Goal: Feedback & Contribution: Contribute content

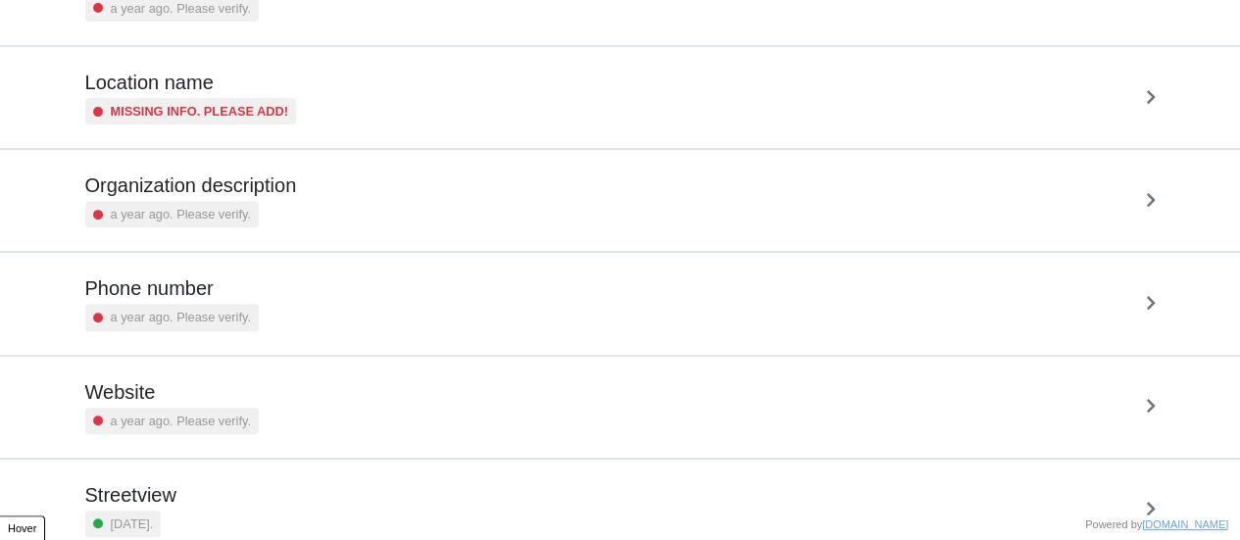
scroll to position [372, 0]
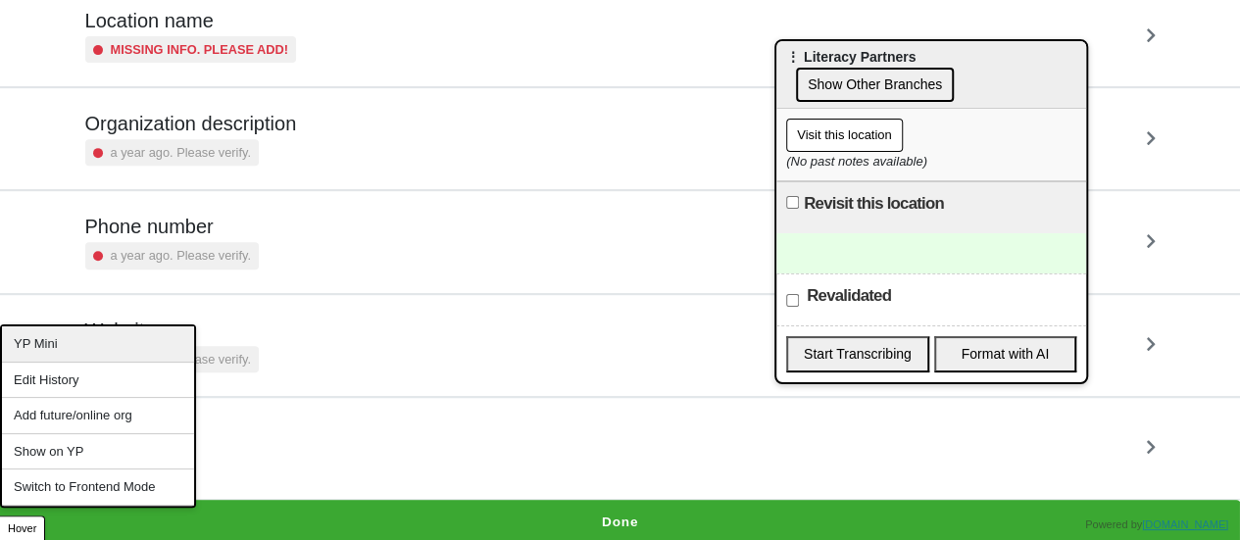
click at [57, 344] on div "YP Mini" at bounding box center [98, 344] width 192 height 36
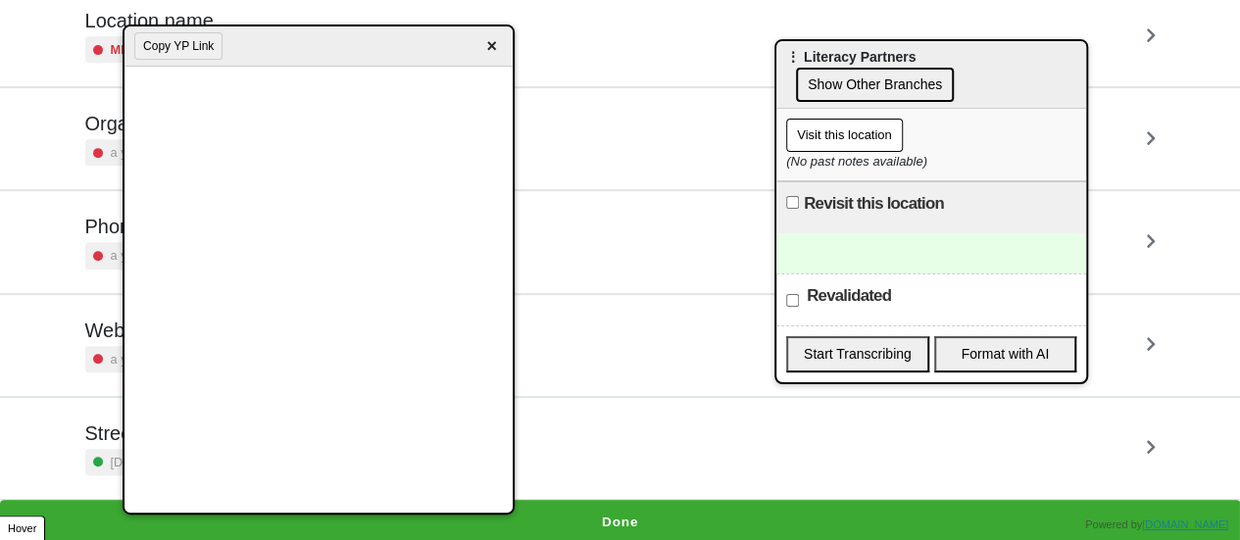
click at [484, 53] on span "×" at bounding box center [491, 46] width 23 height 26
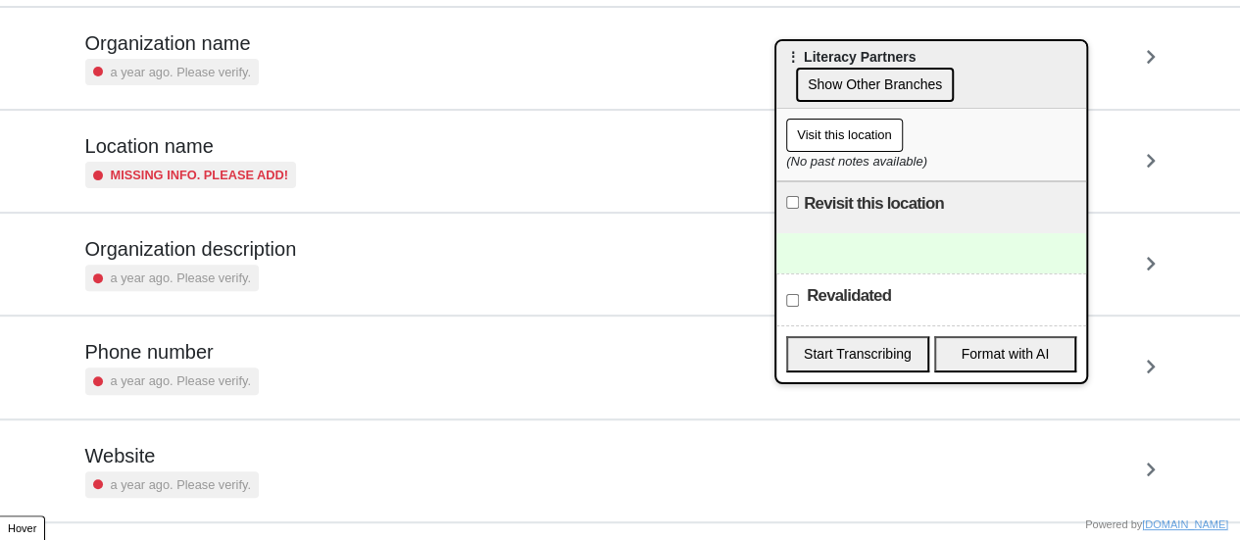
scroll to position [0, 0]
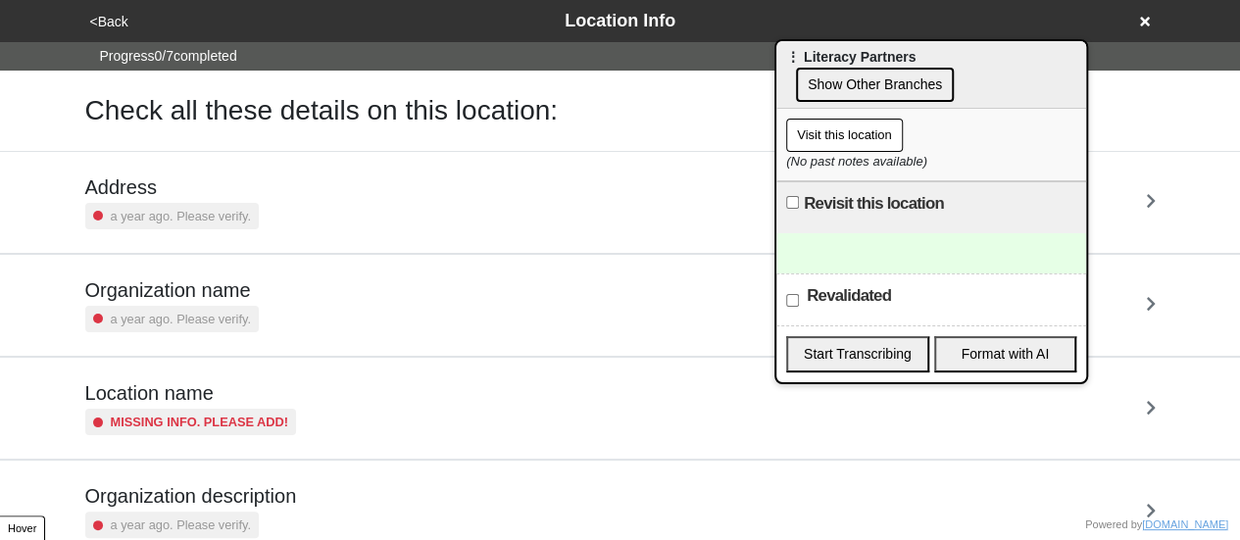
click at [194, 170] on div "Address a year ago. Please verify." at bounding box center [620, 202] width 1117 height 101
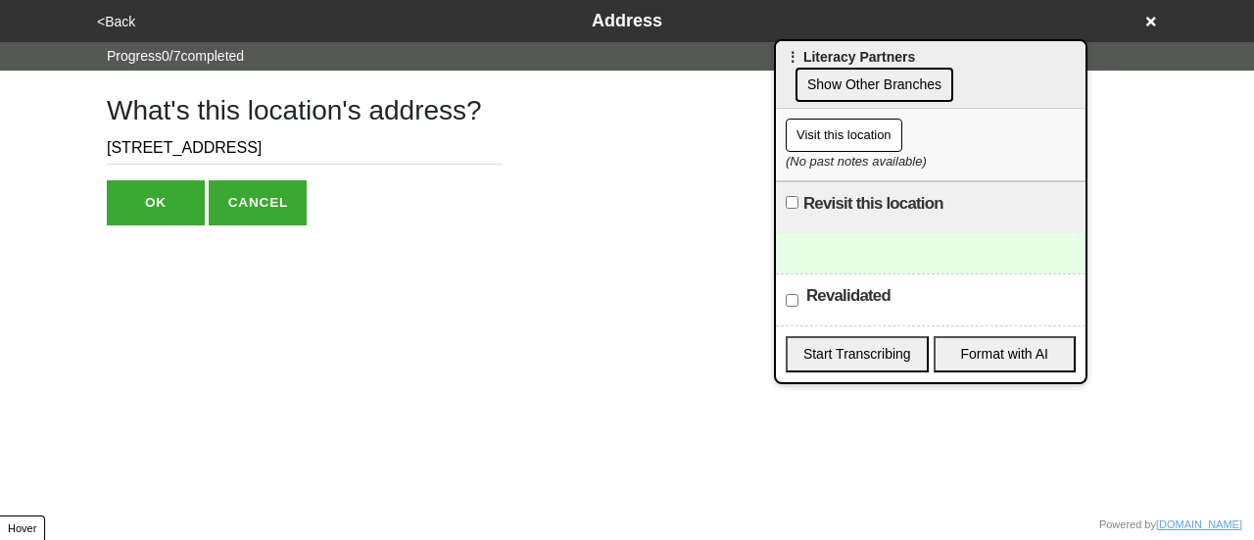
drag, startPoint x: 256, startPoint y: 144, endPoint x: 400, endPoint y: 135, distance: 144.3
click at [374, 135] on input "75 Maiden Ln, 11th Floor" at bounding box center [305, 148] width 396 height 32
type input "75 Maiden Ln, 11th Fl"
click at [127, 196] on button "OK" at bounding box center [156, 202] width 98 height 45
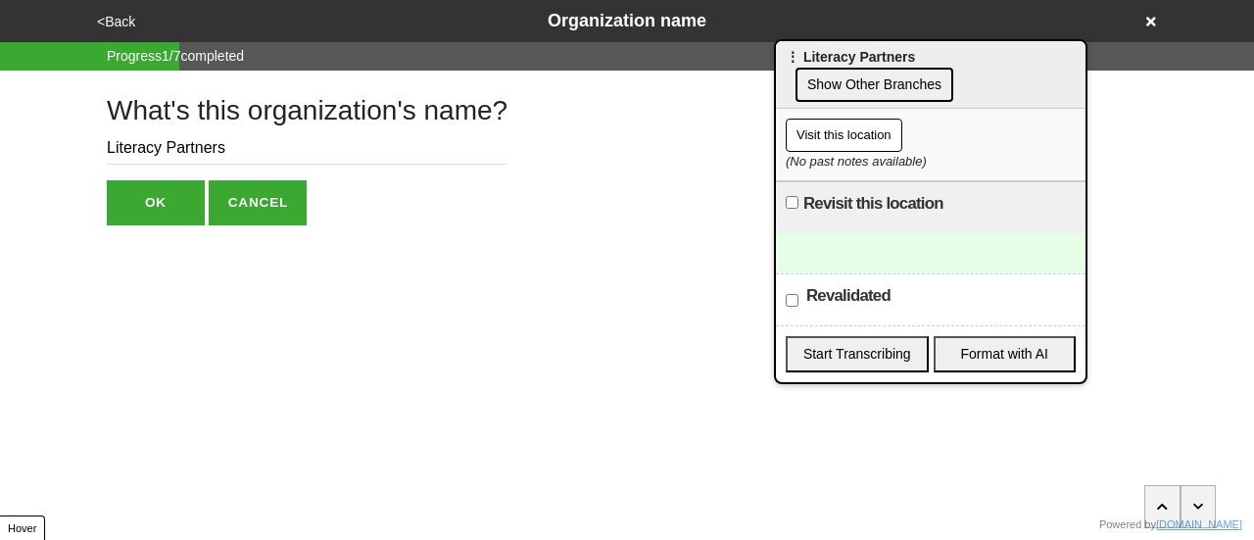
click at [147, 199] on button "OK" at bounding box center [156, 202] width 98 height 45
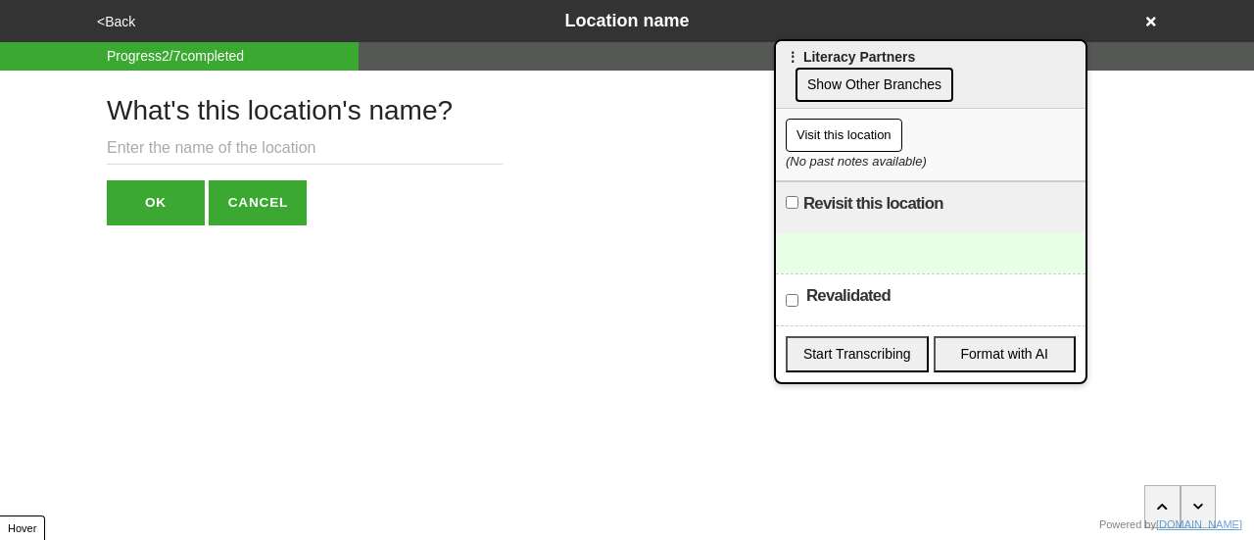
click at [121, 9] on div "<Back Location name" at bounding box center [627, 21] width 1072 height 26
click at [120, 13] on button "<Back" at bounding box center [116, 22] width 50 height 23
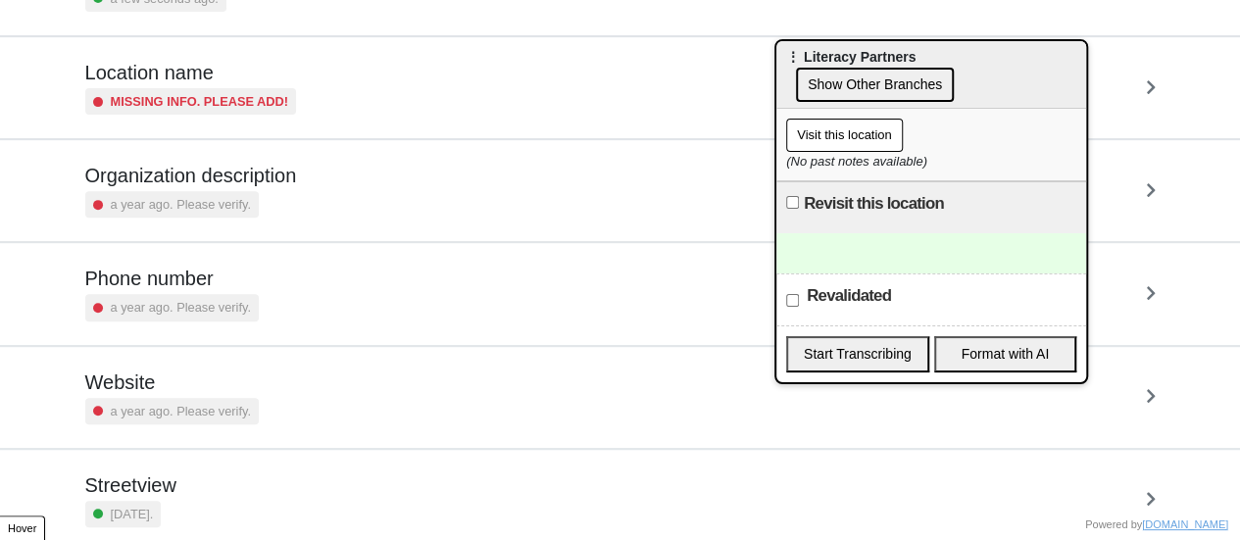
scroll to position [372, 0]
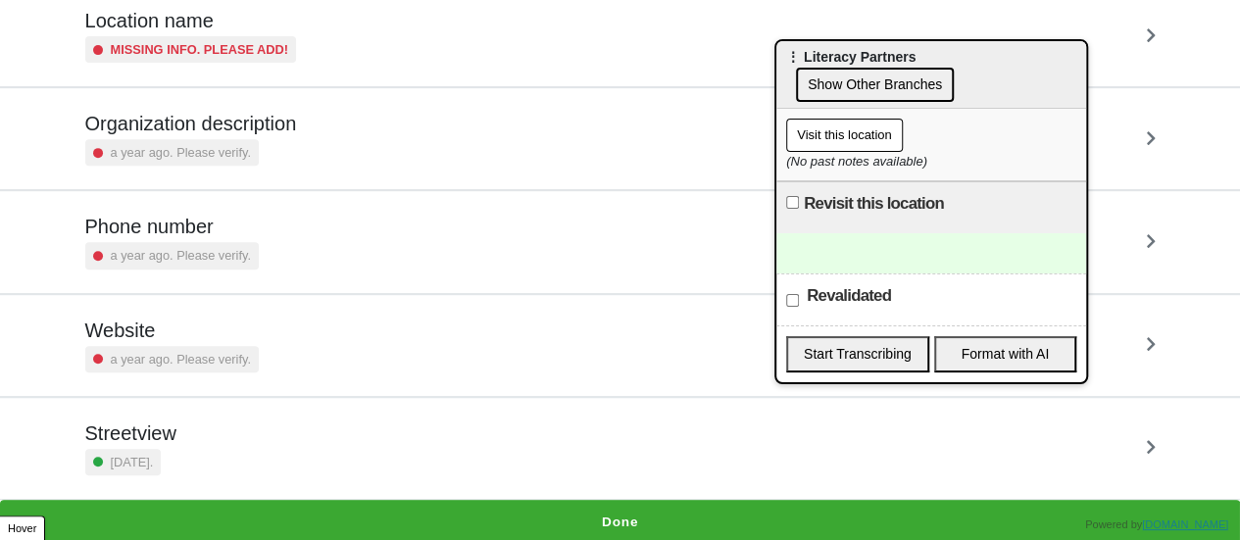
click at [187, 242] on div "a year ago. Please verify." at bounding box center [171, 255] width 173 height 26
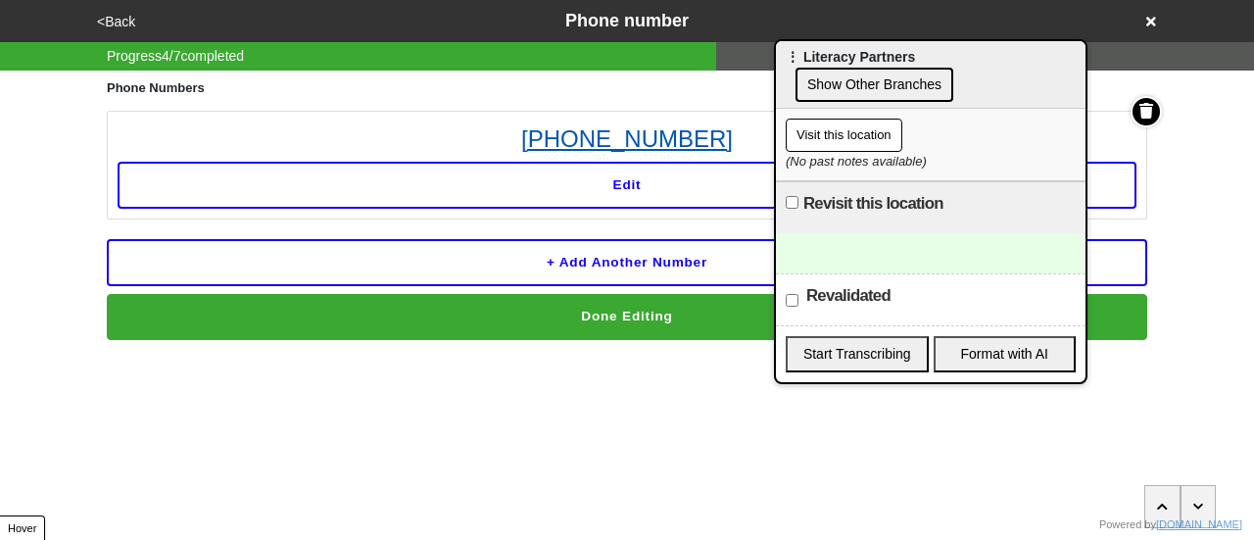
click at [664, 130] on link "212-725-9200" at bounding box center [627, 139] width 1019 height 35
drag, startPoint x: 1208, startPoint y: 266, endPoint x: 1149, endPoint y: 266, distance: 59.8
click at [1208, 266] on div "<Back Phone number Progress 4 / 7 completed Phone Numbers 212-725-9200 Edit + A…" at bounding box center [627, 170] width 1254 height 340
click at [867, 233] on div at bounding box center [931, 253] width 310 height 40
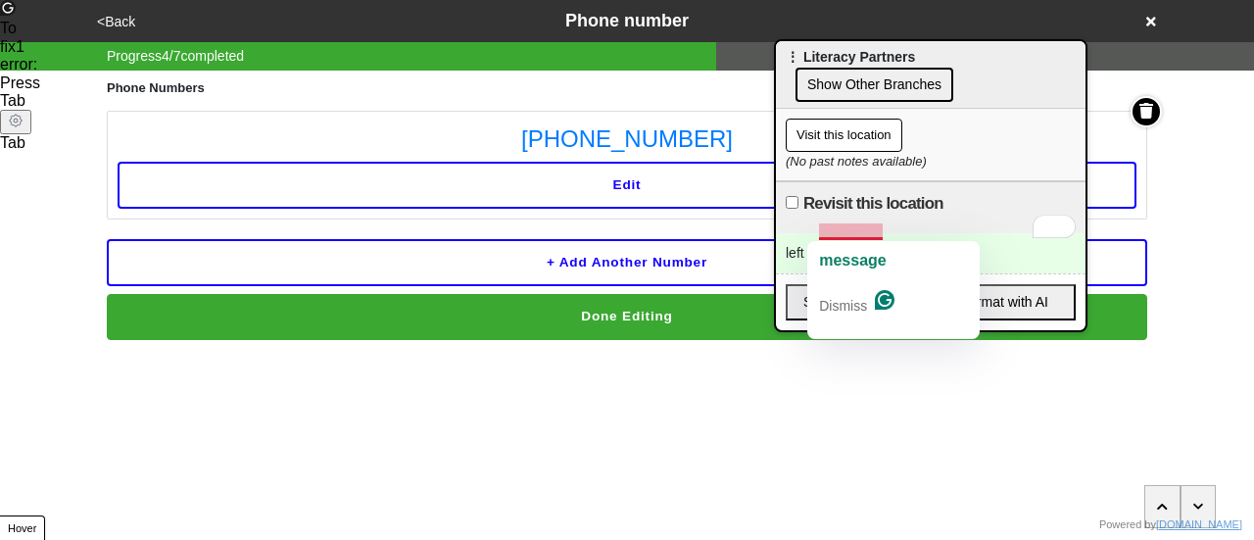
click at [862, 233] on div "left a messaege" at bounding box center [931, 253] width 310 height 40
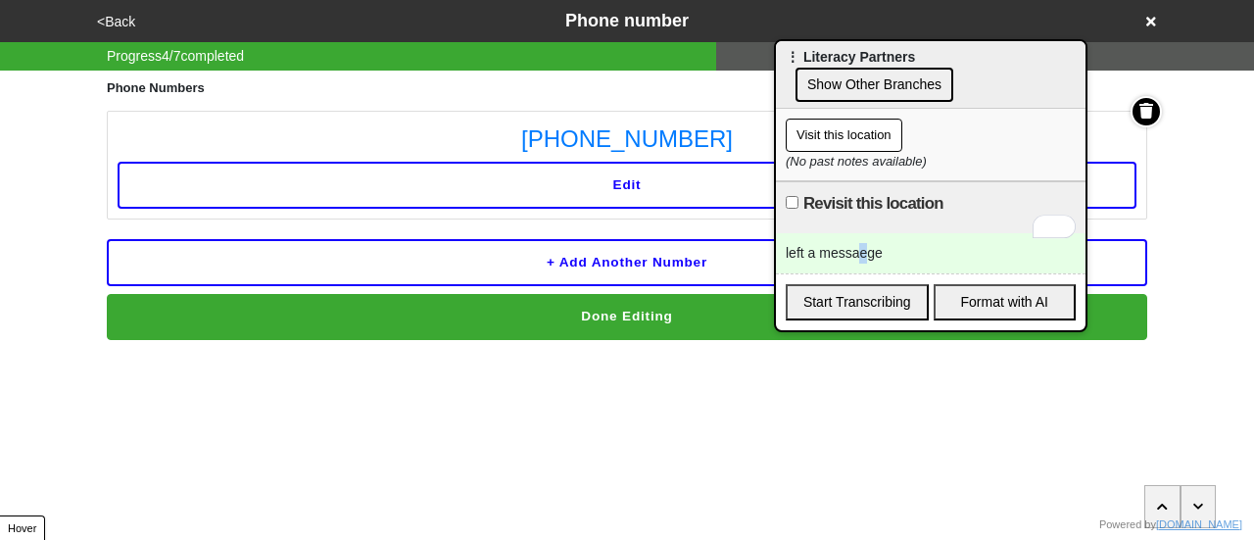
click at [865, 235] on div "left a messaege" at bounding box center [931, 253] width 310 height 40
click at [120, 24] on button "<Back" at bounding box center [116, 22] width 50 height 23
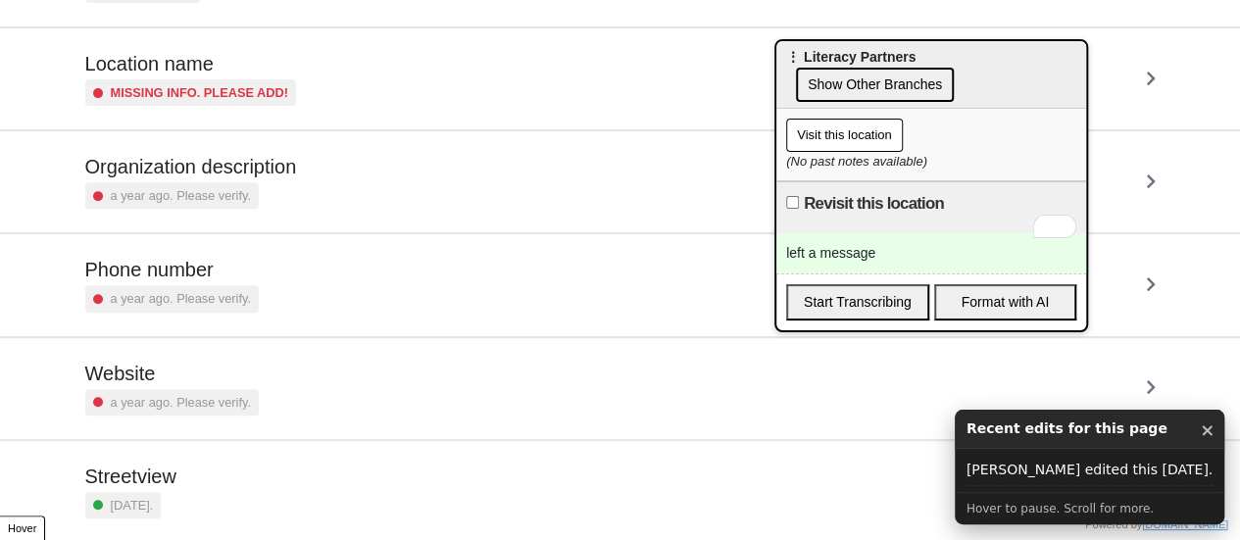
scroll to position [372, 0]
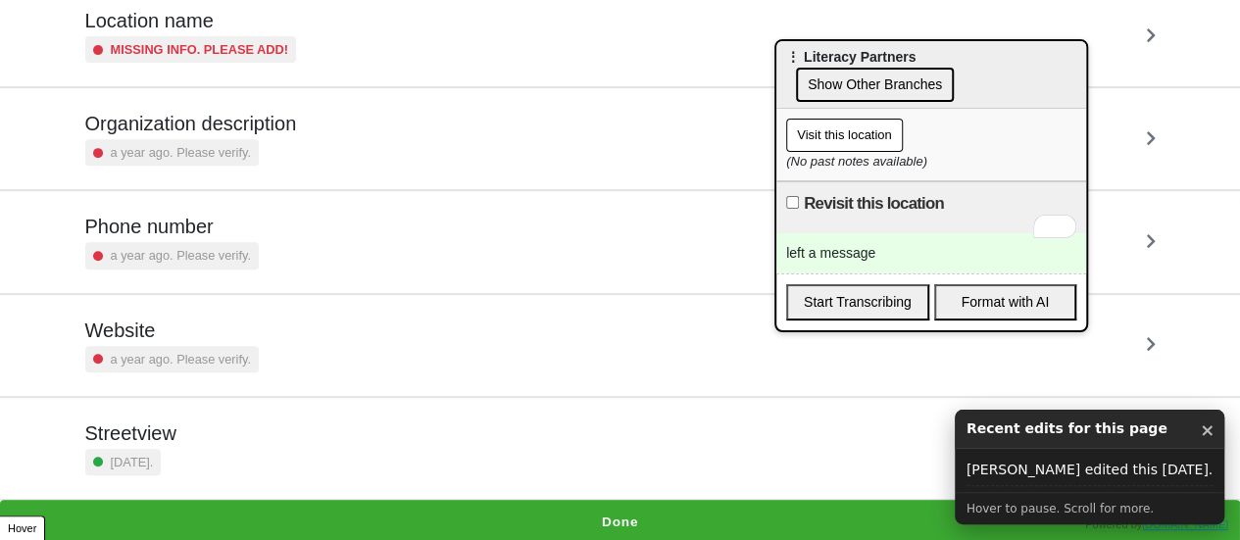
click at [228, 425] on div "Streetview 15 days ago." at bounding box center [620, 448] width 1070 height 54
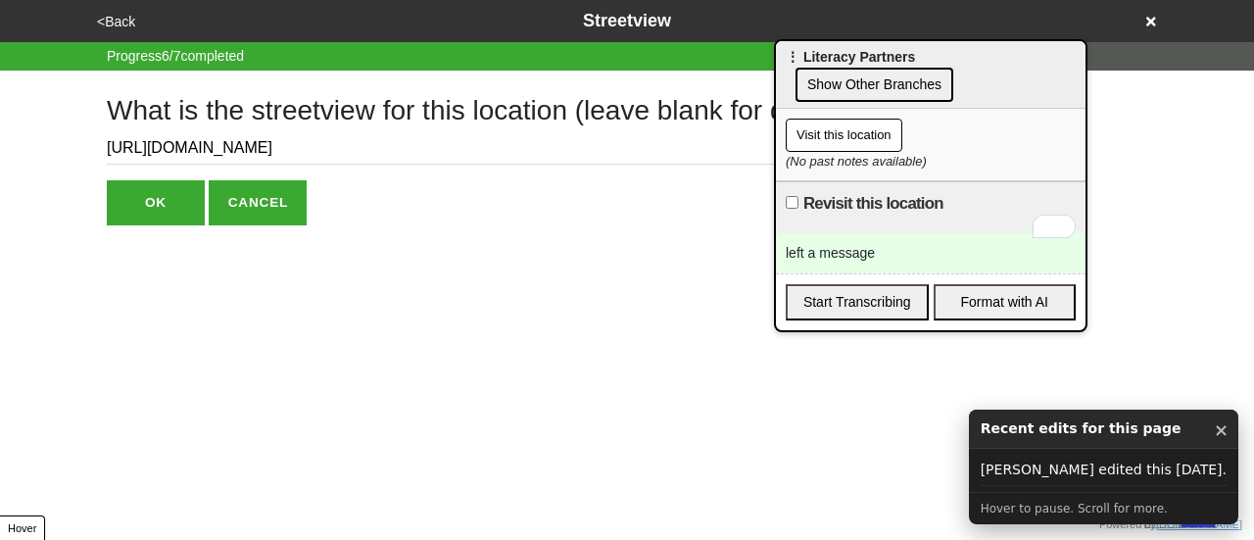
click at [113, 23] on button "<Back" at bounding box center [116, 22] width 50 height 23
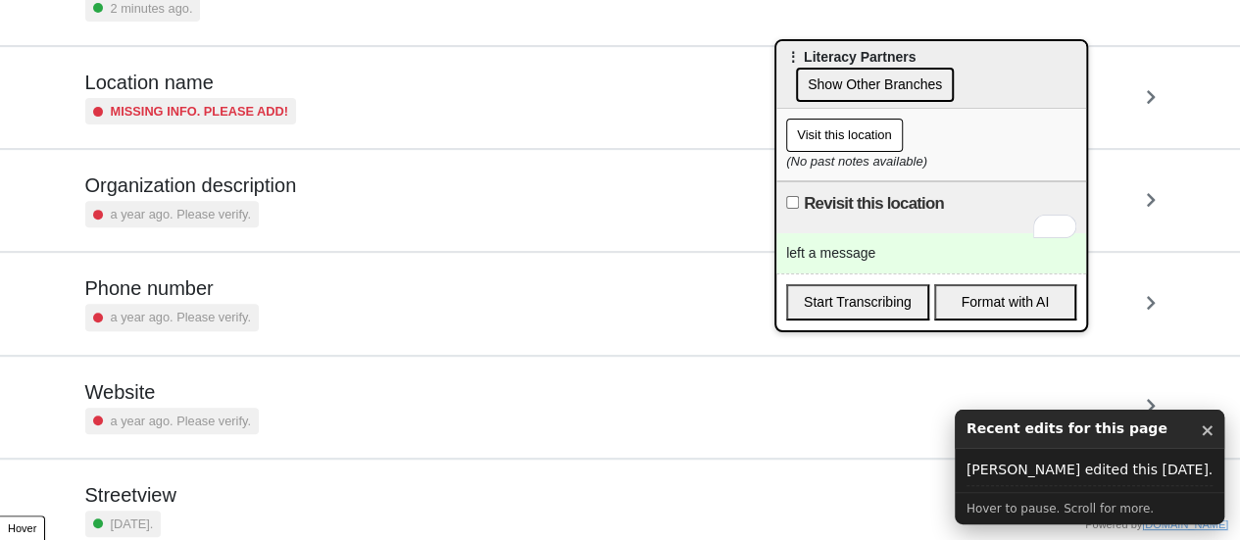
scroll to position [372, 0]
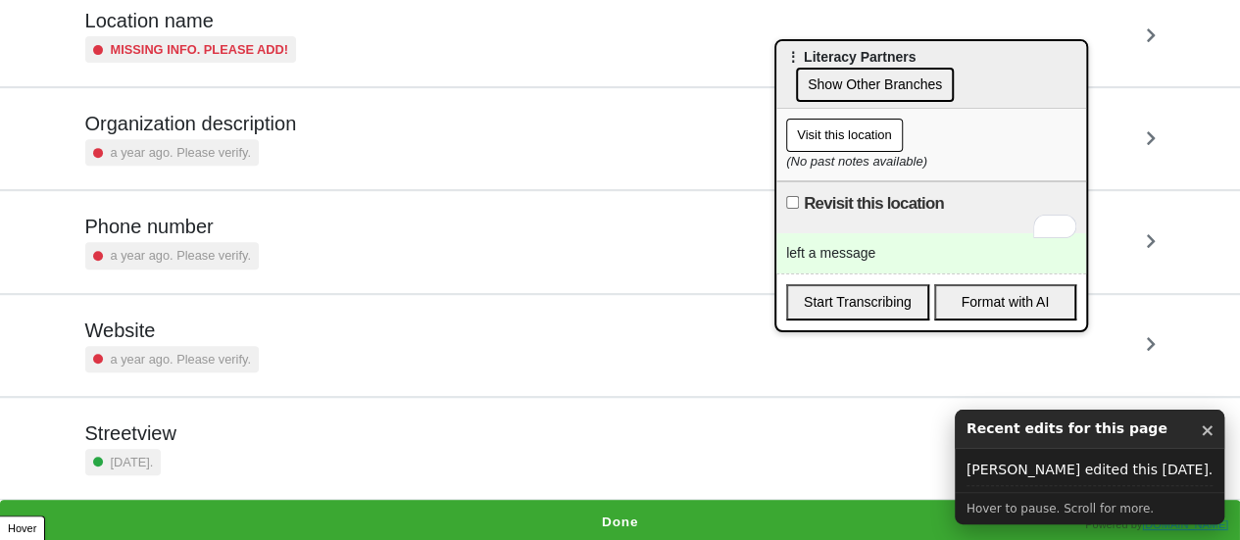
click at [202, 363] on small "a year ago. Please verify." at bounding box center [181, 359] width 140 height 19
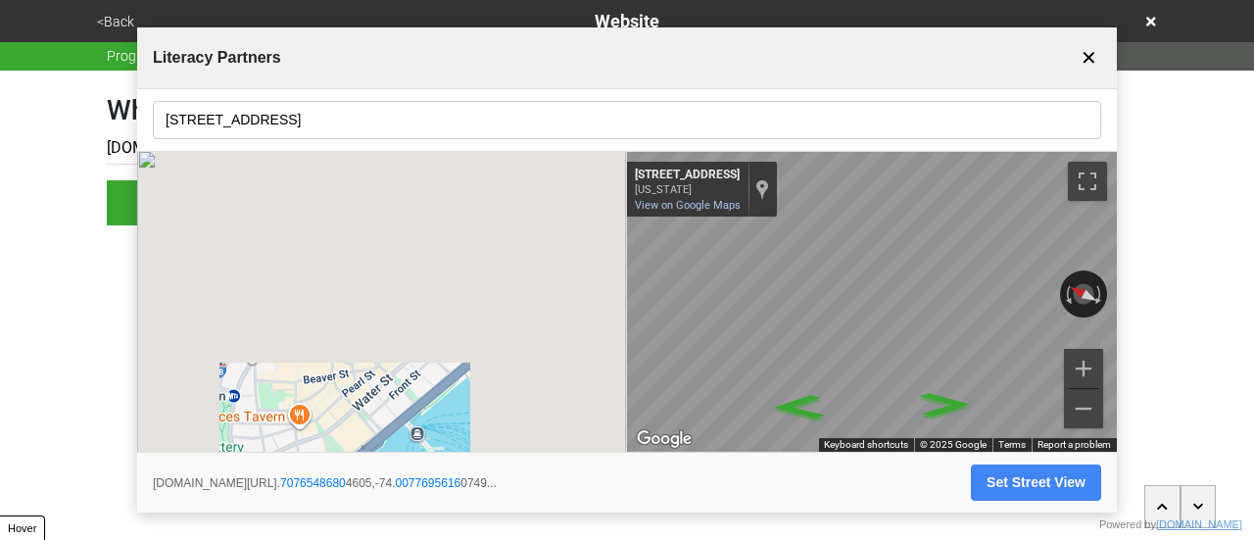
drag, startPoint x: 1094, startPoint y: 59, endPoint x: 535, endPoint y: 62, distance: 558.6
click at [1093, 59] on button "✕" at bounding box center [1089, 57] width 24 height 37
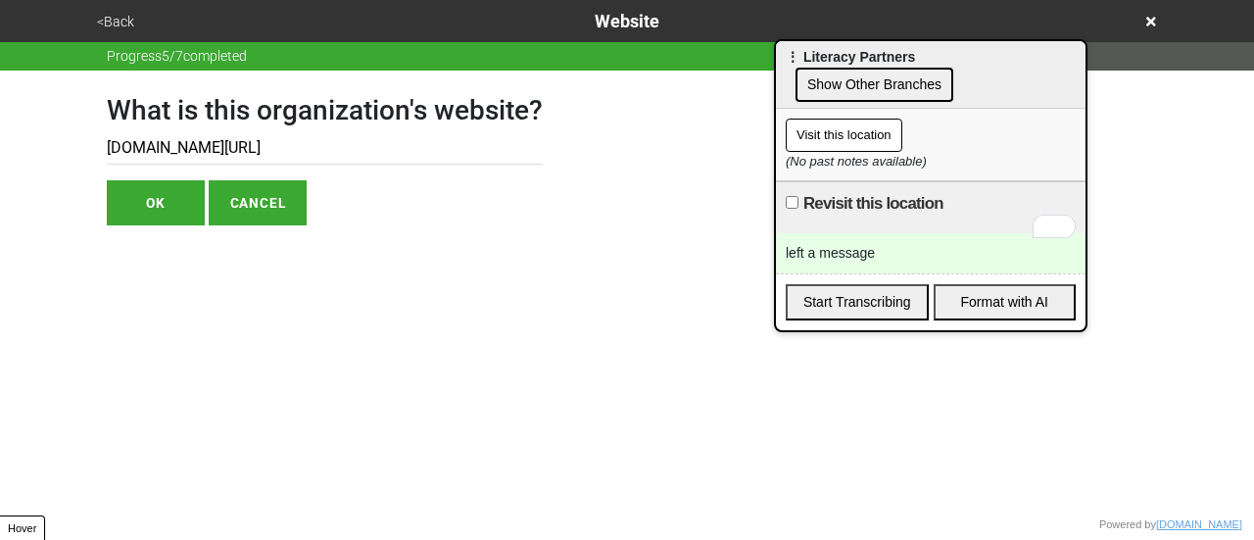
click at [263, 157] on input "literacypartners.org/programs" at bounding box center [325, 148] width 436 height 32
click at [212, 142] on input "literacypartners.org/programs" at bounding box center [325, 148] width 436 height 32
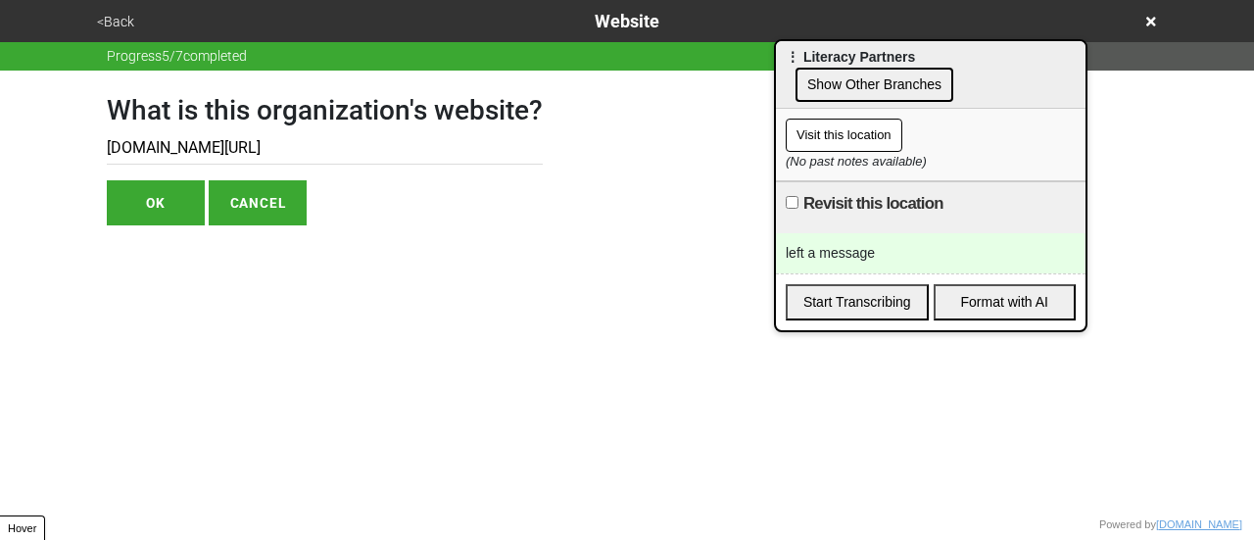
click at [212, 142] on input "literacypartners.org/programs" at bounding box center [325, 148] width 436 height 32
paste input "https://literacypartners.org/join-a-class/"
type input "https://literacypartners.org/join-a-class/"
click at [159, 207] on button "OK" at bounding box center [156, 202] width 98 height 45
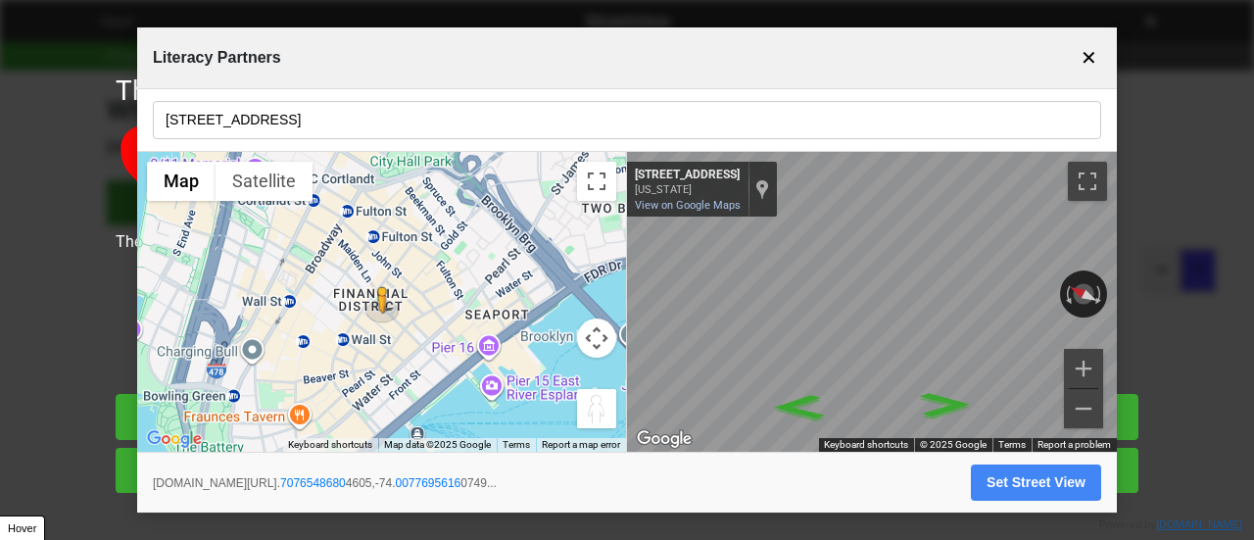
click at [1090, 58] on button "✕" at bounding box center [1089, 57] width 24 height 37
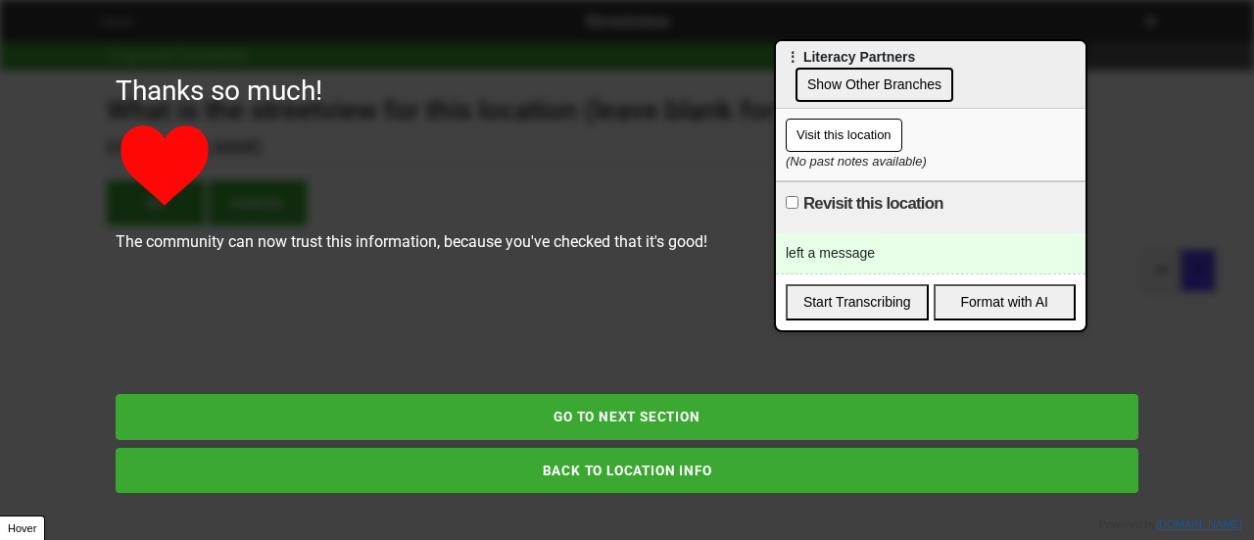
click at [527, 462] on button "BACK TO LOCATION INFO" at bounding box center [627, 470] width 1023 height 45
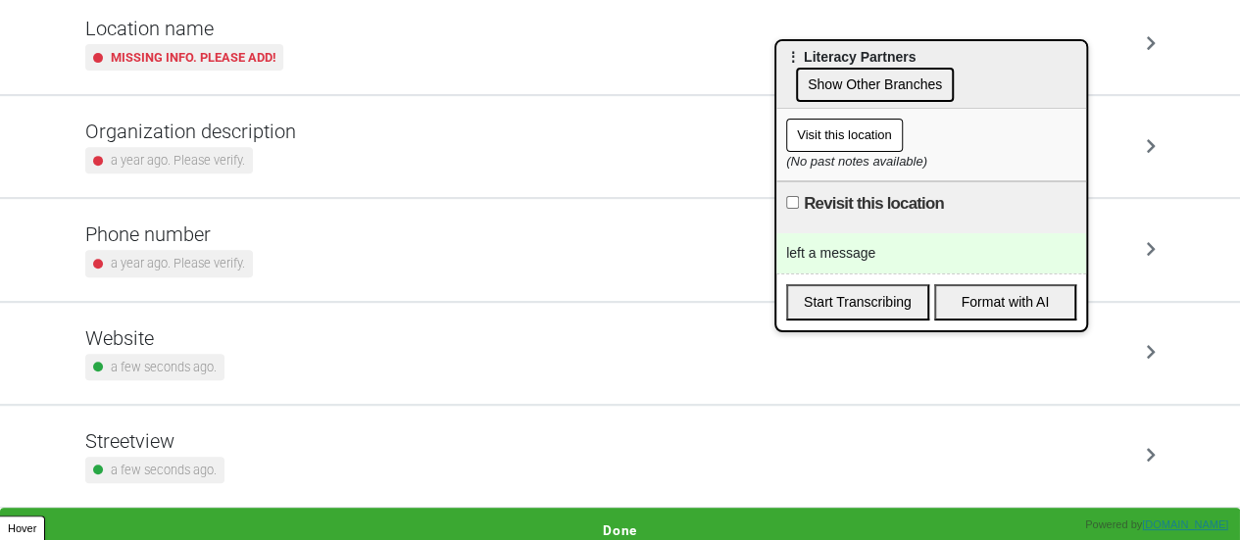
scroll to position [372, 0]
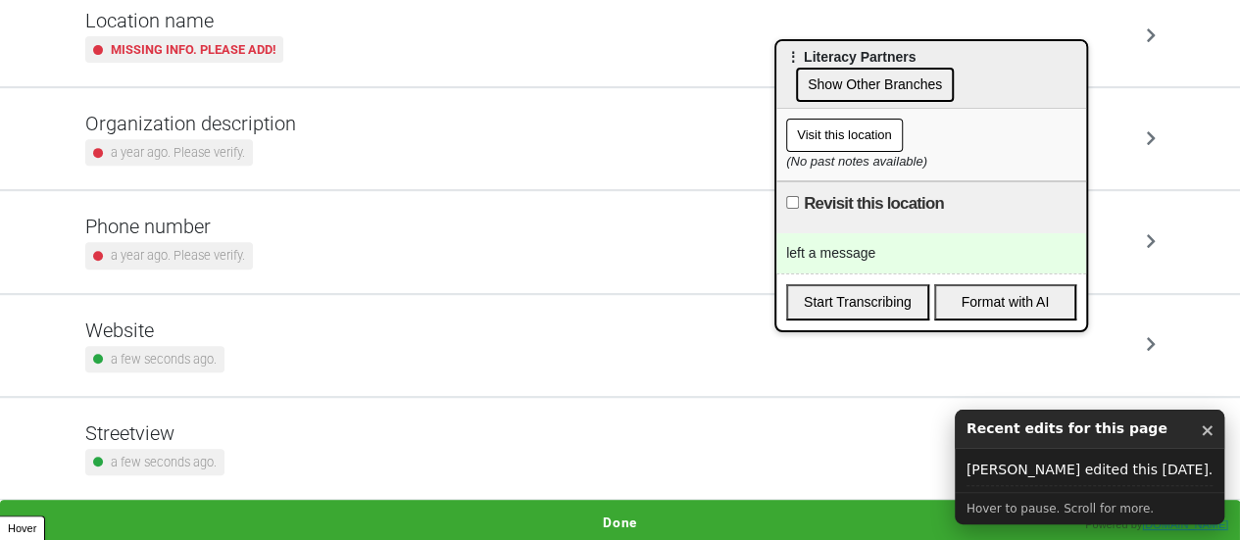
click at [198, 227] on h5 "Phone number" at bounding box center [169, 227] width 168 height 24
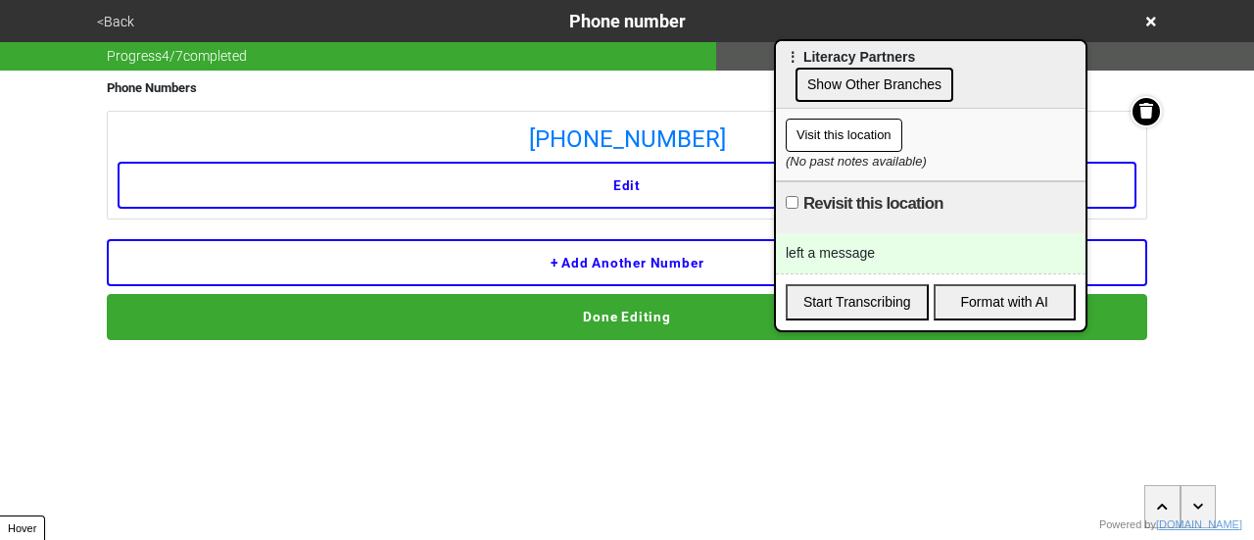
click at [125, 23] on button "<Back" at bounding box center [115, 22] width 49 height 23
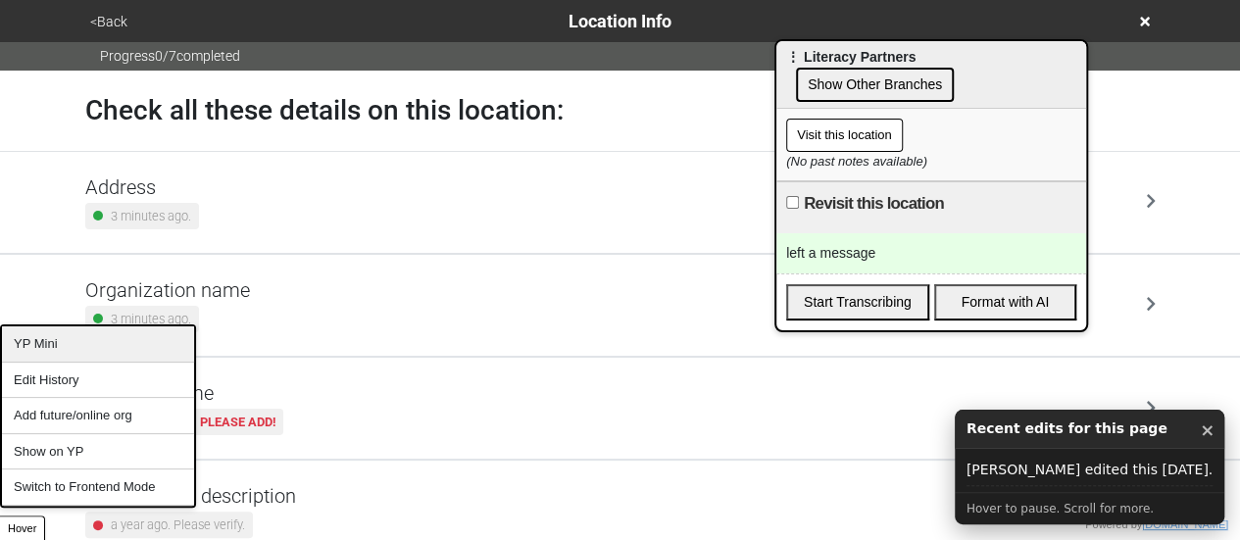
click at [65, 354] on div "YP Mini" at bounding box center [98, 344] width 192 height 36
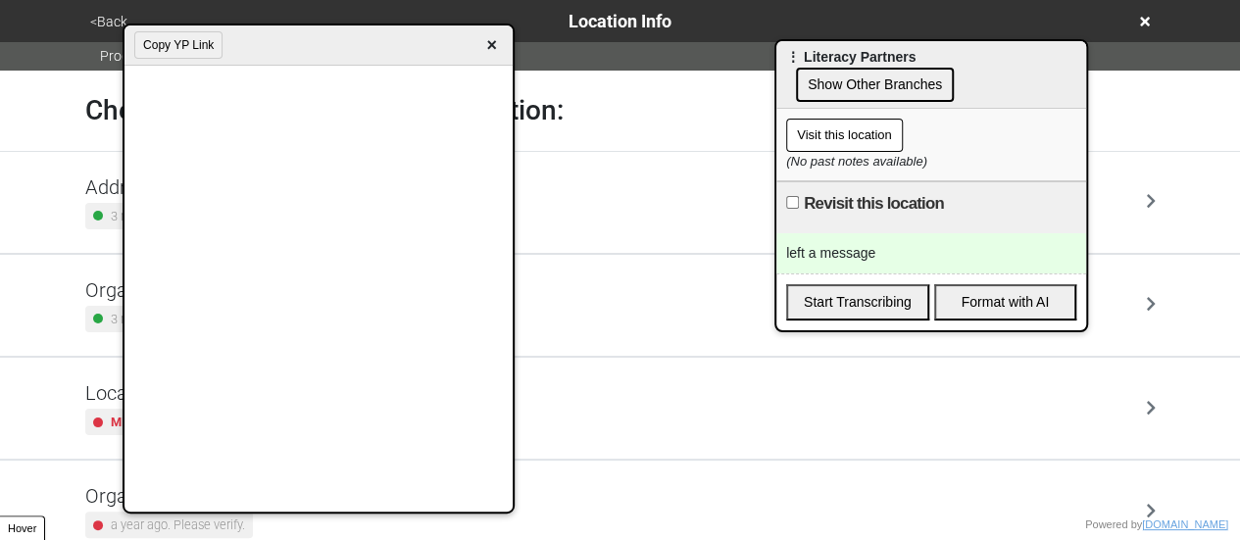
drag, startPoint x: 488, startPoint y: 50, endPoint x: 336, endPoint y: 74, distance: 153.9
click at [486, 50] on span "×" at bounding box center [491, 45] width 23 height 26
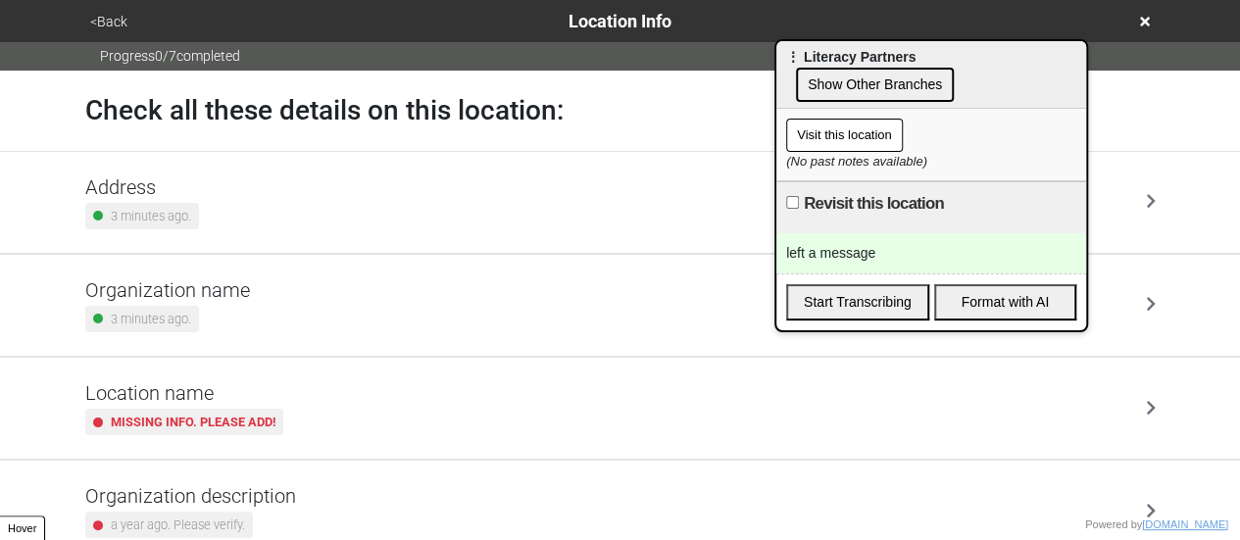
click at [193, 179] on h5 "Address" at bounding box center [142, 187] width 114 height 24
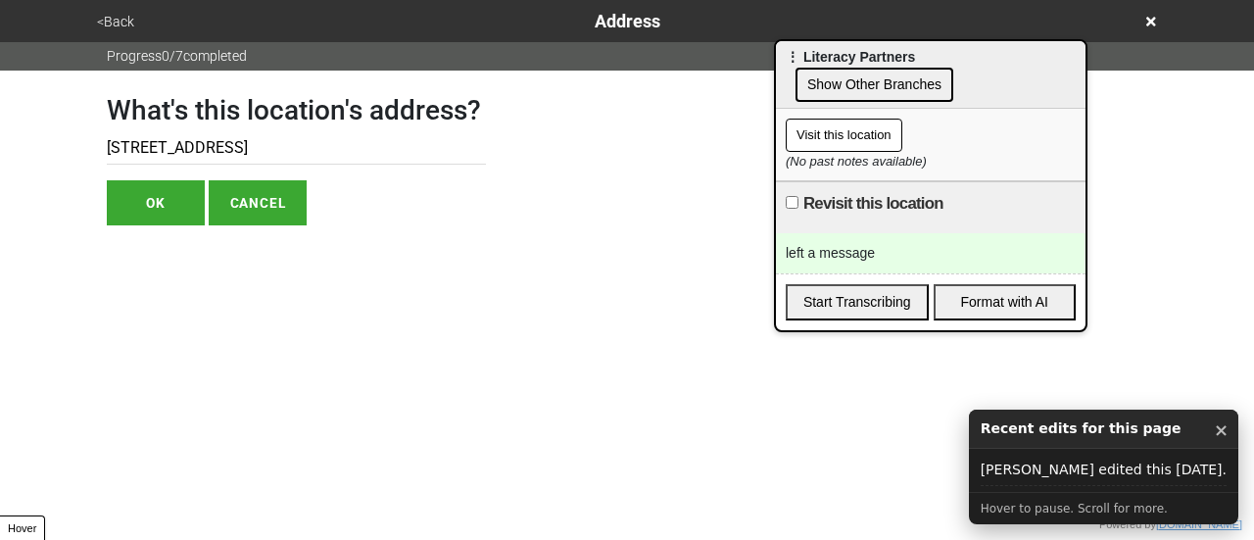
drag, startPoint x: 239, startPoint y: 148, endPoint x: 335, endPoint y: 146, distance: 96.1
click at [331, 146] on input "75 Maiden Ln, 11th Fl" at bounding box center [296, 148] width 379 height 32
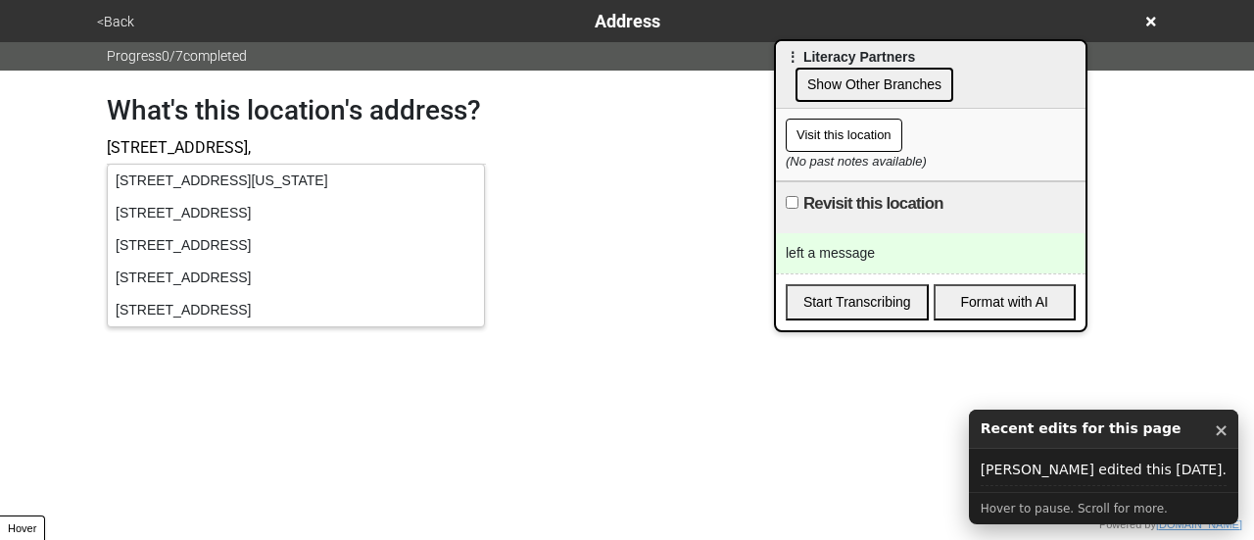
paste input "#1102"
type input "75 Maiden Ln,#1102"
click at [509, 128] on div "What's this location's address? 75 Maiden Ln,#1102 OK CANCEL" at bounding box center [627, 148] width 1088 height 155
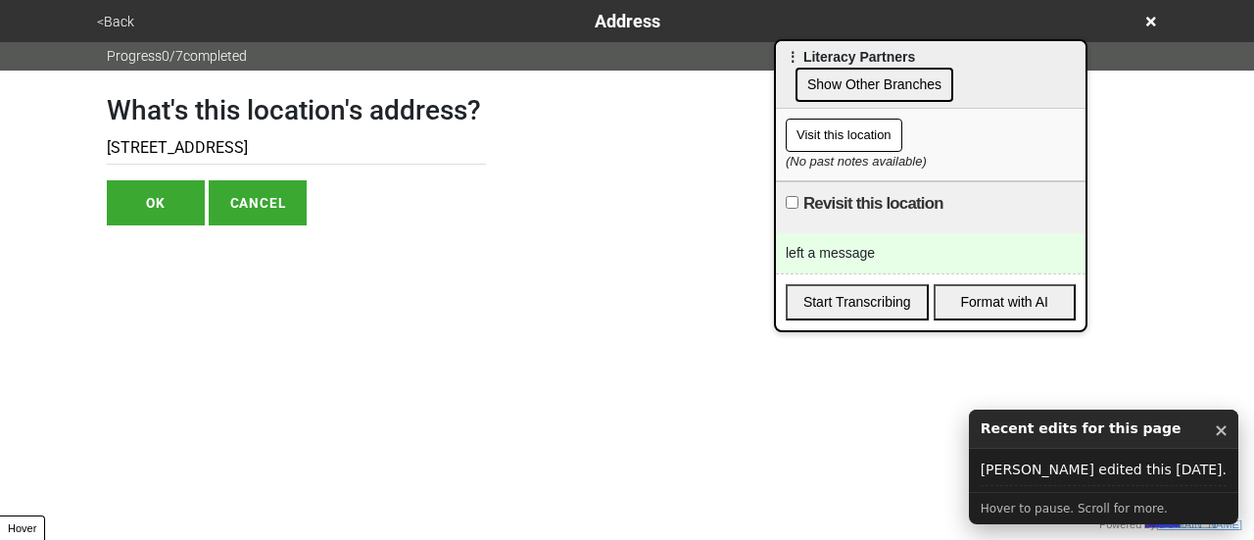
click at [149, 195] on button "OK" at bounding box center [156, 202] width 98 height 45
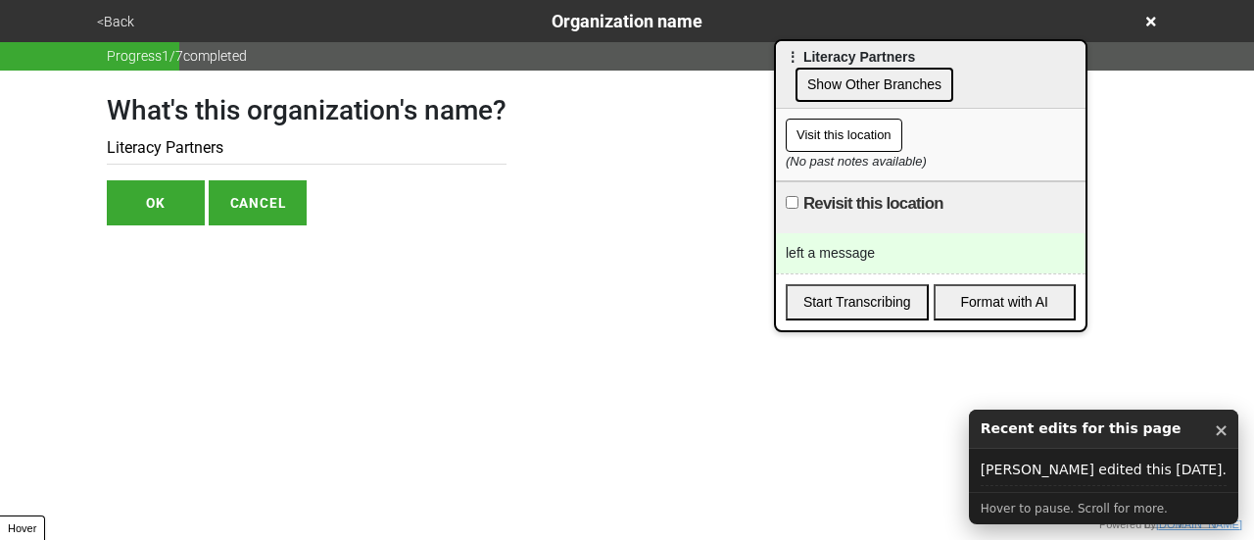
click at [116, 7] on div "<Back Organization name" at bounding box center [627, 21] width 1088 height 42
click at [119, 23] on button "<Back" at bounding box center [115, 22] width 49 height 23
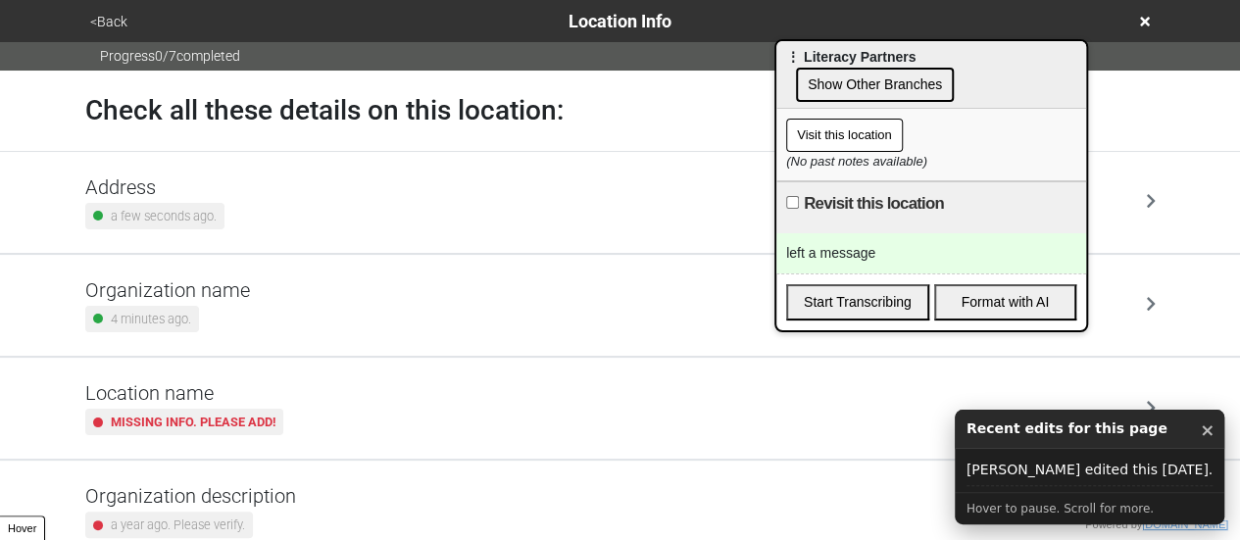
click at [169, 203] on div "a few seconds ago." at bounding box center [154, 216] width 139 height 26
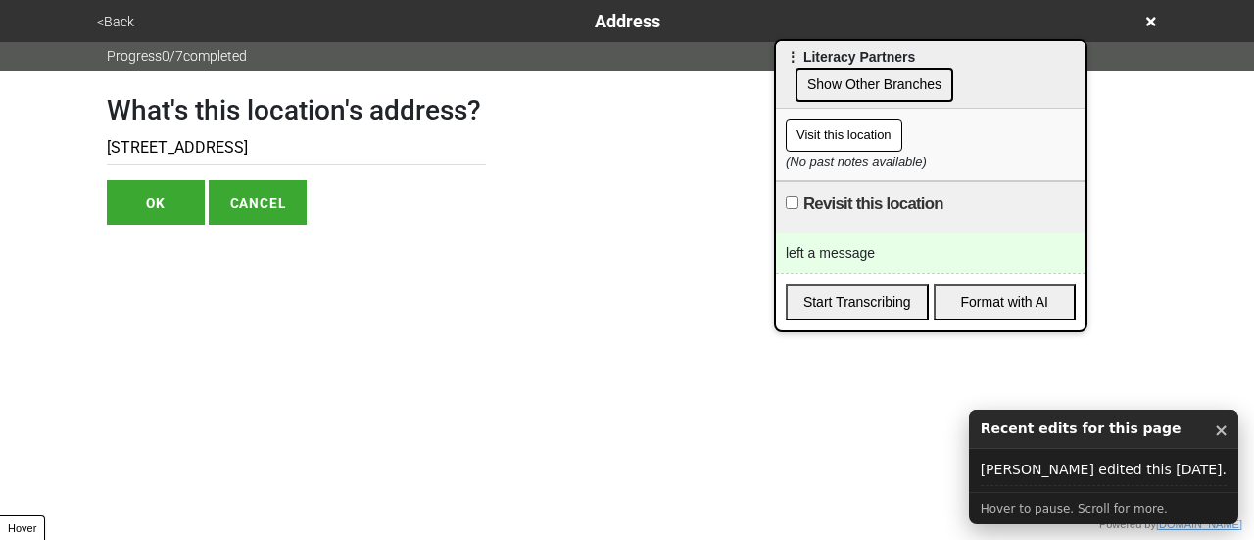
click at [203, 147] on input "75 Maiden Ln,#1102" at bounding box center [296, 148] width 379 height 32
type input "75 Maiden Ln, #1102"
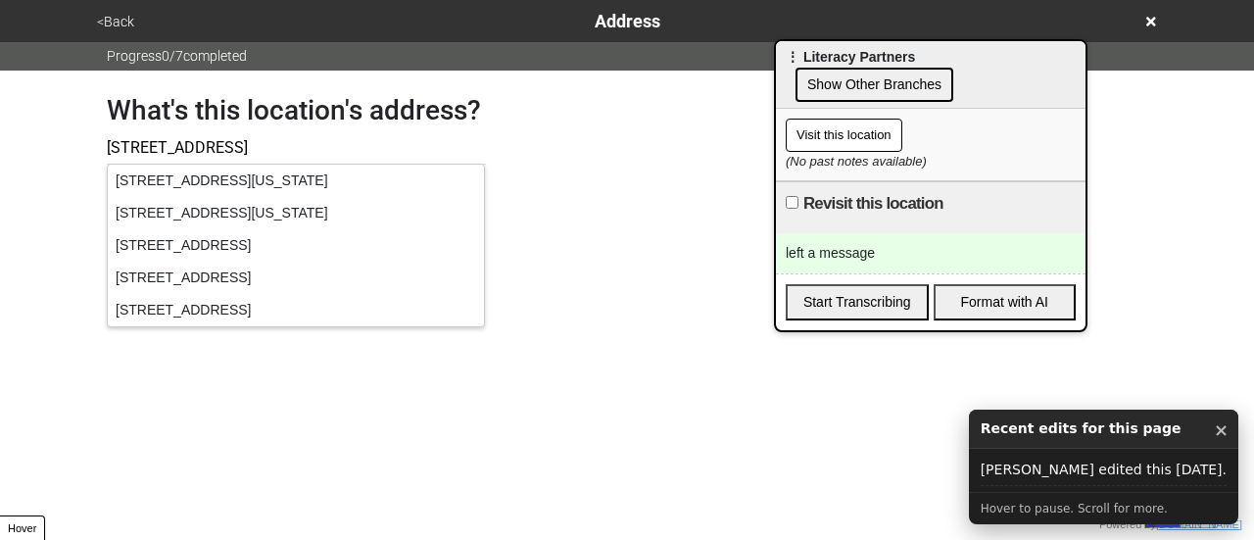
click at [173, 199] on div "75 Maiden Ln, New York, NY, USA" at bounding box center [296, 213] width 376 height 32
click at [288, 133] on input "75 Maiden Ln, #1102" at bounding box center [296, 148] width 379 height 32
click at [118, 19] on button "<Back" at bounding box center [115, 22] width 49 height 23
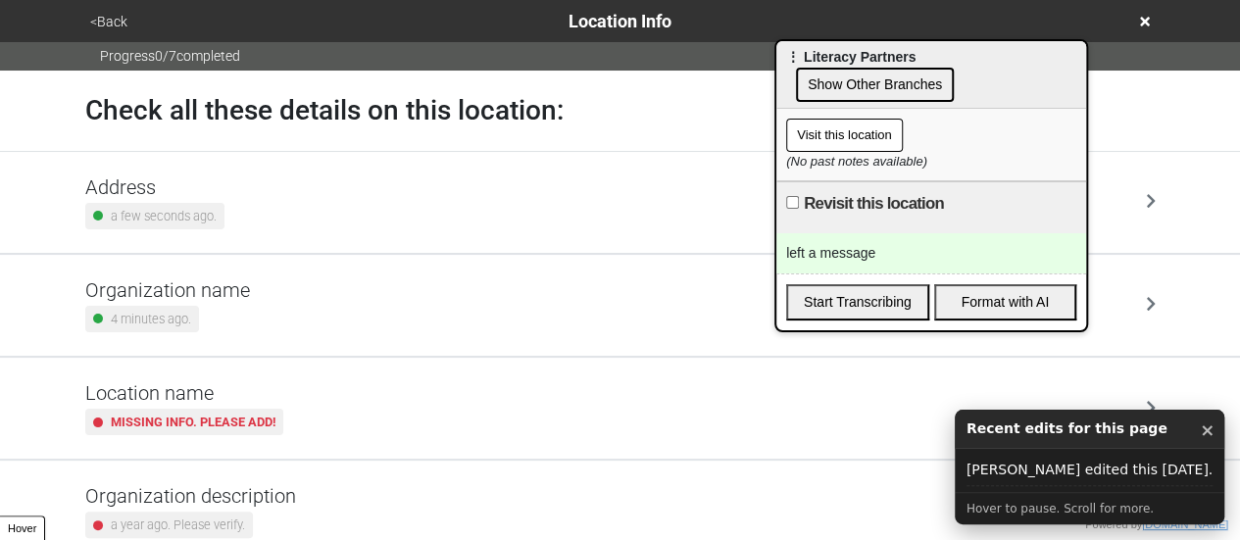
click at [153, 212] on small "a few seconds ago." at bounding box center [164, 216] width 106 height 19
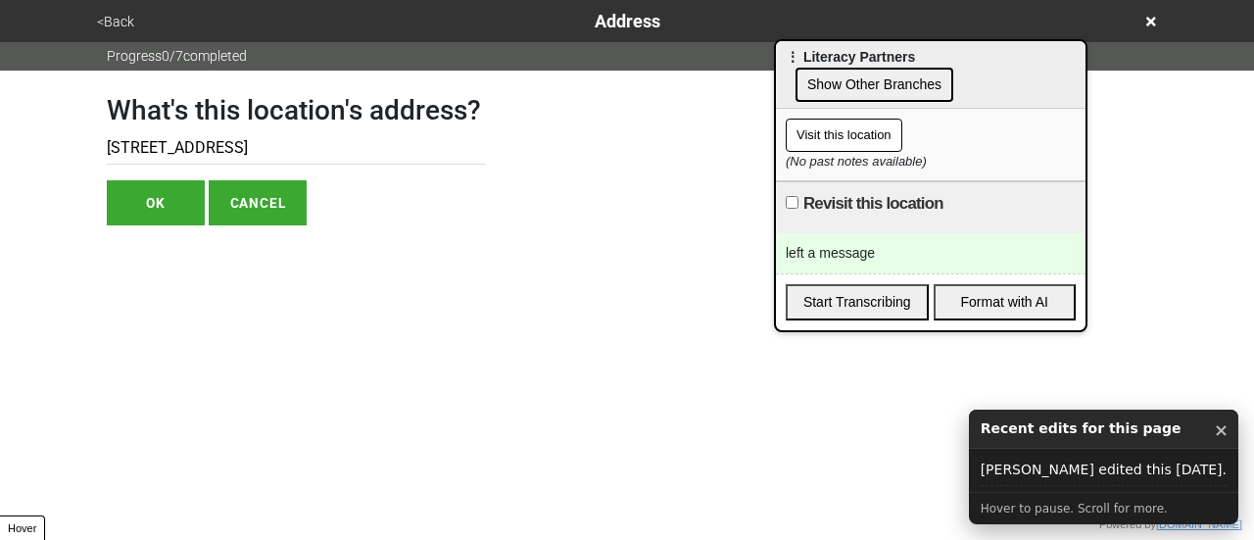
click at [206, 145] on input "75 Maiden Ln,#1102" at bounding box center [296, 148] width 379 height 32
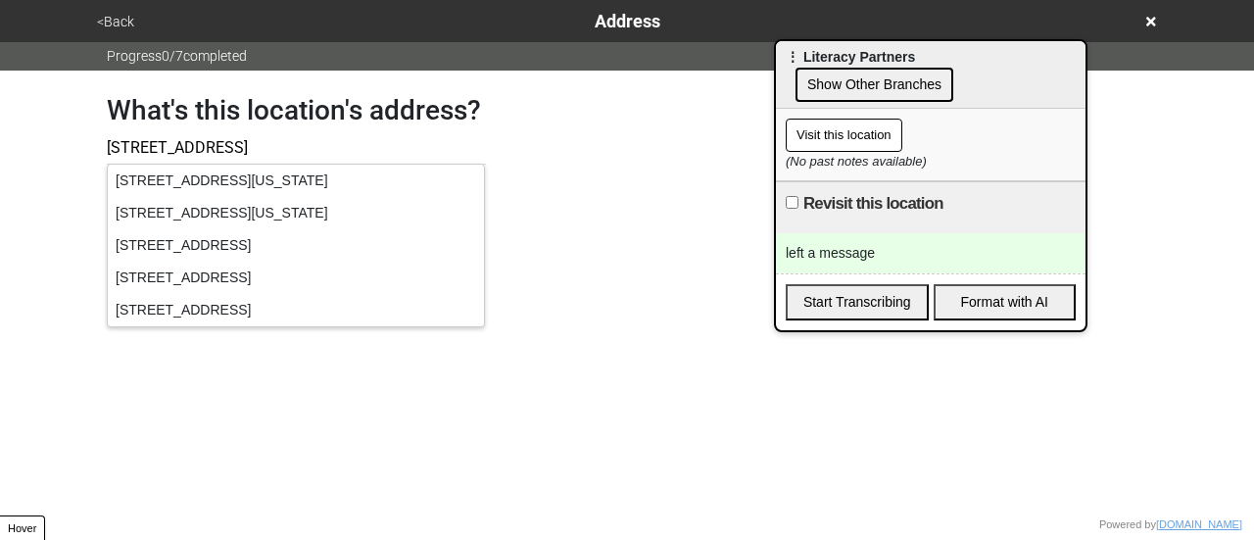
type input "75 Maiden Ln, #1102"
click at [91, 167] on div "What's this location's address? 75 Maiden Ln, #1102 OK CANCEL" at bounding box center [627, 148] width 1088 height 155
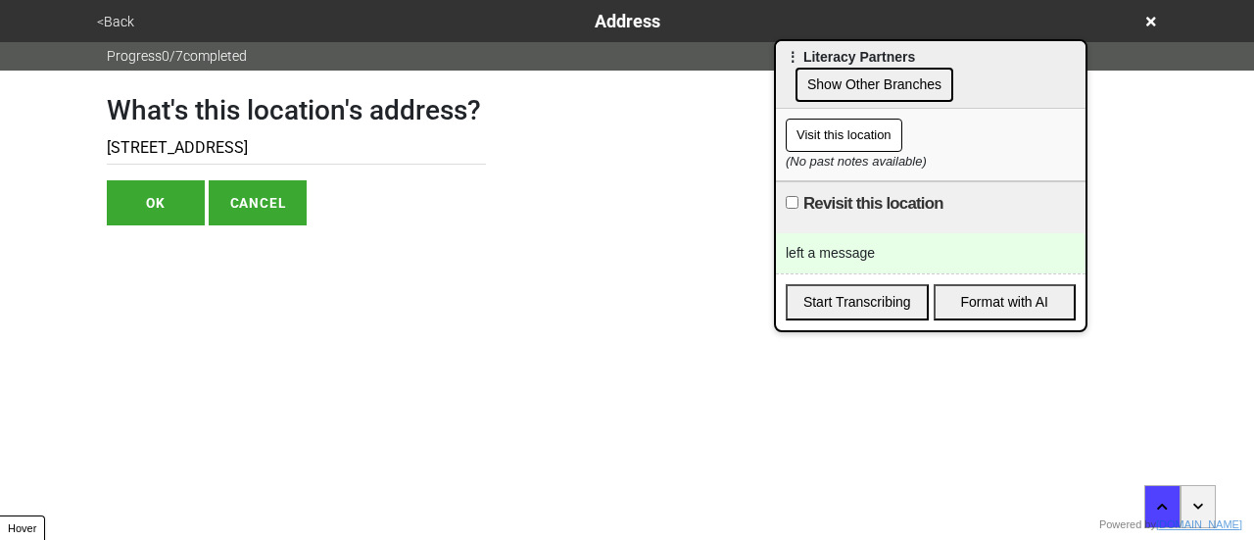
click at [165, 206] on button "OK" at bounding box center [156, 202] width 98 height 45
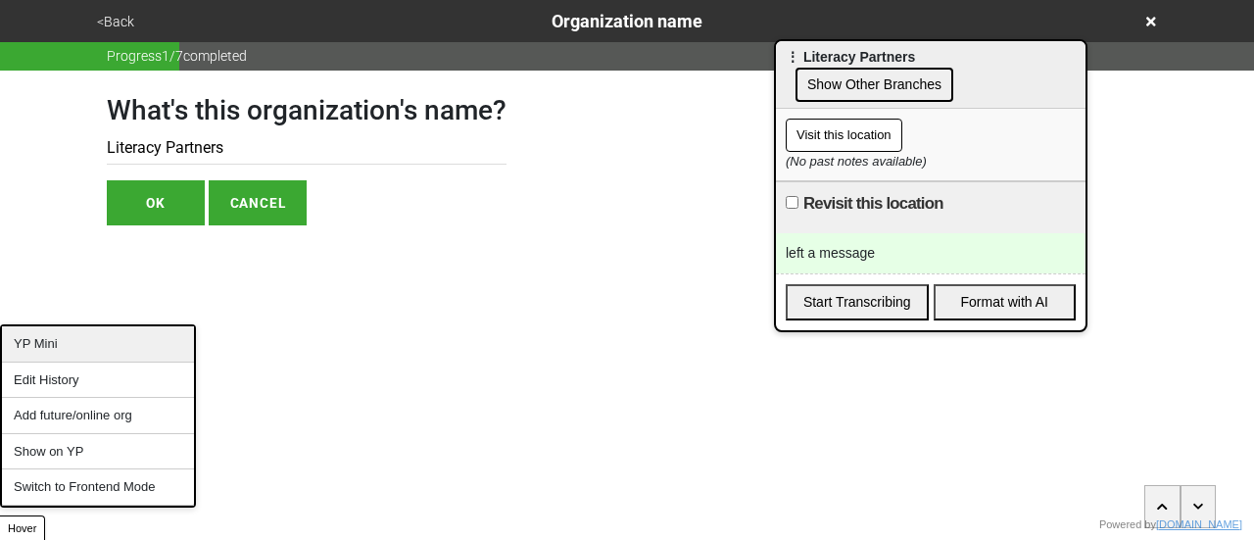
click at [73, 349] on div "YP Mini" at bounding box center [98, 344] width 192 height 36
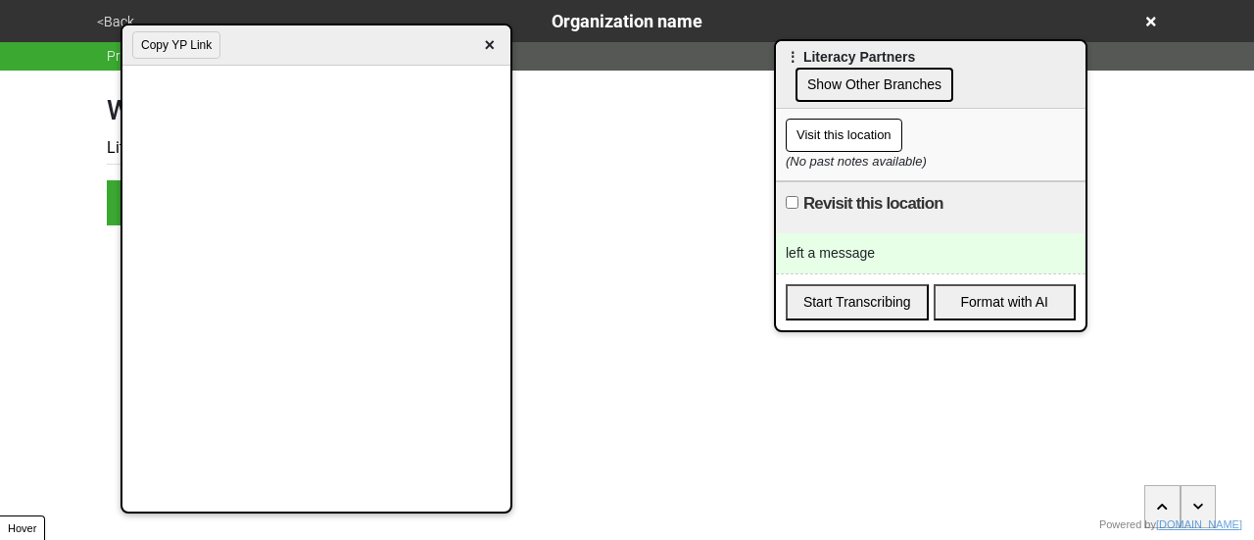
click at [188, 49] on button "Copy YP Link" at bounding box center [176, 44] width 88 height 27
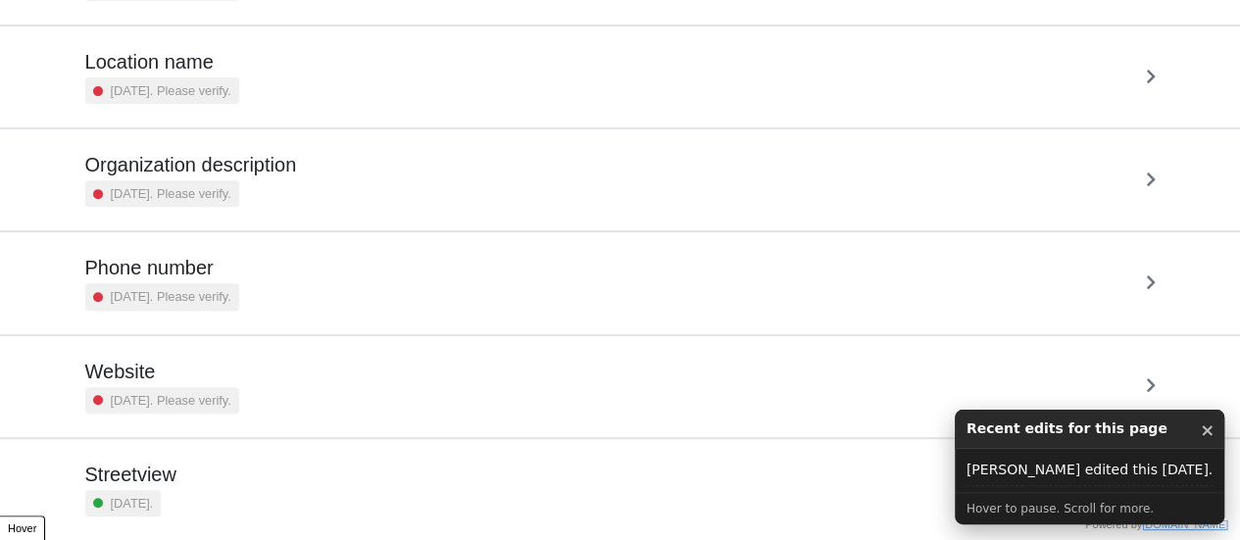
scroll to position [372, 0]
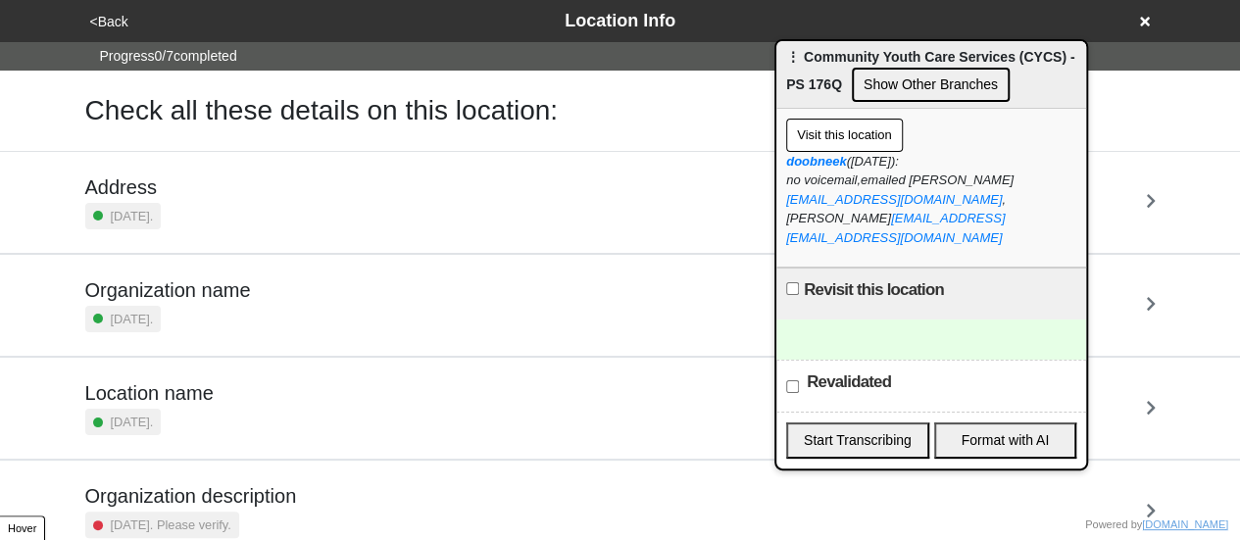
click at [1135, 23] on div "<Back Location Info" at bounding box center [620, 21] width 1072 height 26
click at [1146, 21] on icon at bounding box center [1145, 22] width 10 height 10
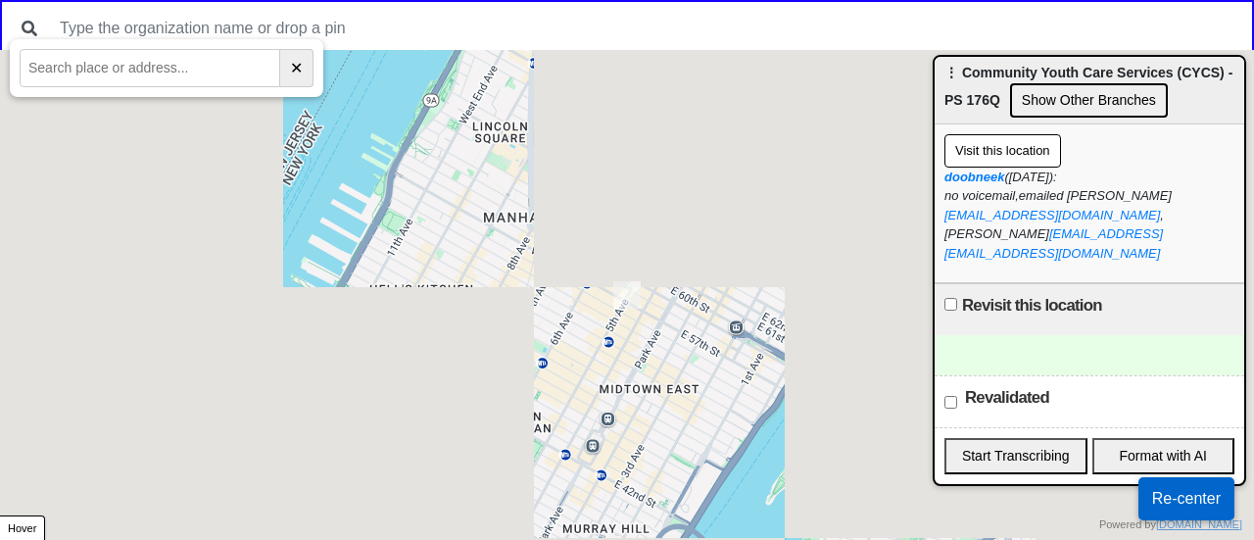
drag, startPoint x: 868, startPoint y: 52, endPoint x: 1236, endPoint y: 130, distance: 375.8
click at [1233, 108] on span "⋮ Community Youth Care Services (CYCS) - PS 176Q" at bounding box center [1089, 86] width 288 height 43
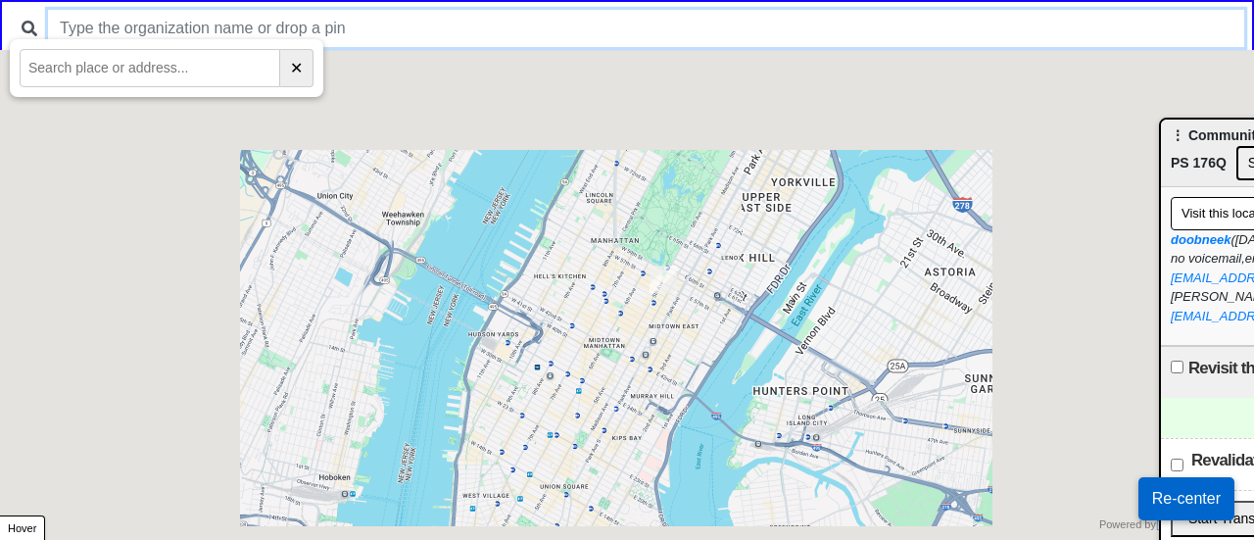
drag, startPoint x: 776, startPoint y: 375, endPoint x: 680, endPoint y: 17, distance: 371.3
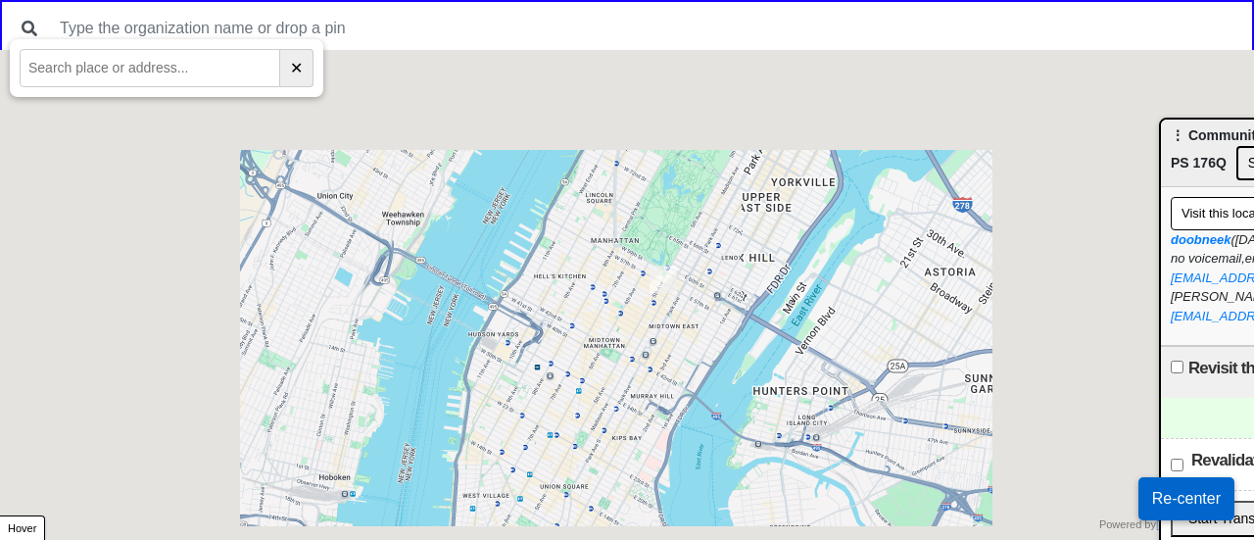
click at [680, 0] on div at bounding box center [627, 0] width 1254 height 0
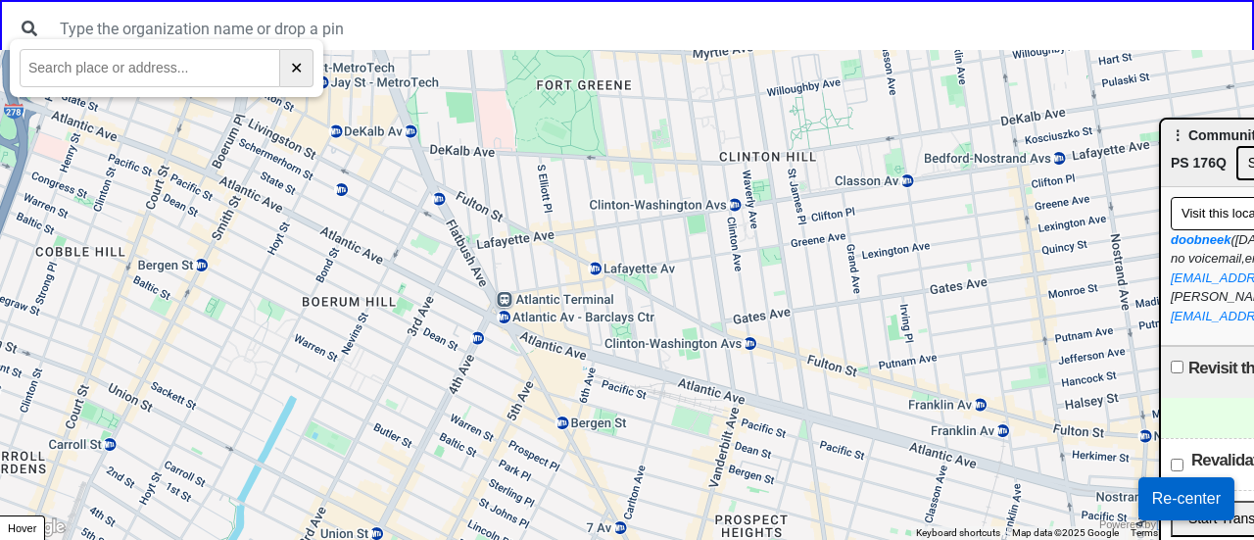
drag, startPoint x: 360, startPoint y: 330, endPoint x: 565, endPoint y: 252, distance: 220.2
click at [564, 252] on div at bounding box center [627, 295] width 1254 height 490
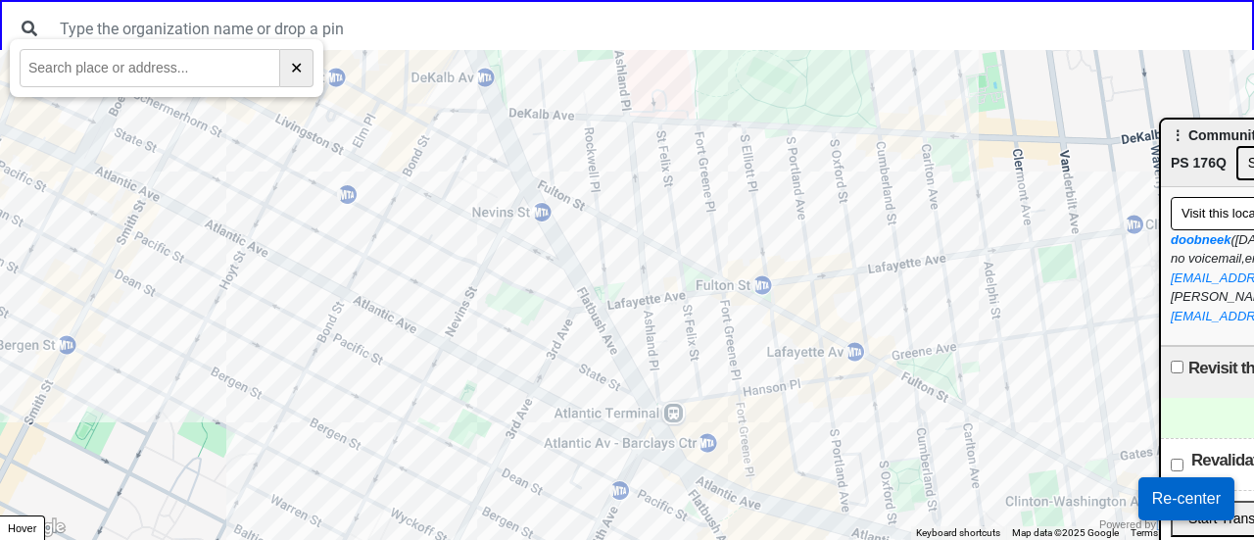
drag, startPoint x: 572, startPoint y: 334, endPoint x: 585, endPoint y: 414, distance: 80.4
click at [584, 413] on div at bounding box center [627, 295] width 1254 height 490
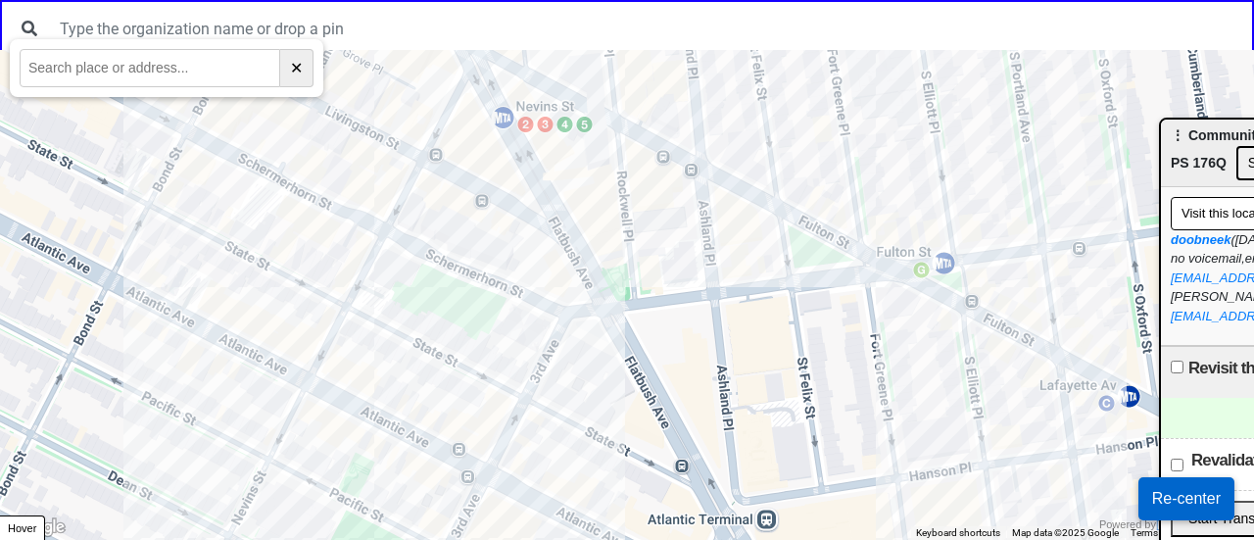
click at [515, 301] on div at bounding box center [627, 295] width 1254 height 490
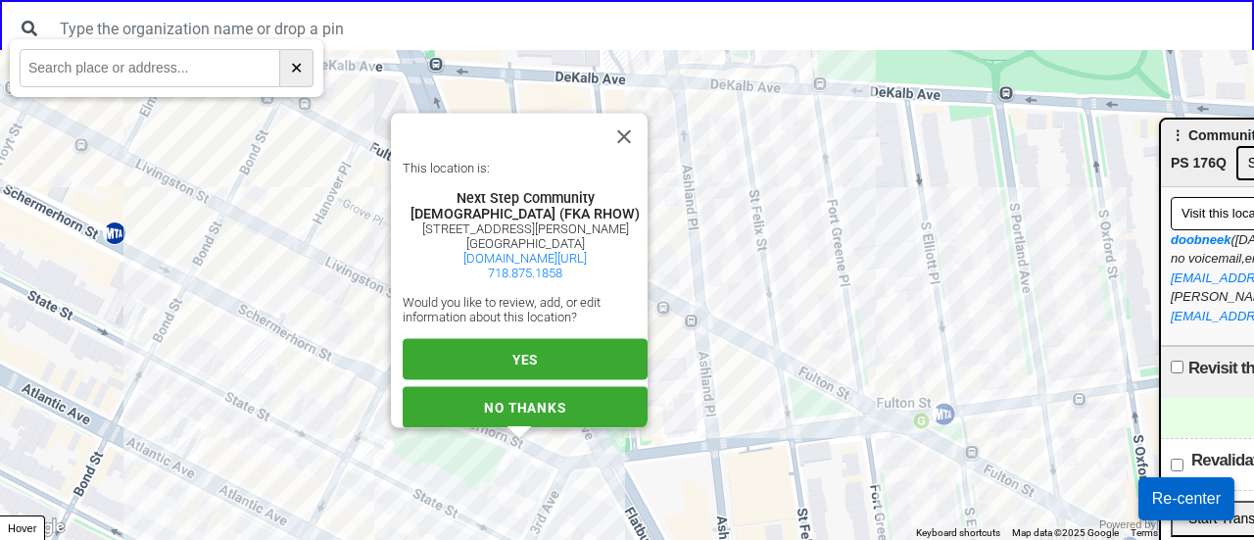
scroll to position [17, 0]
click at [544, 353] on button "YES" at bounding box center [525, 359] width 245 height 41
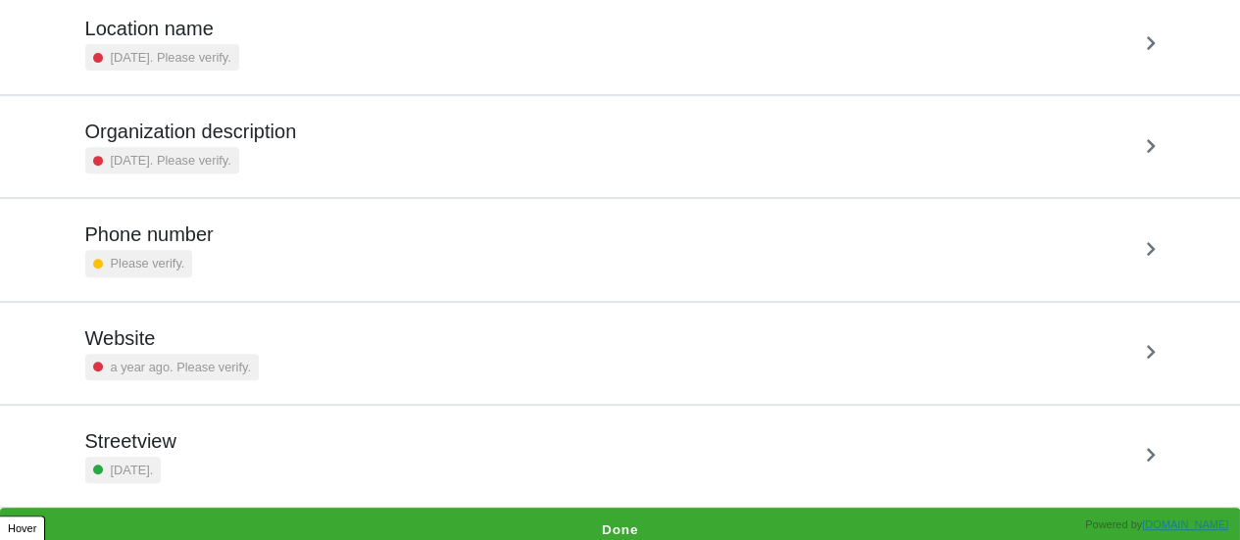
scroll to position [372, 0]
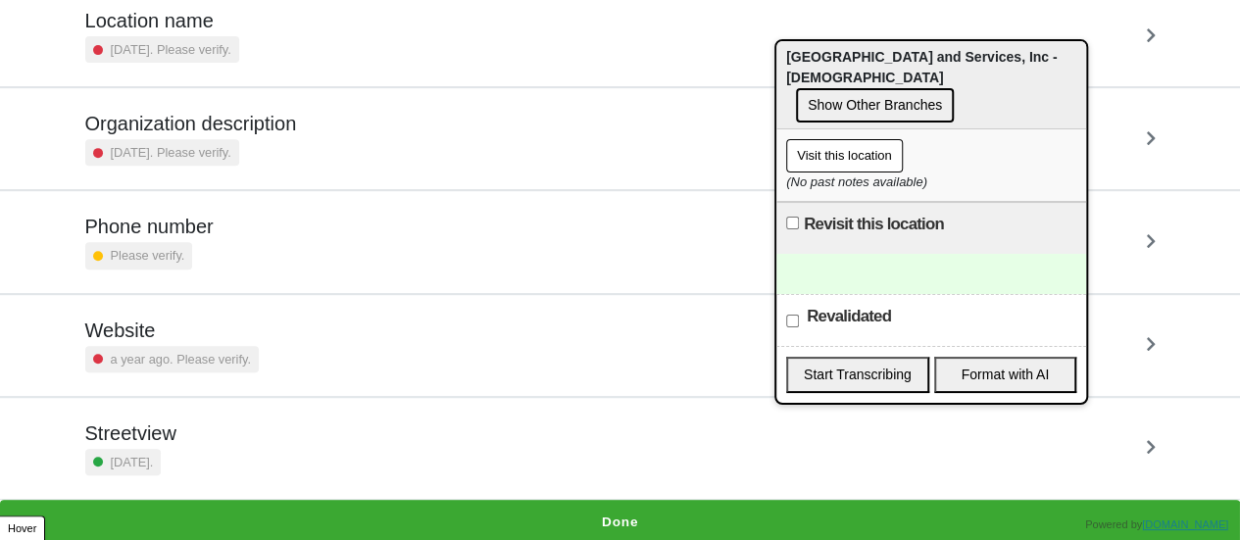
click at [220, 242] on div "Phone number Please verify." at bounding box center [620, 242] width 1070 height 54
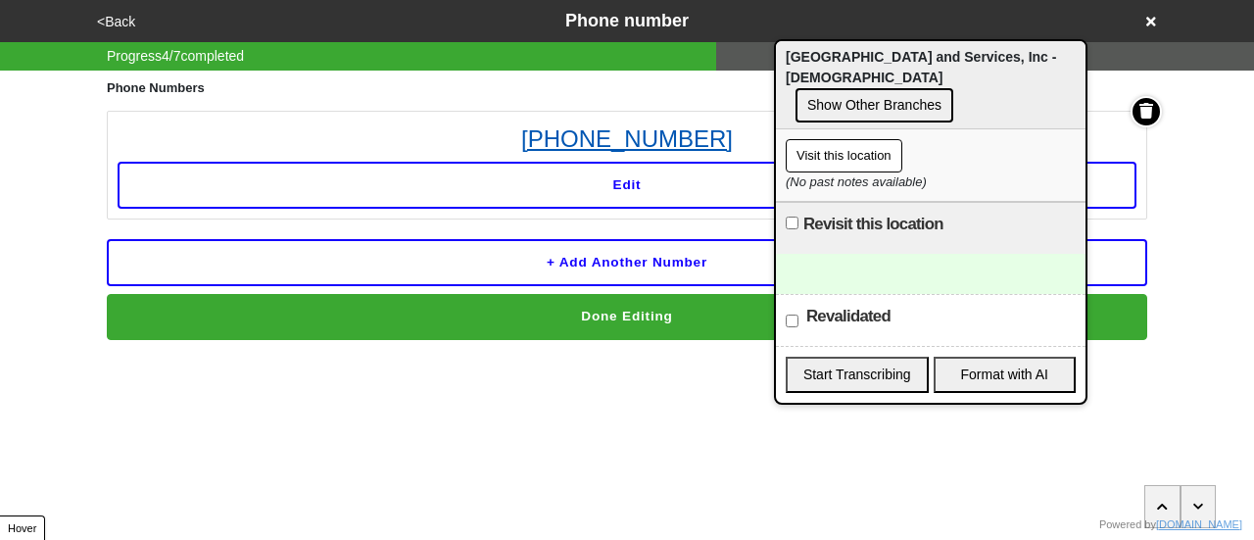
click at [661, 128] on link "[PHONE_NUMBER]" at bounding box center [627, 139] width 1019 height 35
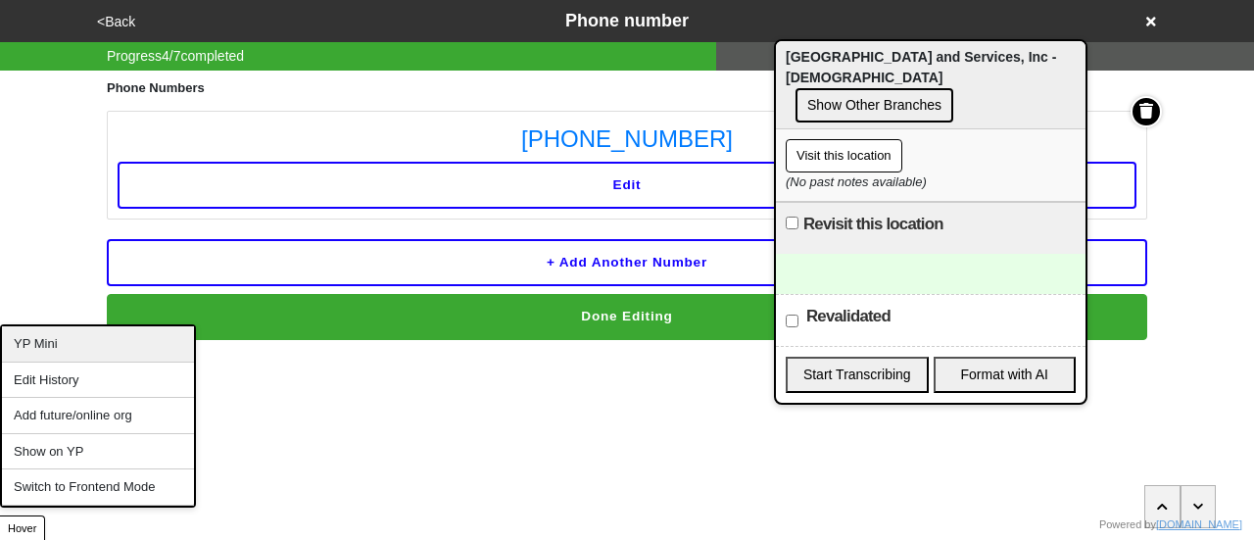
click at [63, 344] on div "YP Mini" at bounding box center [98, 344] width 192 height 36
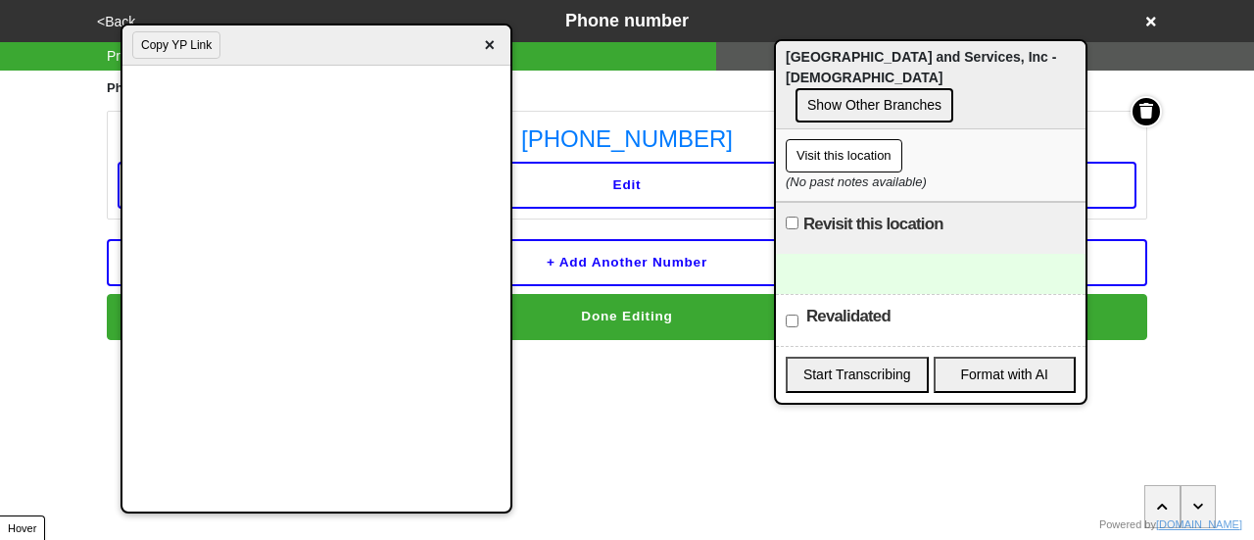
click at [894, 275] on div at bounding box center [931, 274] width 310 height 40
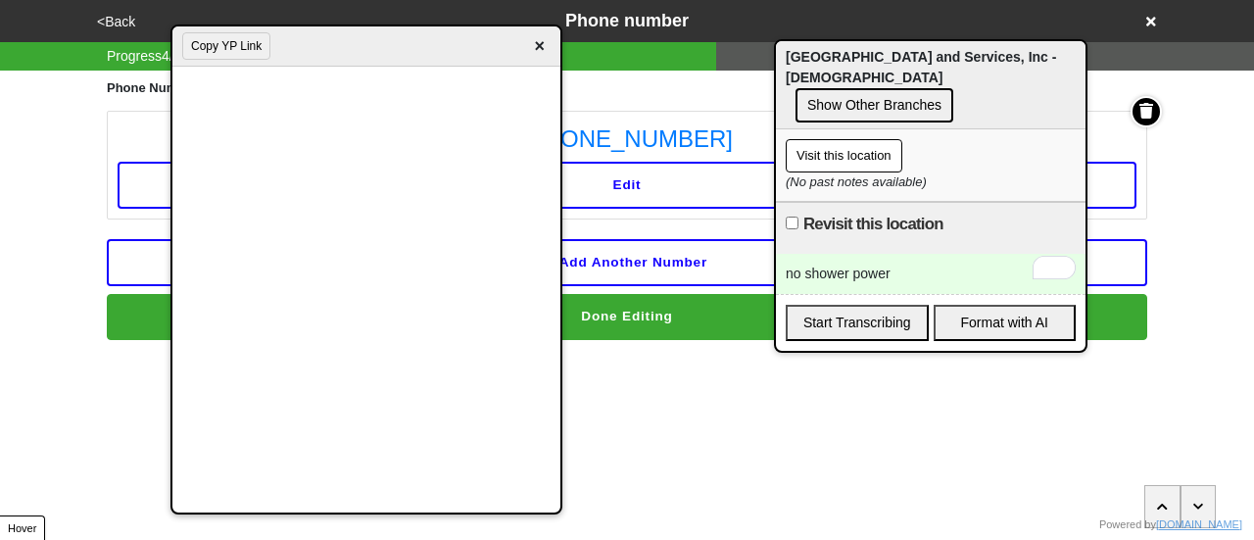
click at [327, 57] on div "Copy YP Link ×" at bounding box center [366, 46] width 388 height 40
click at [117, 15] on button "<Back" at bounding box center [116, 22] width 50 height 23
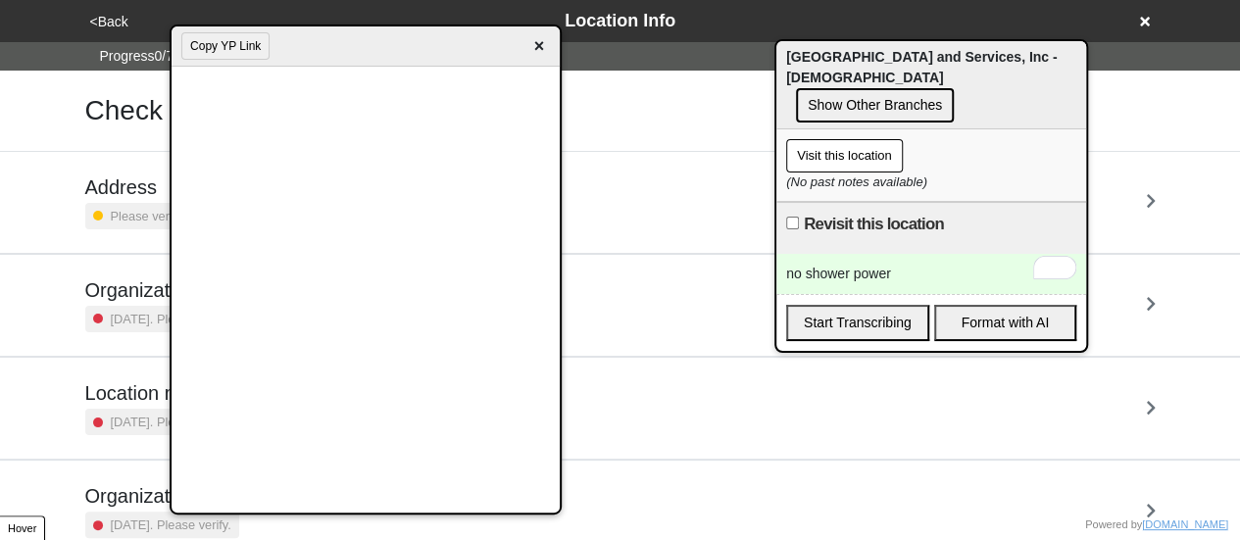
scroll to position [372, 0]
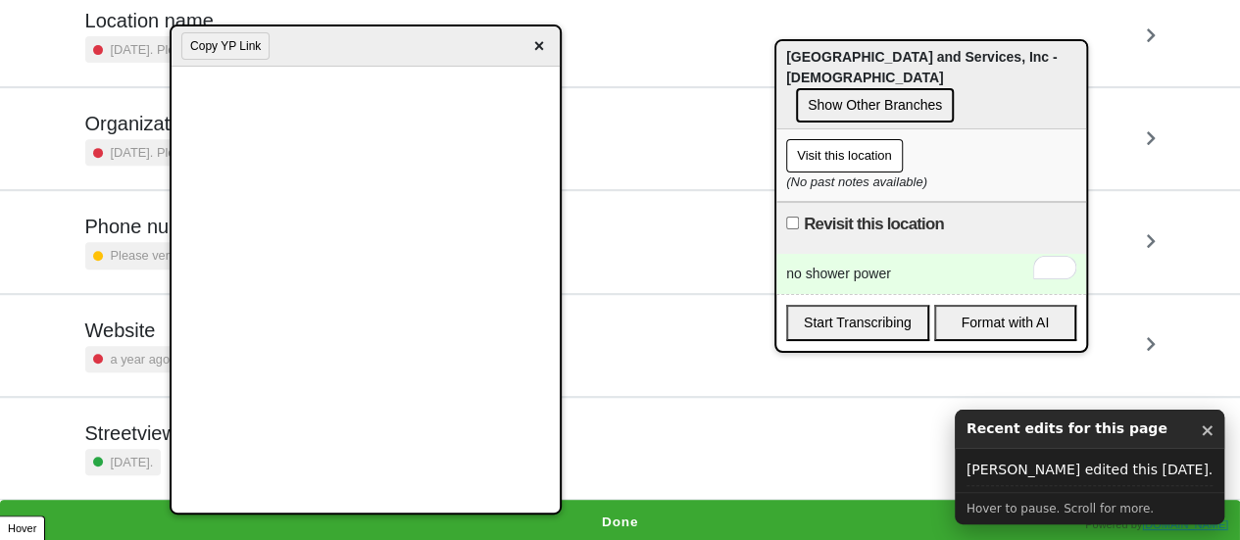
click at [611, 511] on button "Done" at bounding box center [620, 522] width 1240 height 45
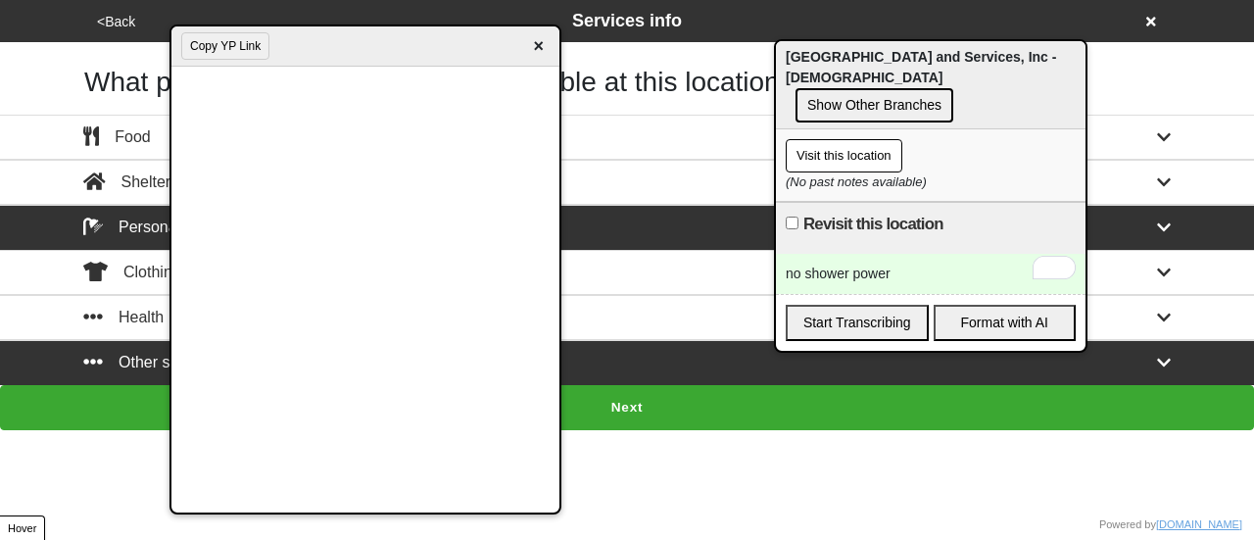
drag, startPoint x: 602, startPoint y: 217, endPoint x: 557, endPoint y: 225, distance: 45.9
click at [602, 218] on div "Personal Care" at bounding box center [627, 228] width 1117 height 24
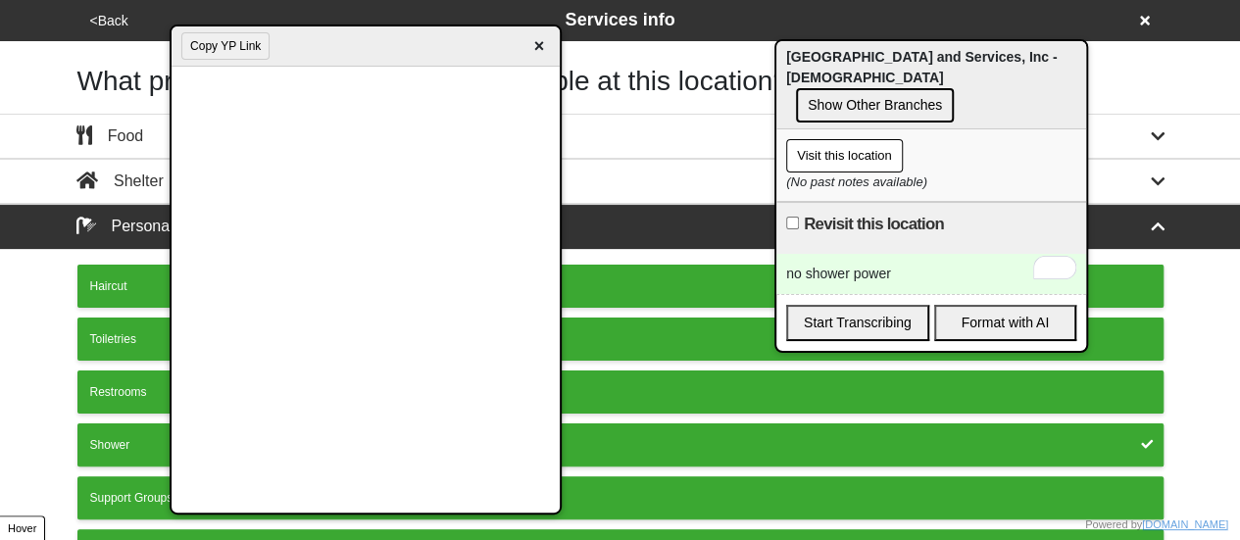
scroll to position [282, 0]
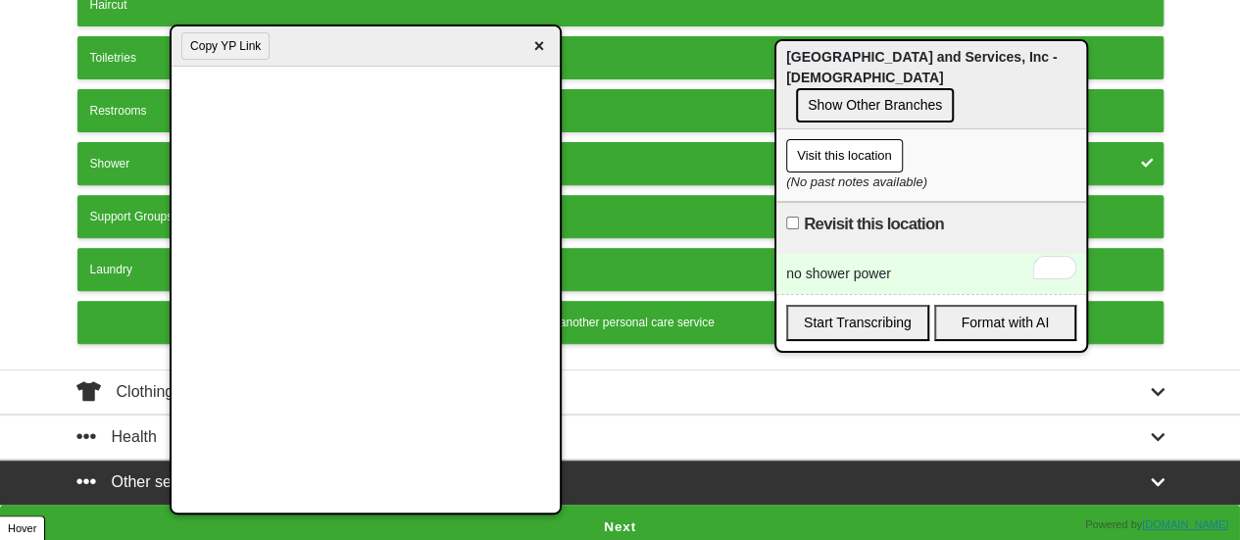
drag, startPoint x: 541, startPoint y: 43, endPoint x: 368, endPoint y: 184, distance: 222.8
click at [544, 44] on span "×" at bounding box center [538, 46] width 23 height 26
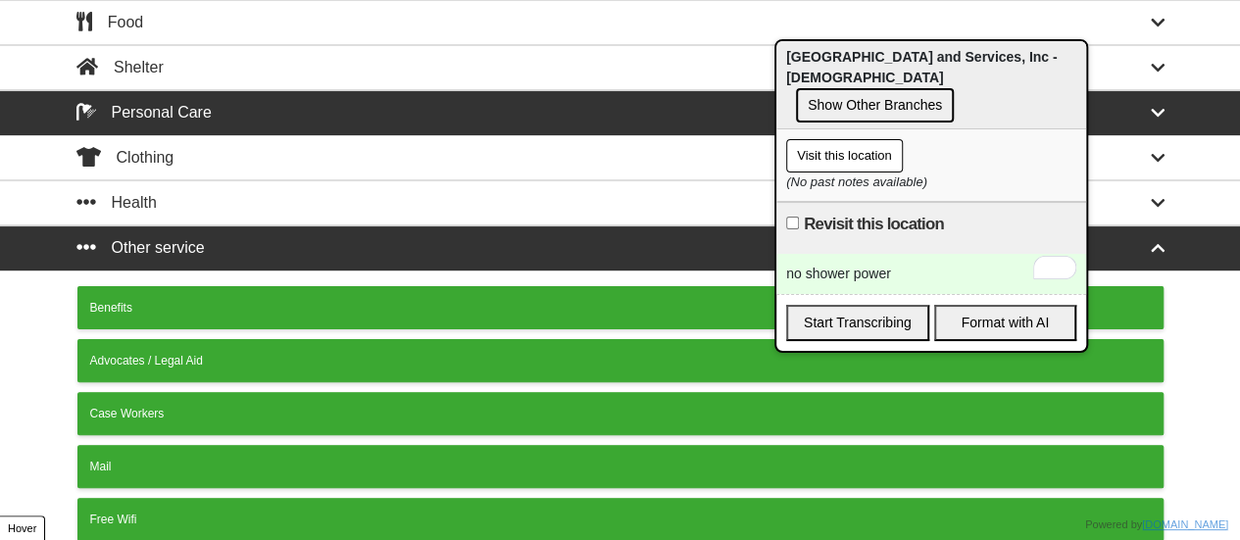
scroll to position [0, 0]
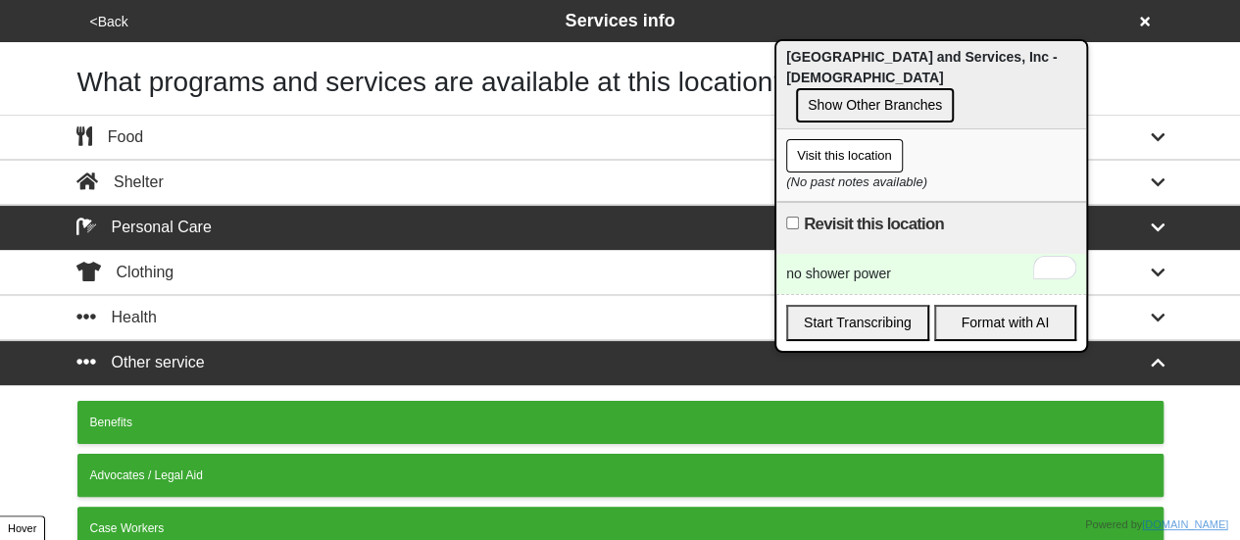
drag, startPoint x: 182, startPoint y: 220, endPoint x: 199, endPoint y: 243, distance: 28.8
click at [182, 219] on div "Personal Care" at bounding box center [143, 228] width 135 height 24
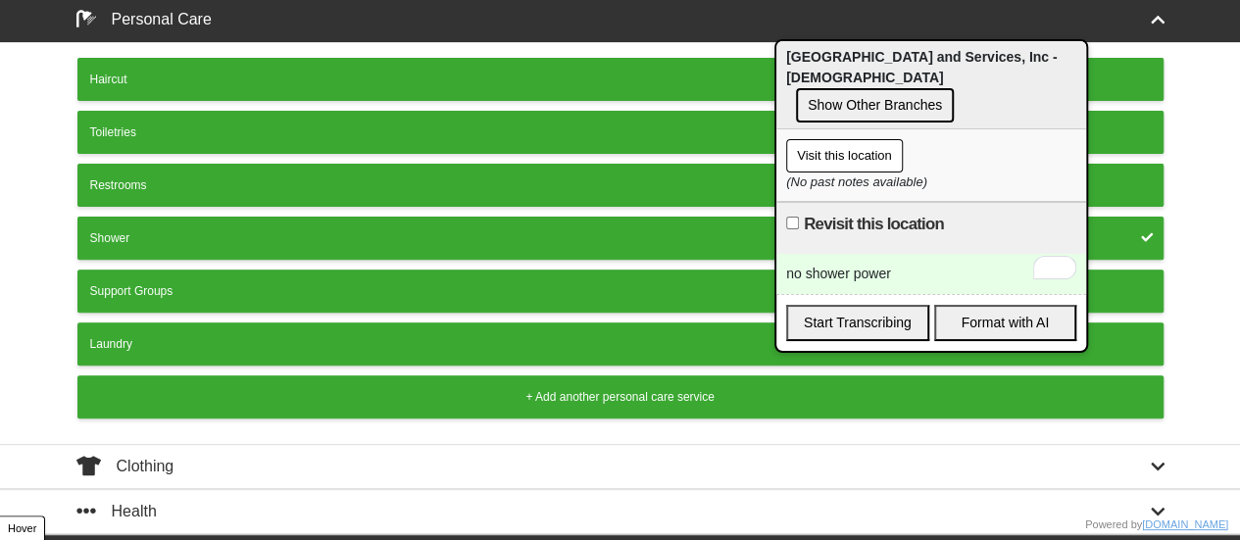
scroll to position [294, 0]
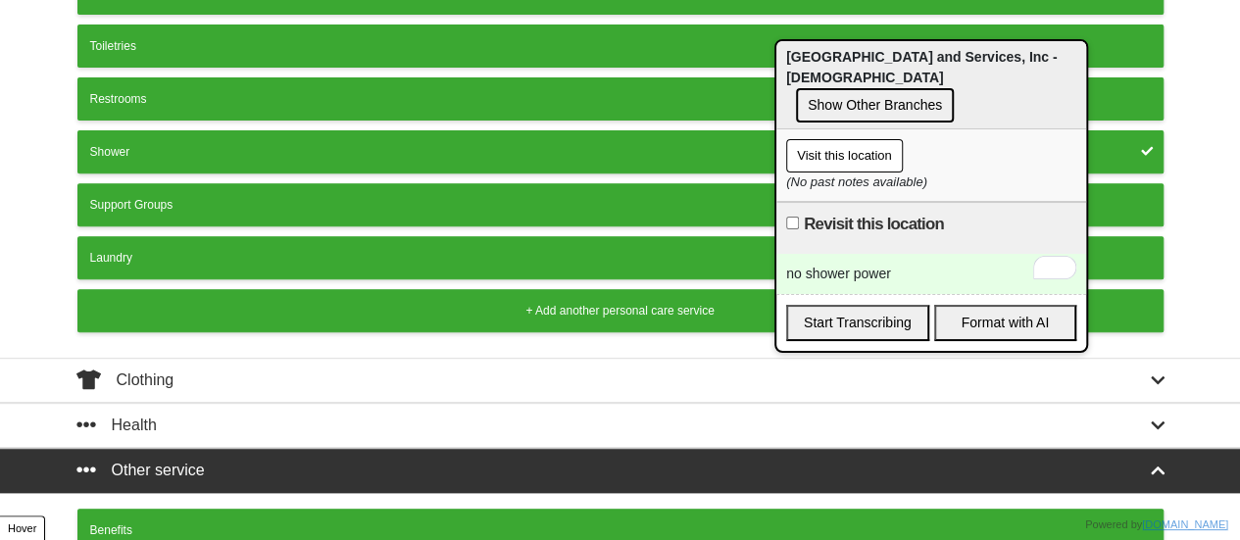
click at [226, 146] on div "Shower" at bounding box center [620, 152] width 1060 height 18
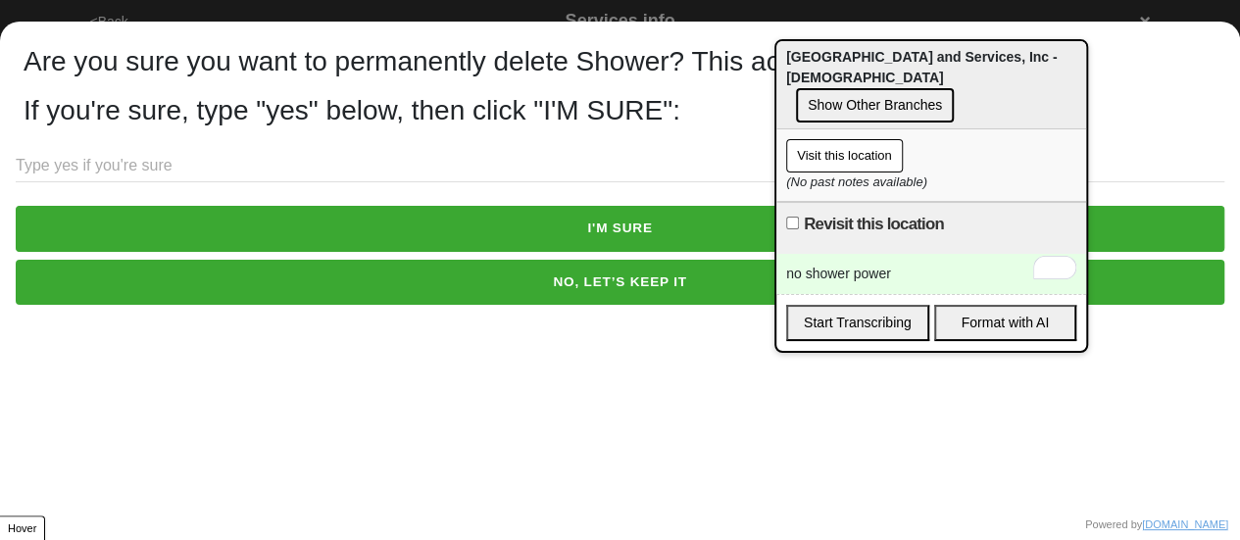
scroll to position [0, 0]
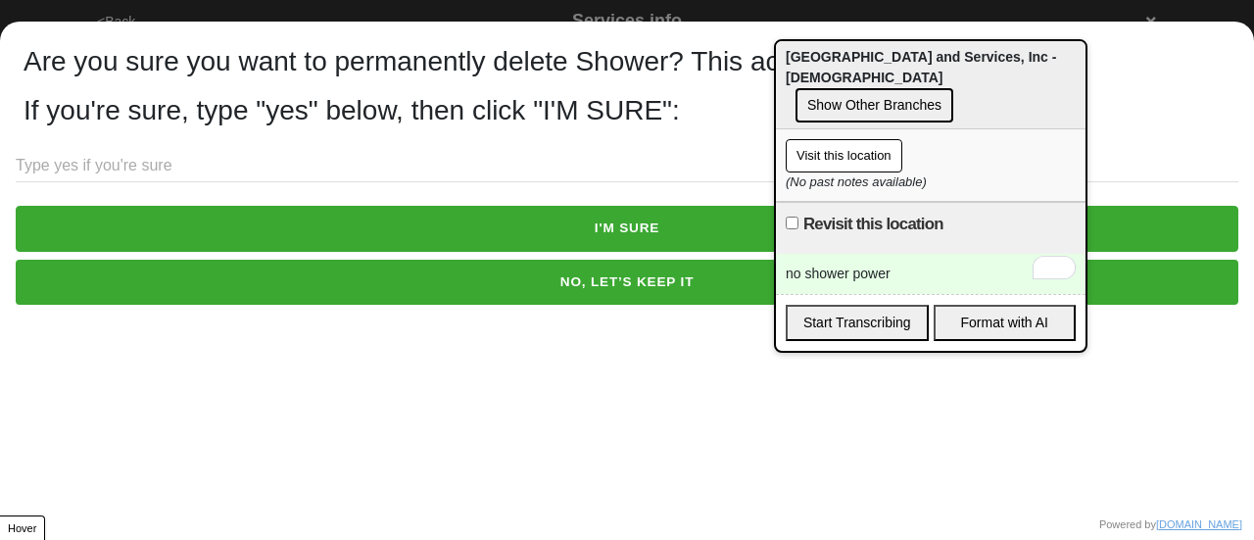
click at [186, 170] on input "text" at bounding box center [627, 166] width 1223 height 32
type input "yes"
click at [361, 208] on button "I'M SURE" at bounding box center [627, 228] width 1223 height 45
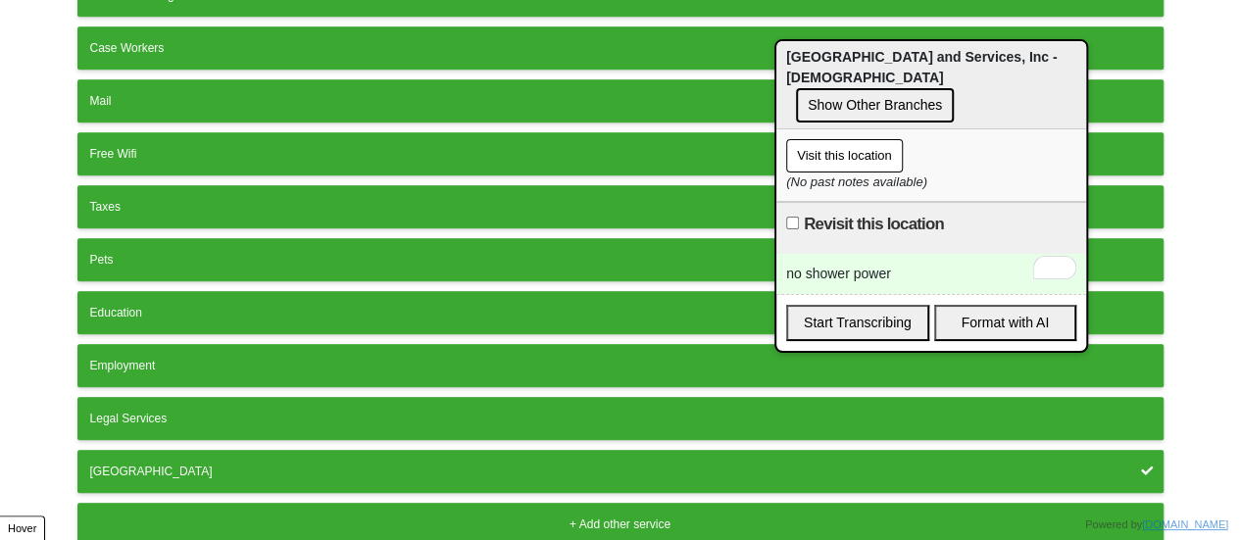
scroll to position [544, 0]
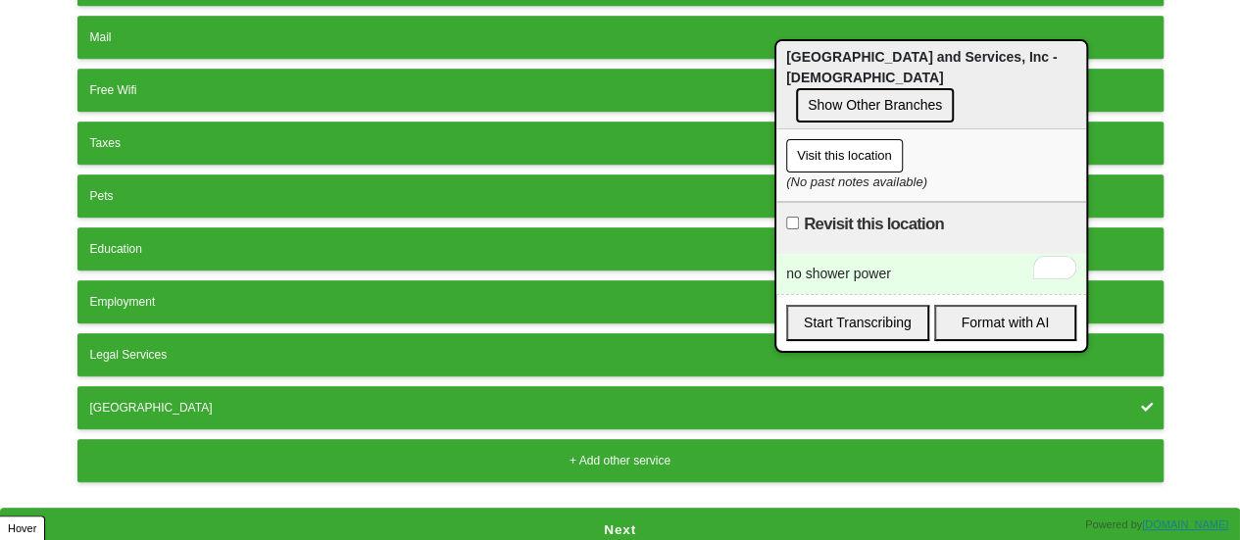
click at [357, 514] on button "Next" at bounding box center [620, 530] width 1240 height 45
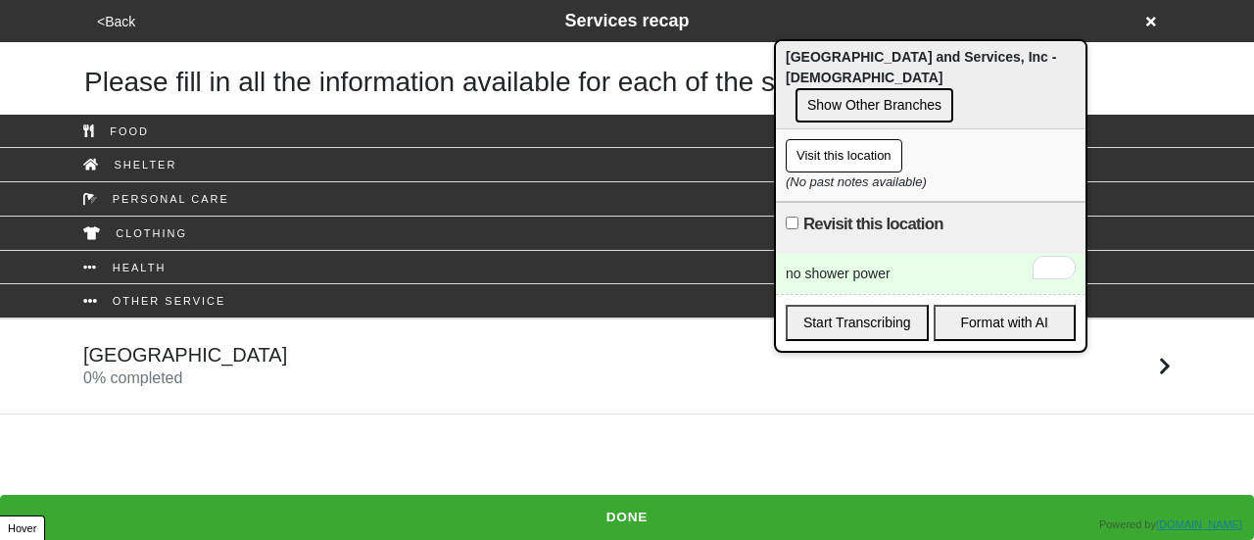
click at [286, 372] on div "Older Adult Center 0 % completed" at bounding box center [627, 366] width 1117 height 47
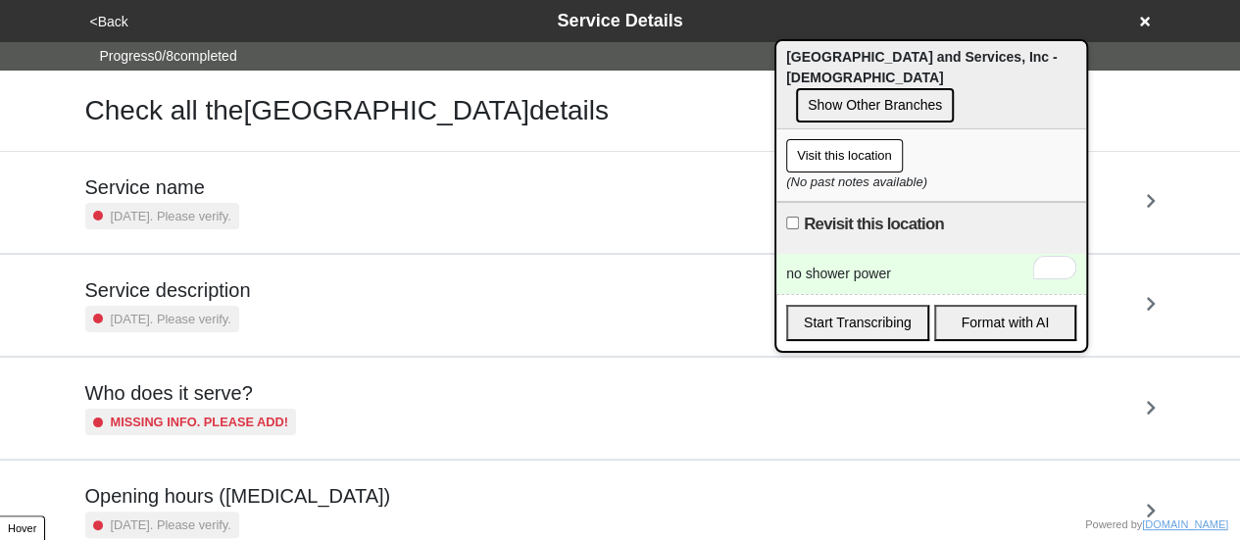
click at [223, 320] on small "2 years ago. Please verify." at bounding box center [171, 319] width 121 height 19
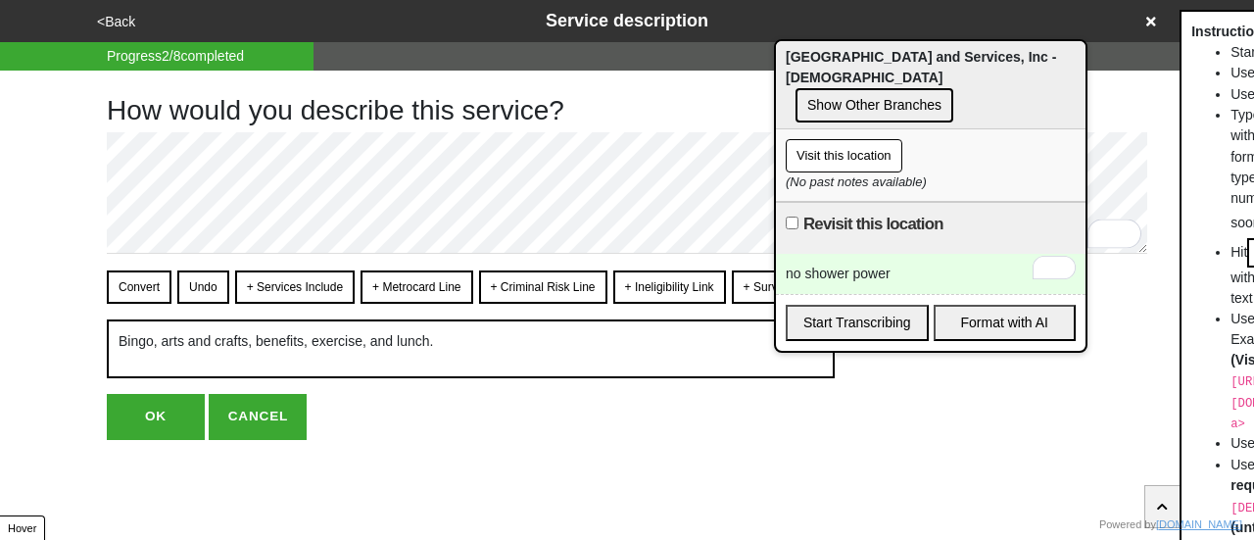
click at [151, 414] on button "OK" at bounding box center [156, 416] width 98 height 45
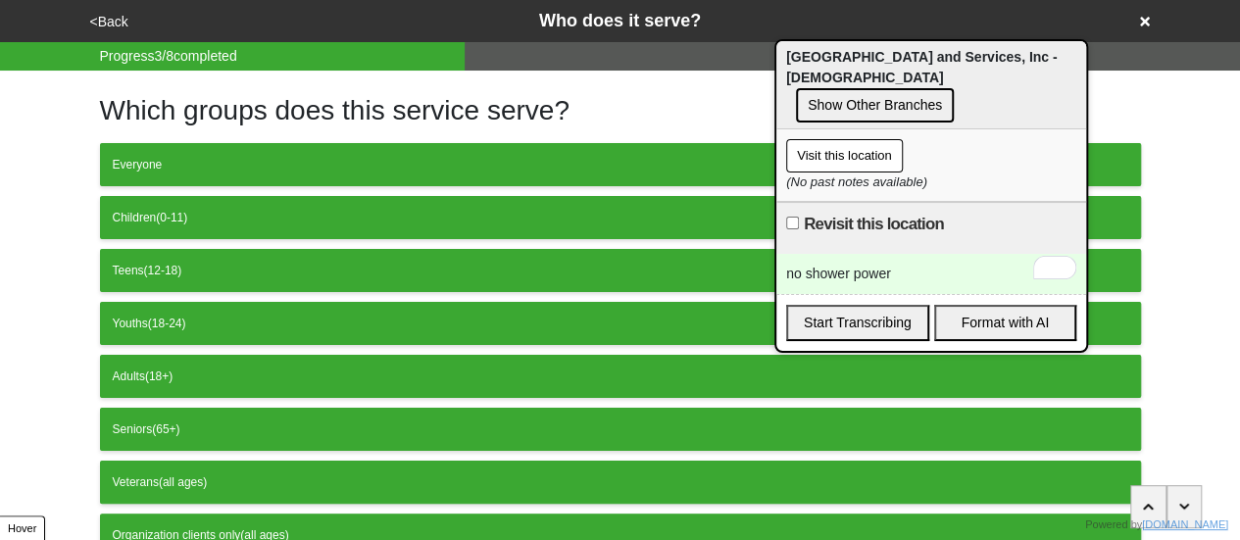
click at [112, 21] on button "<Back" at bounding box center [109, 22] width 50 height 23
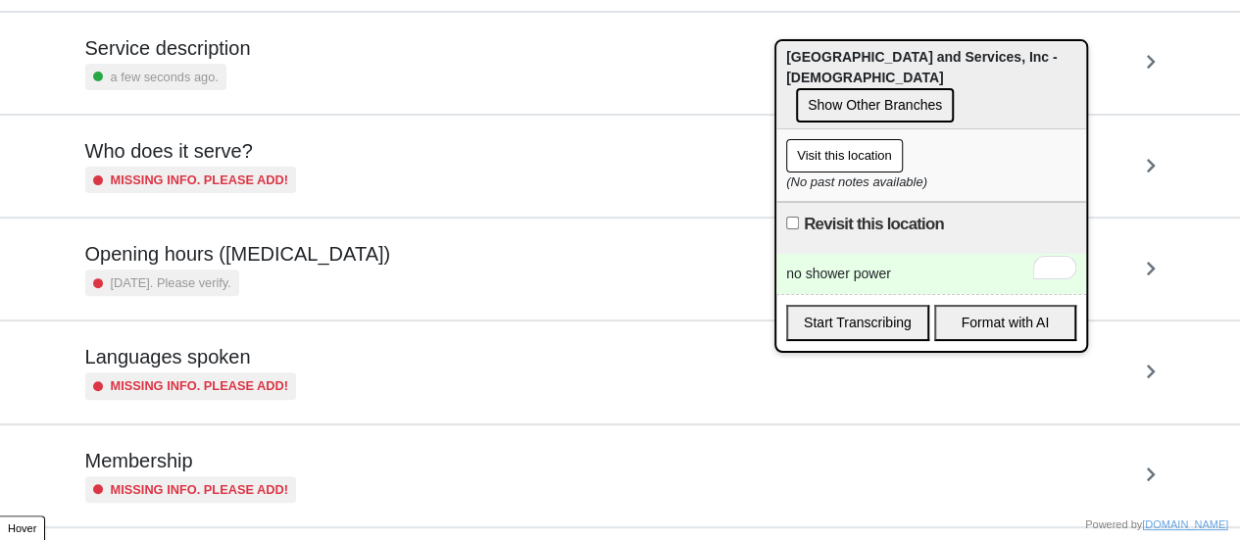
scroll to position [474, 0]
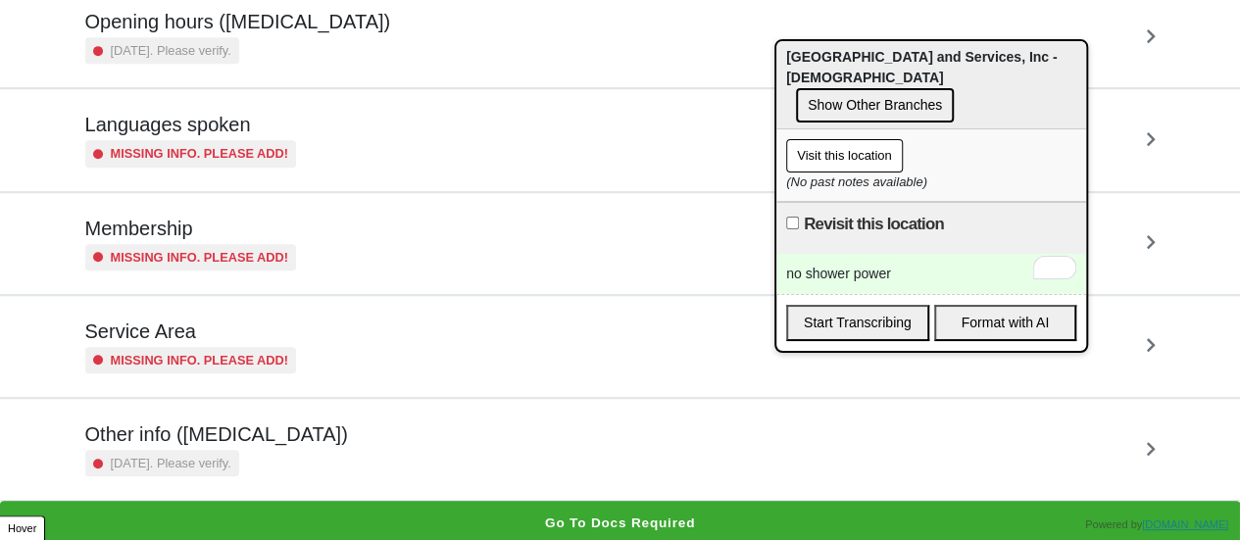
click at [218, 422] on h5 "Other info (coronavirus)" at bounding box center [216, 434] width 263 height 24
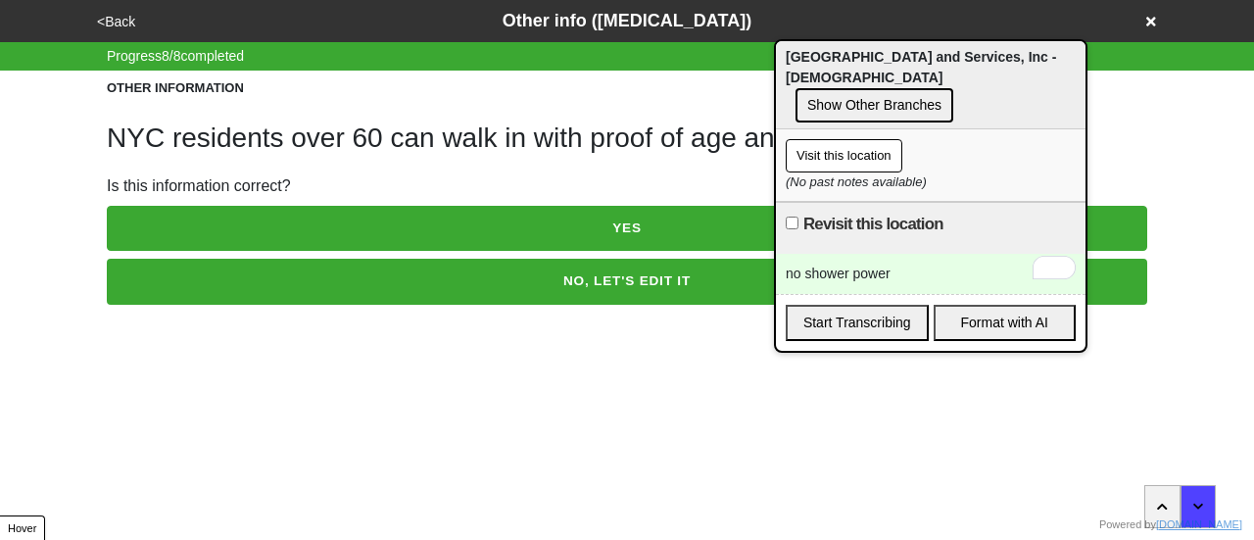
click at [277, 301] on button "NO, LET'S EDIT IT" at bounding box center [627, 281] width 1041 height 45
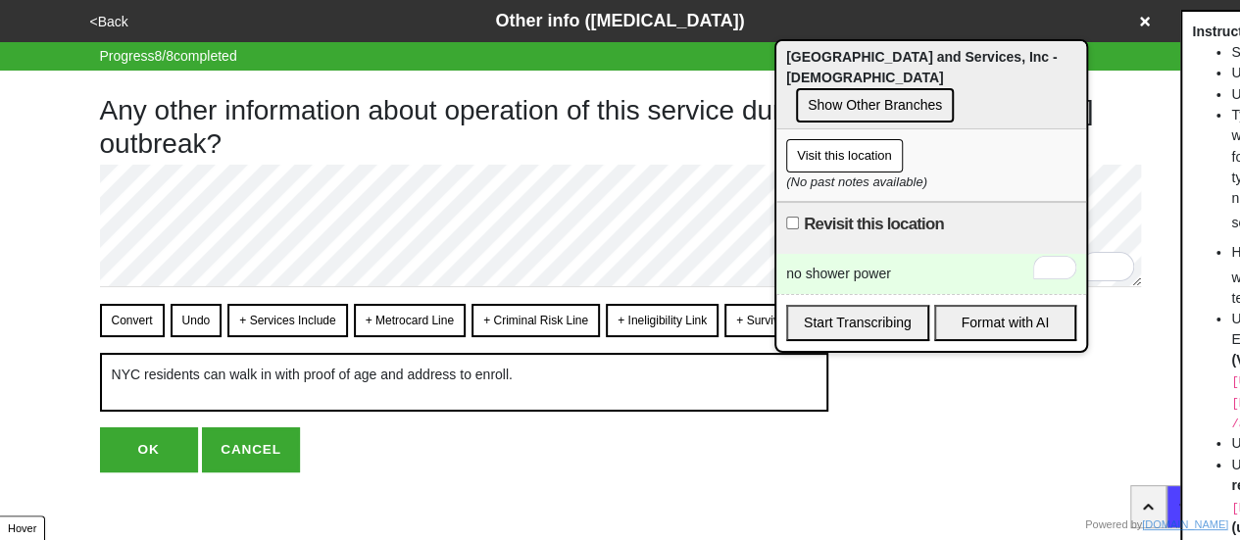
click at [166, 434] on button "OK" at bounding box center [149, 449] width 98 height 45
drag, startPoint x: 447, startPoint y: 456, endPoint x: 183, endPoint y: 434, distance: 264.5
click at [435, 456] on div "Any other information about operation of this service during the coronavirus ou…" at bounding box center [620, 272] width 1041 height 402
click at [140, 448] on button "OK" at bounding box center [149, 449] width 98 height 45
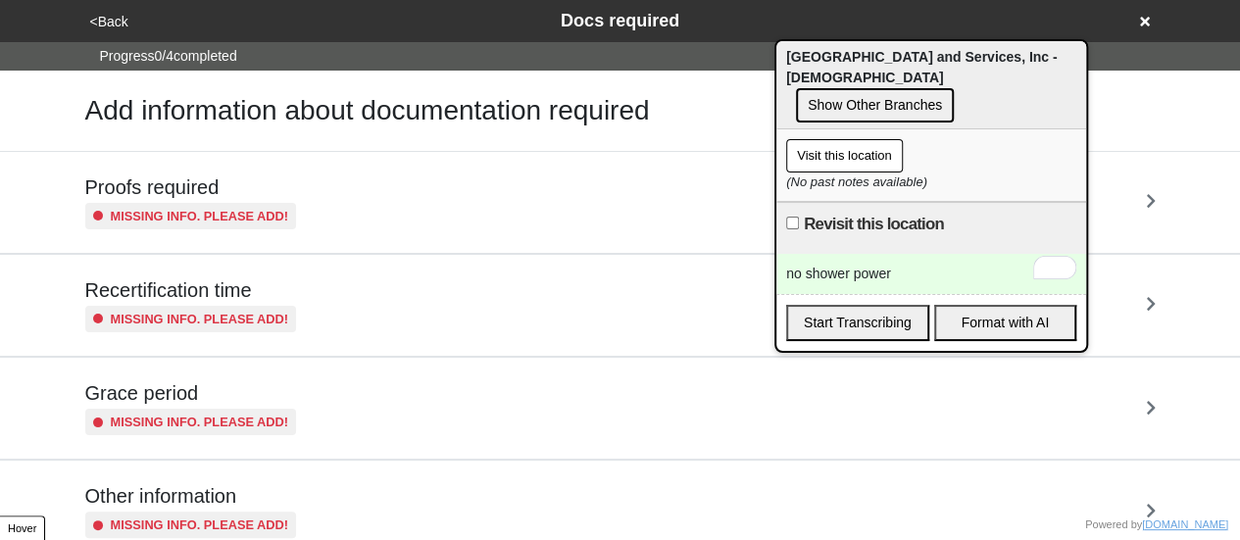
click at [119, 24] on button "<Back" at bounding box center [109, 22] width 50 height 23
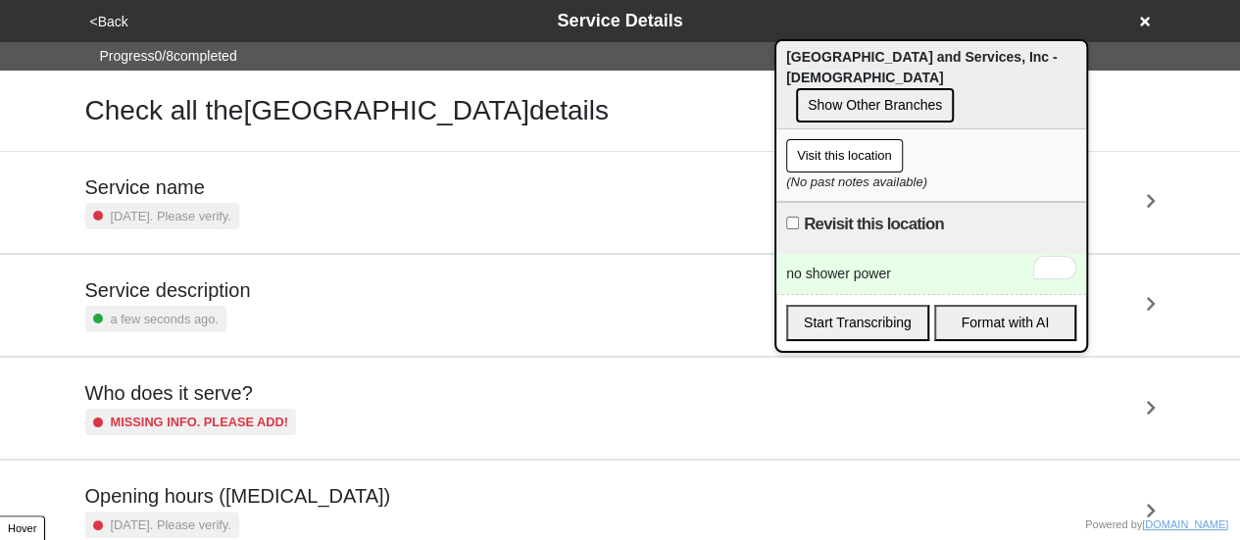
click at [219, 291] on h5 "Service description" at bounding box center [168, 290] width 166 height 24
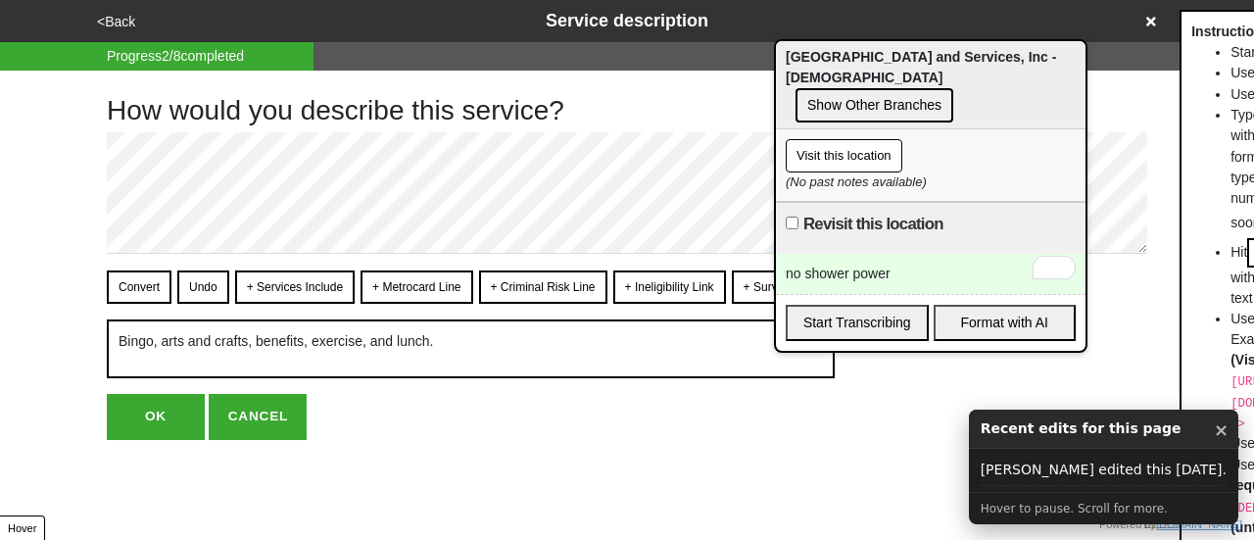
click at [279, 274] on button "+ Services Include" at bounding box center [295, 286] width 120 height 33
drag, startPoint x: 139, startPoint y: 285, endPoint x: 196, endPoint y: 279, distance: 57.1
click at [149, 286] on button "Convert" at bounding box center [139, 286] width 65 height 33
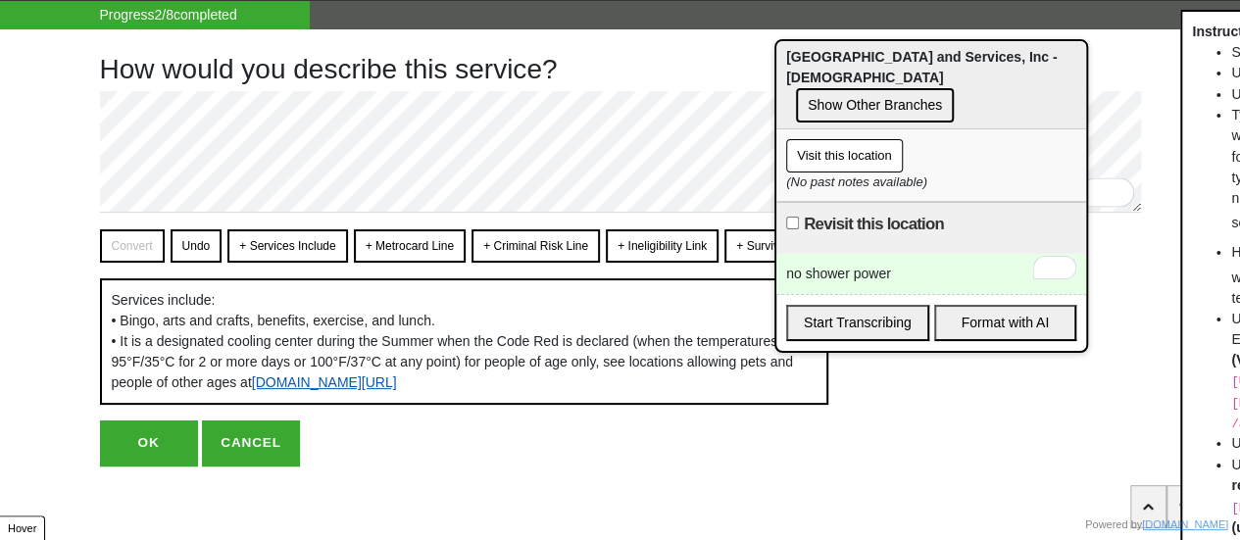
scroll to position [64, 0]
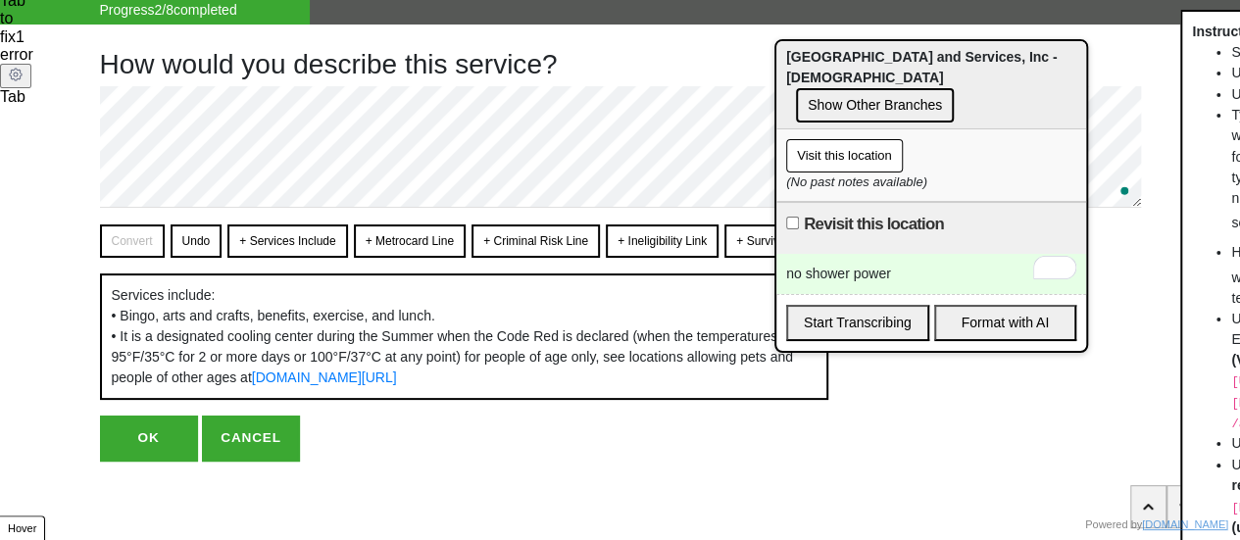
click at [139, 433] on button "OK" at bounding box center [149, 438] width 98 height 45
type textarea "x"
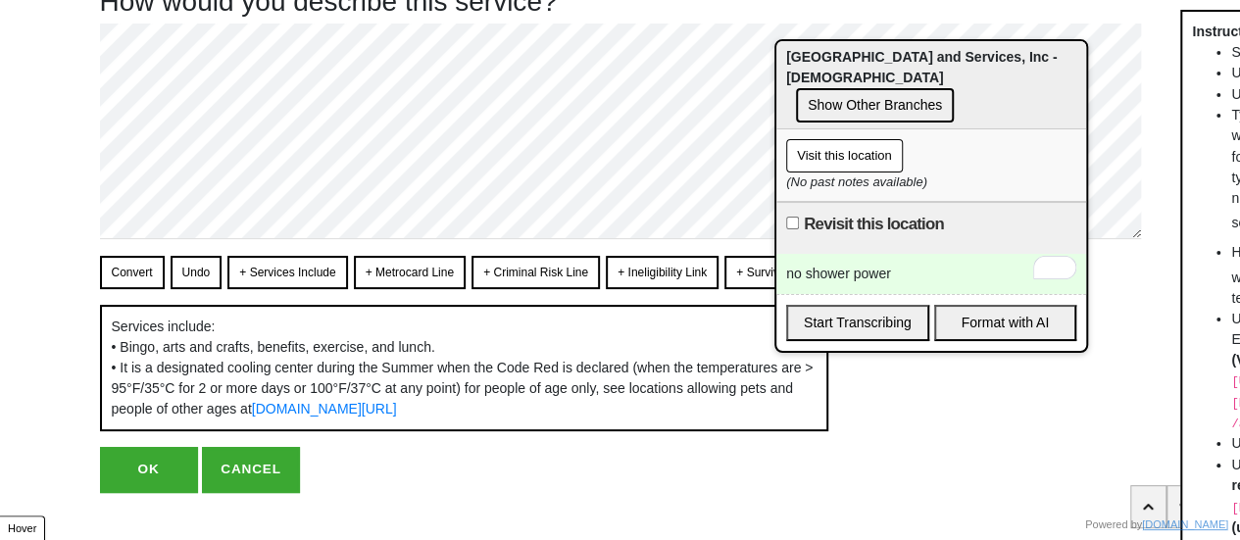
scroll to position [2, 0]
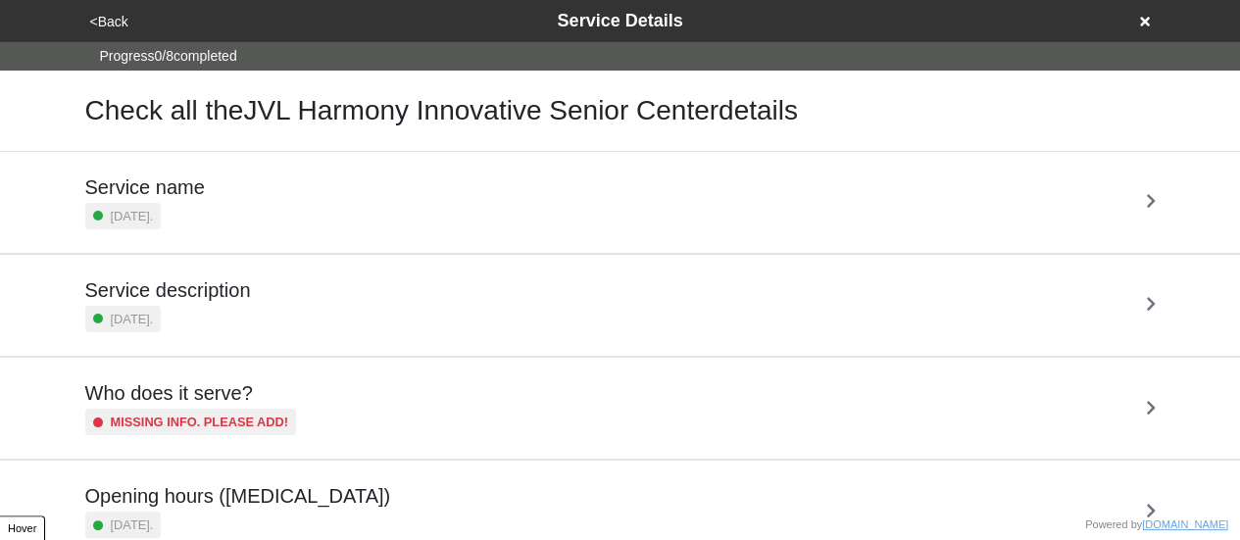
scroll to position [474, 0]
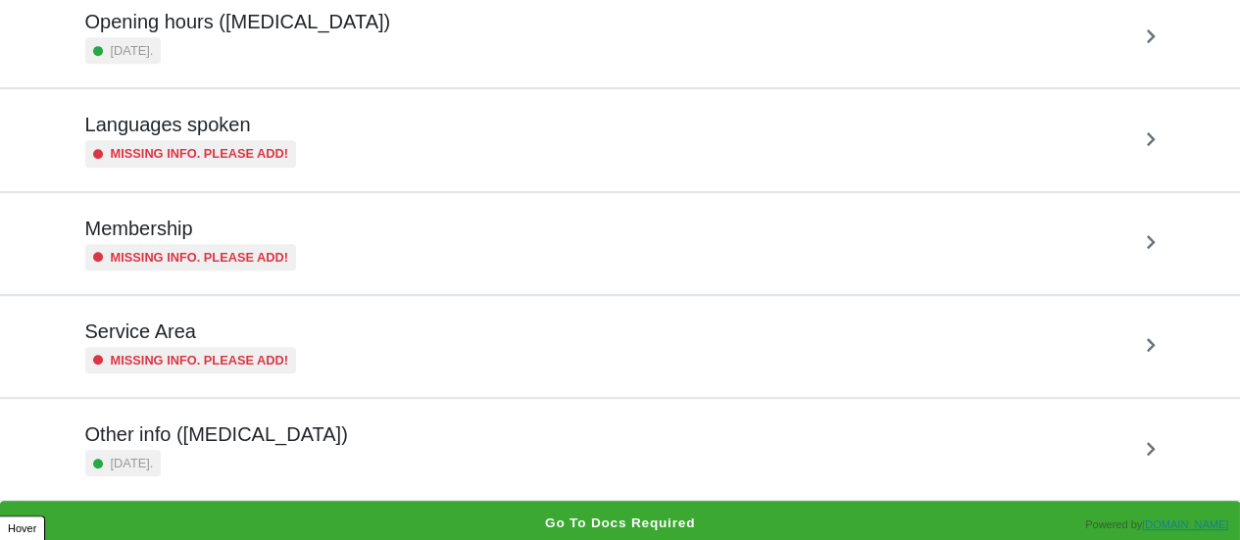
click at [221, 450] on div "[DATE]." at bounding box center [216, 463] width 263 height 26
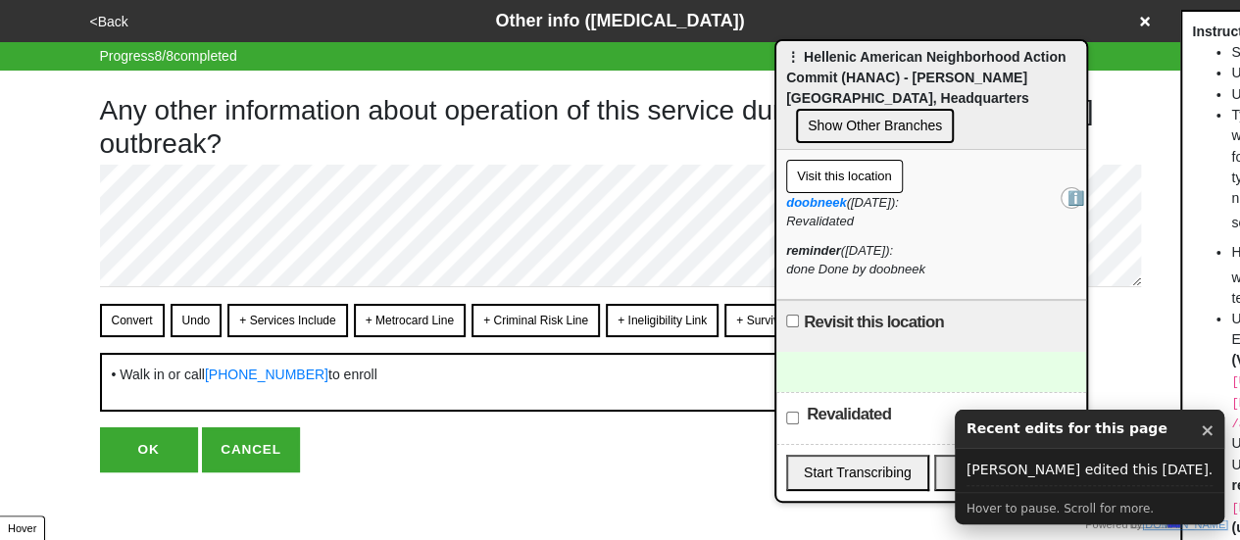
click at [114, 28] on button "<Back" at bounding box center [109, 22] width 50 height 23
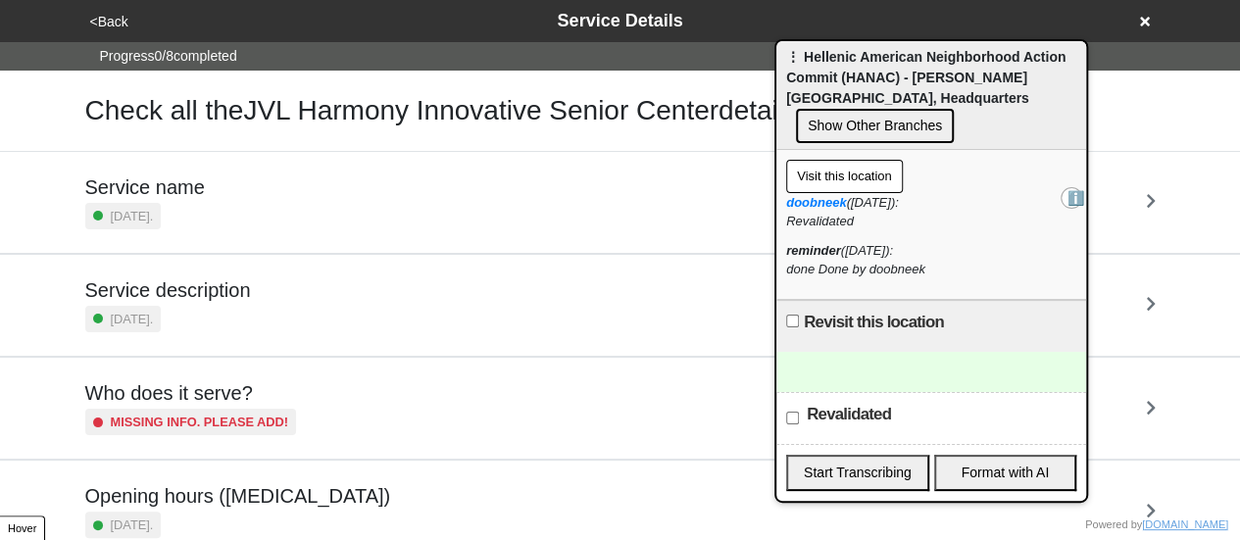
click at [223, 290] on h5 "Service description" at bounding box center [168, 290] width 166 height 24
type textarea "x"
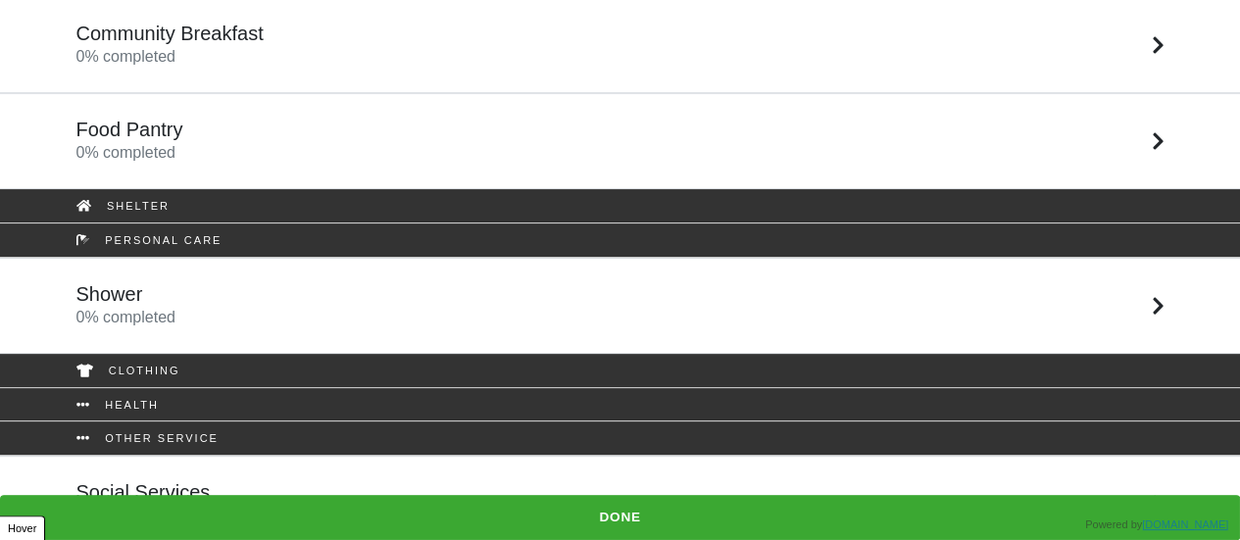
scroll to position [158, 0]
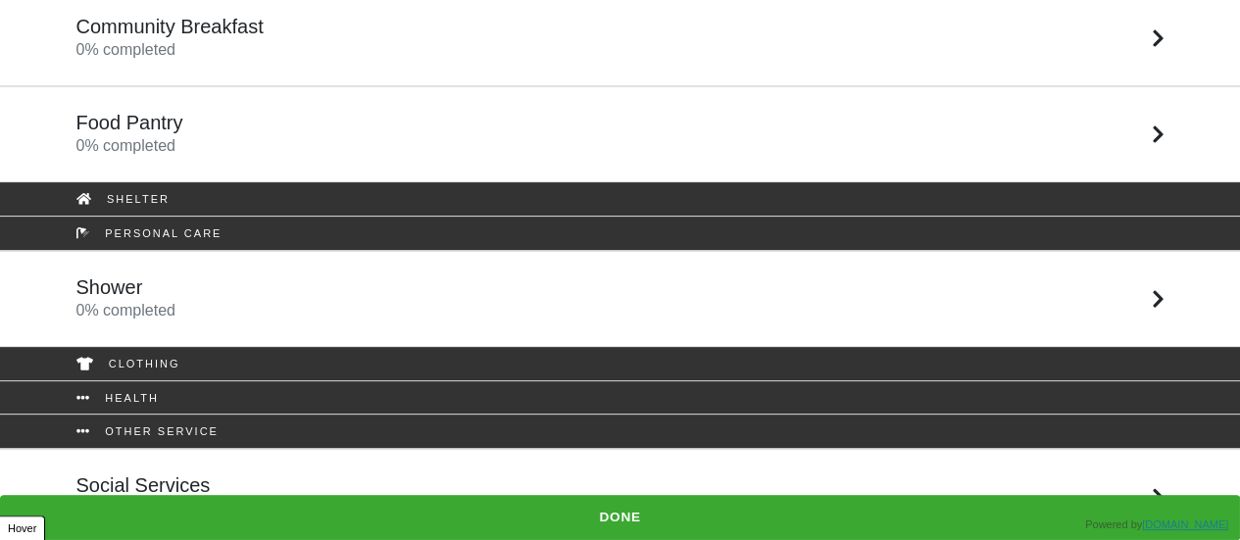
click at [198, 282] on div "Shower 0 % completed" at bounding box center [620, 298] width 1117 height 47
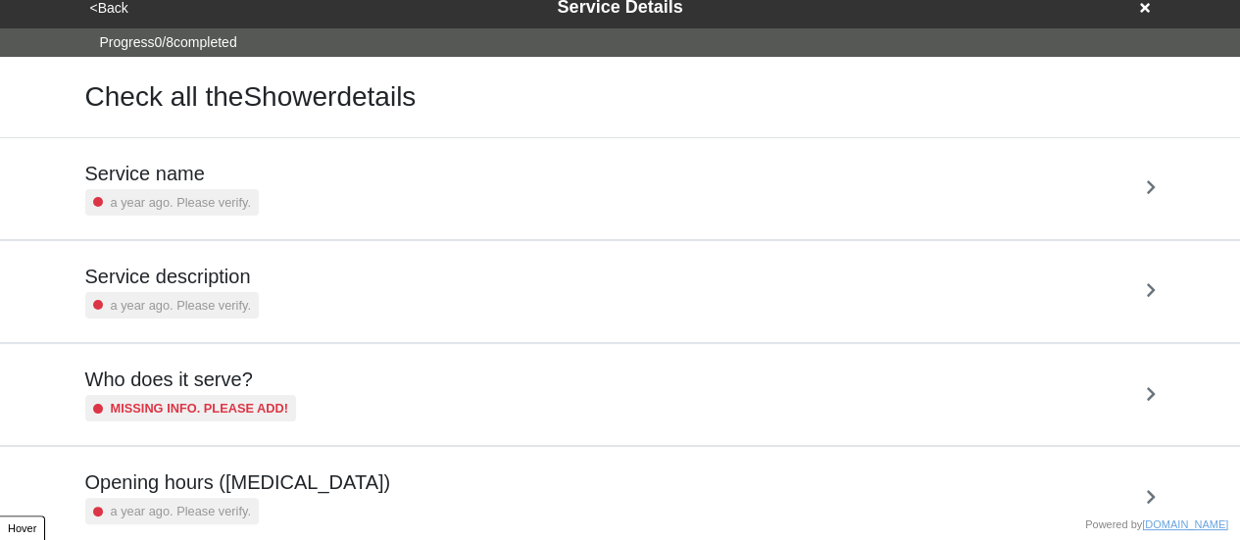
scroll to position [474, 0]
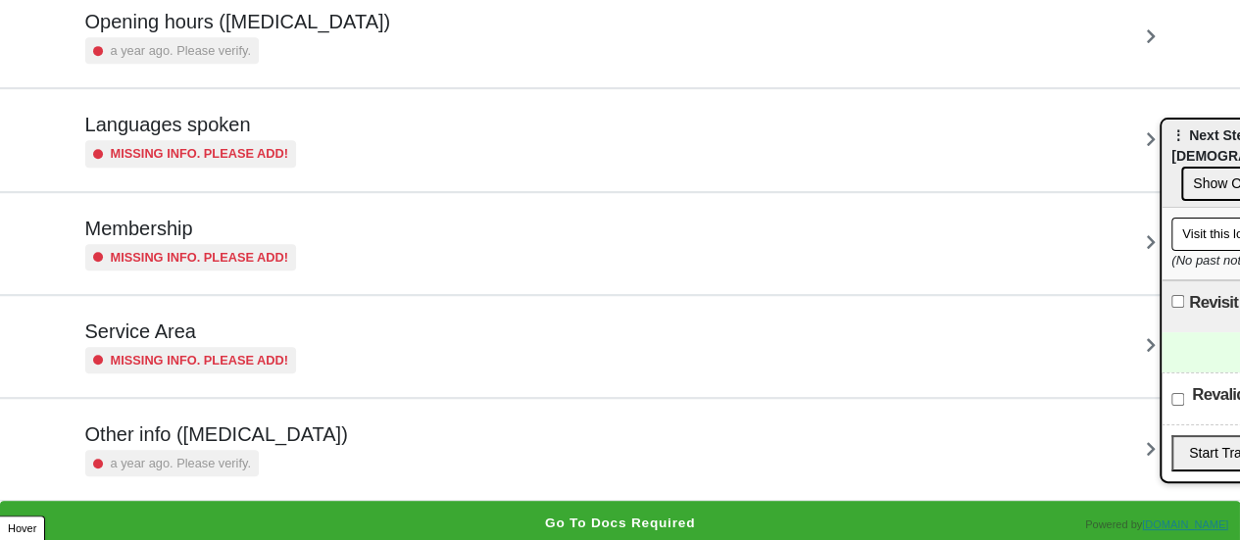
click at [259, 453] on div "a year ago. Please verify." at bounding box center [216, 463] width 263 height 26
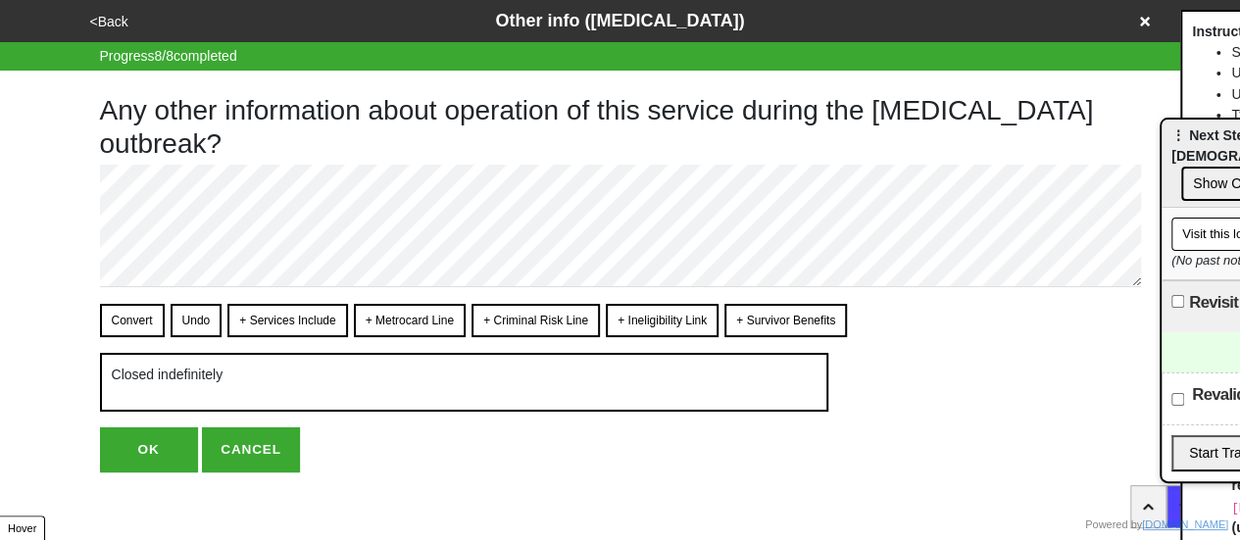
click at [109, 24] on button "<Back" at bounding box center [109, 22] width 50 height 23
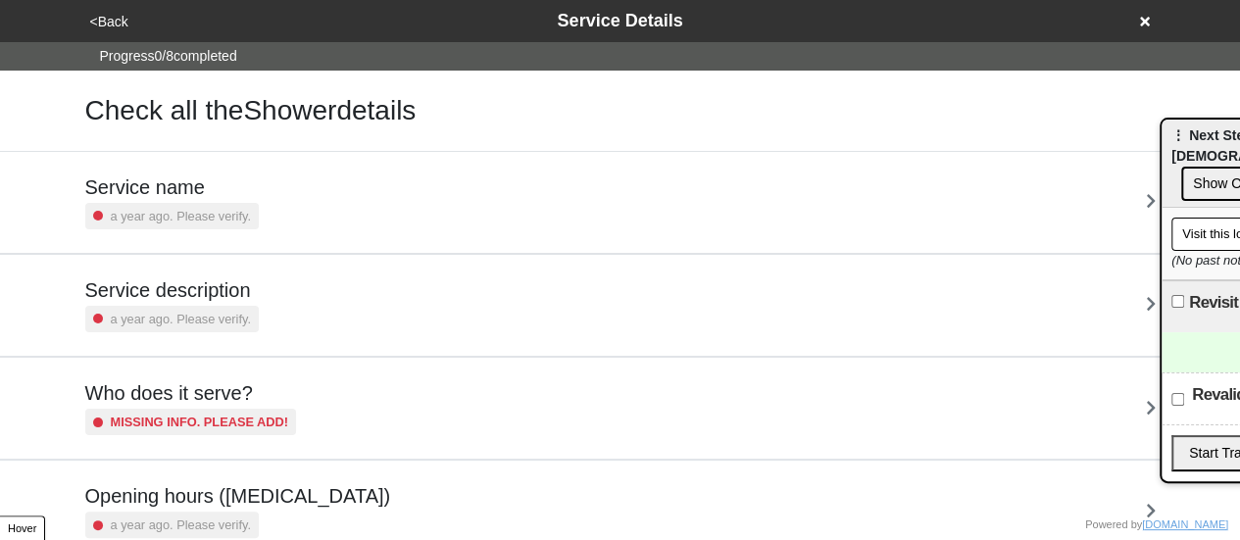
click at [208, 295] on h5 "Service description" at bounding box center [171, 290] width 173 height 24
type textarea "x"
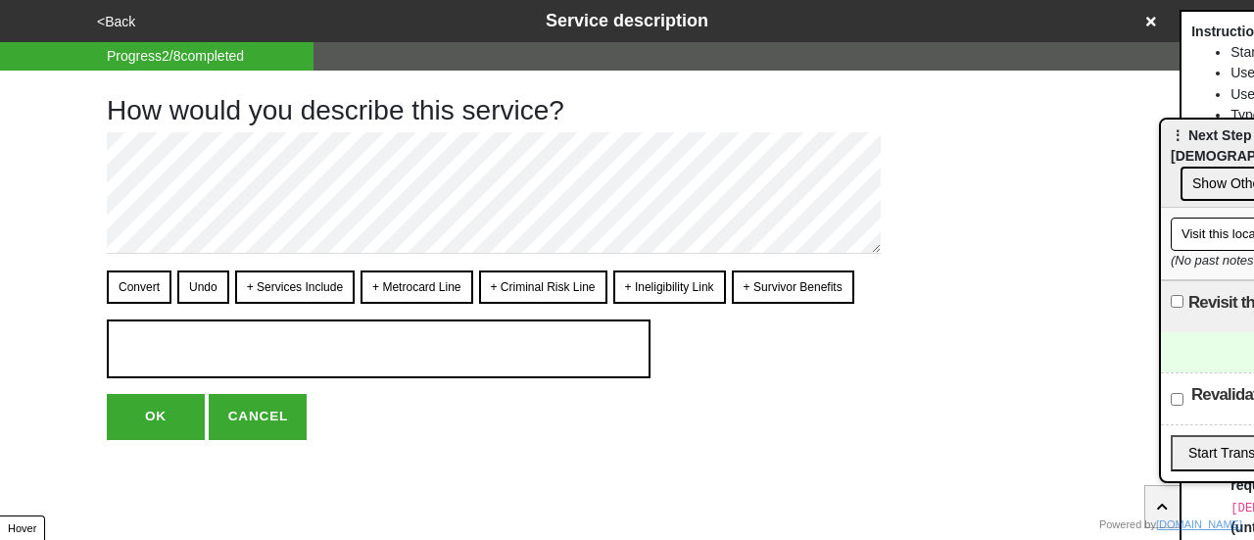
click at [122, 19] on button "<Back" at bounding box center [116, 22] width 50 height 23
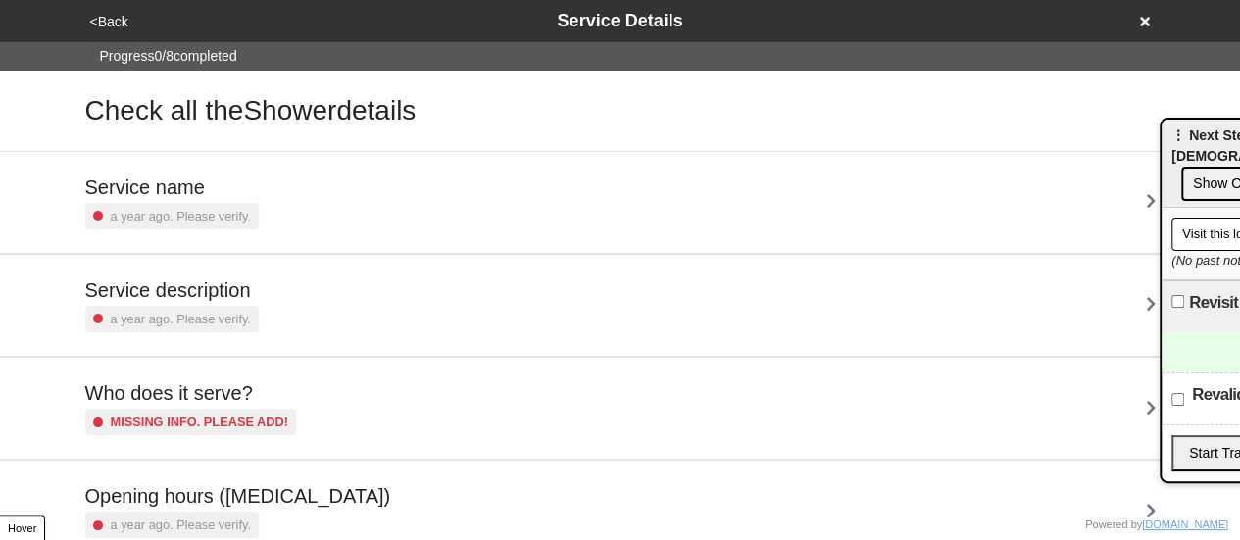
click at [122, 19] on button "<Back" at bounding box center [109, 22] width 50 height 23
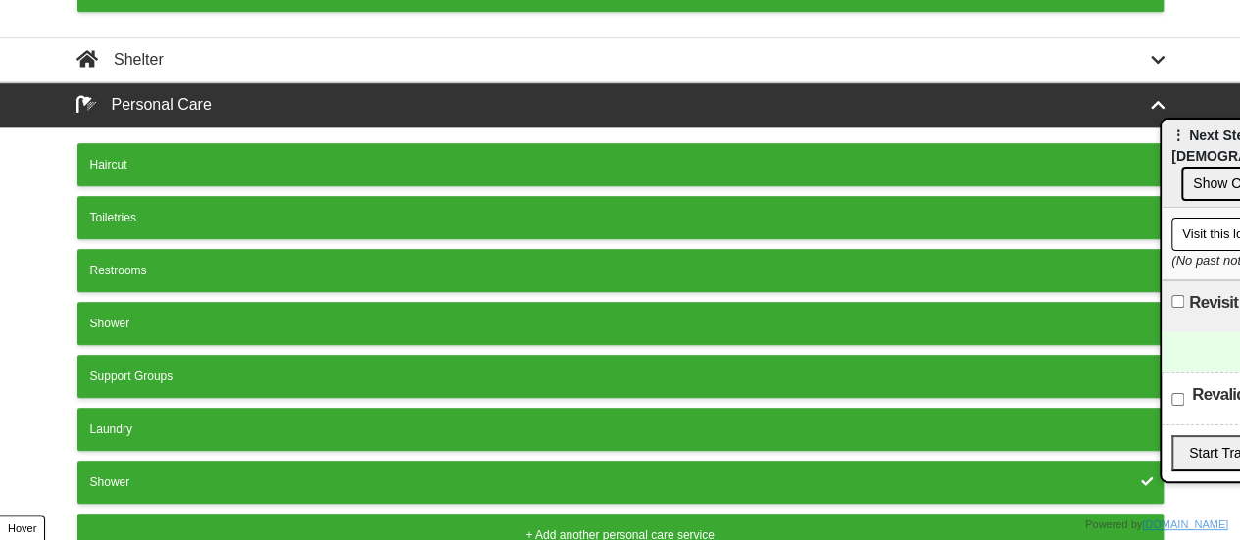
scroll to position [686, 0]
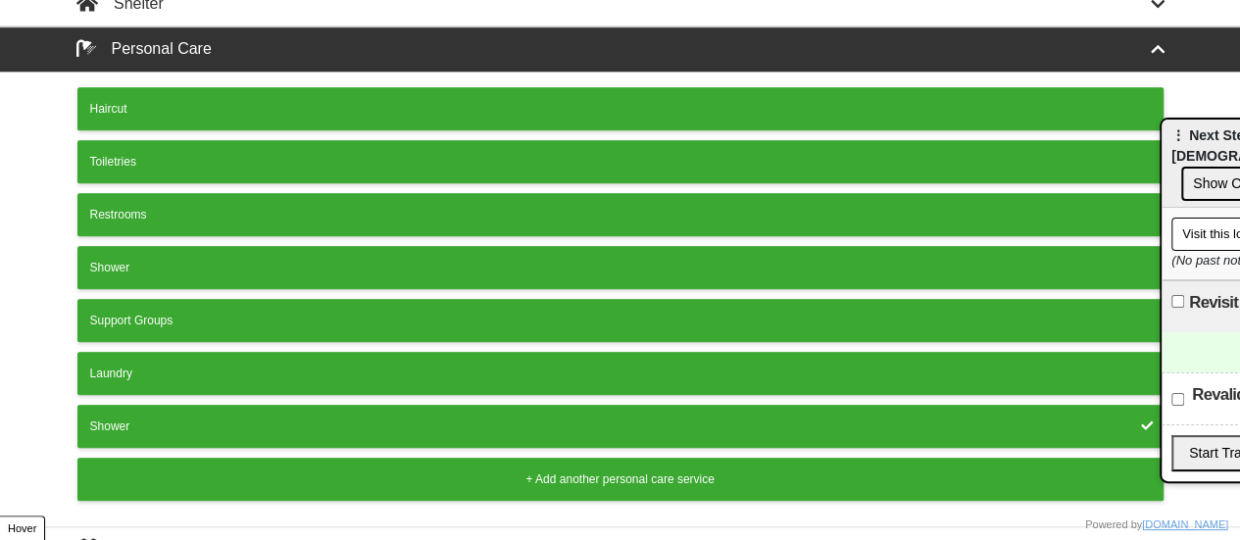
click at [821, 417] on div "Shower" at bounding box center [620, 426] width 1060 height 18
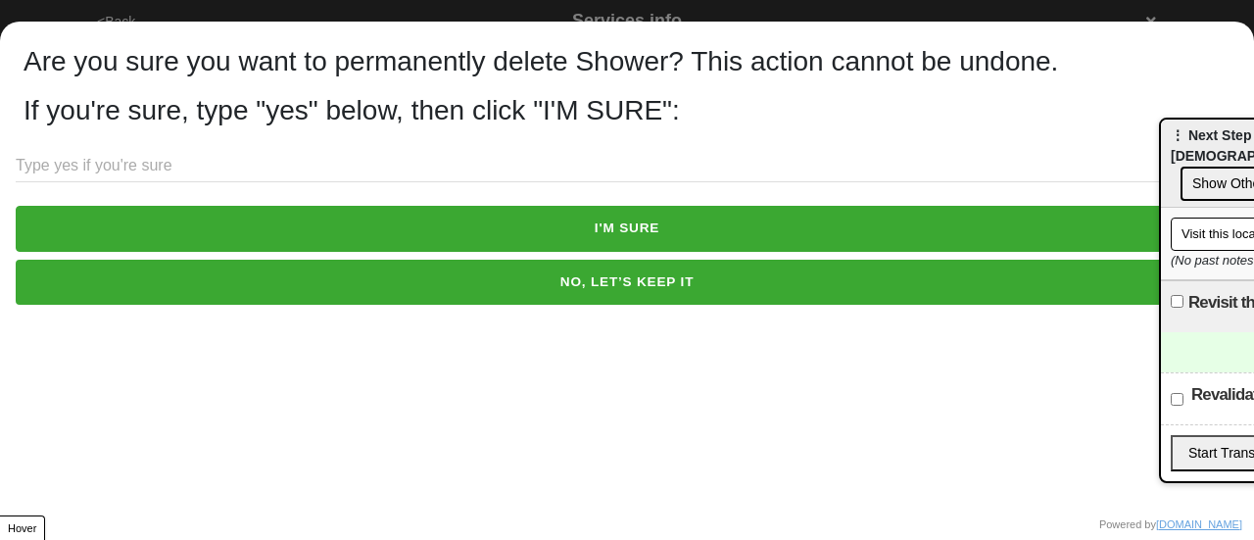
click at [251, 174] on input "text" at bounding box center [627, 166] width 1223 height 32
type input "yes"
click at [325, 224] on button "I'M SURE" at bounding box center [627, 228] width 1223 height 45
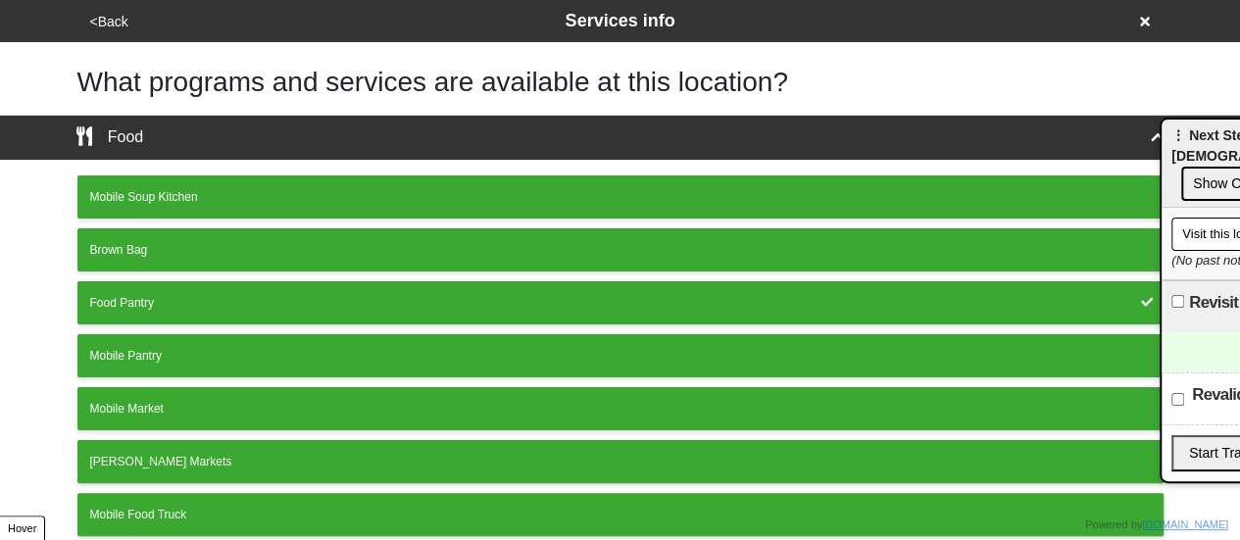
click at [116, 23] on button "<Back" at bounding box center [109, 22] width 50 height 23
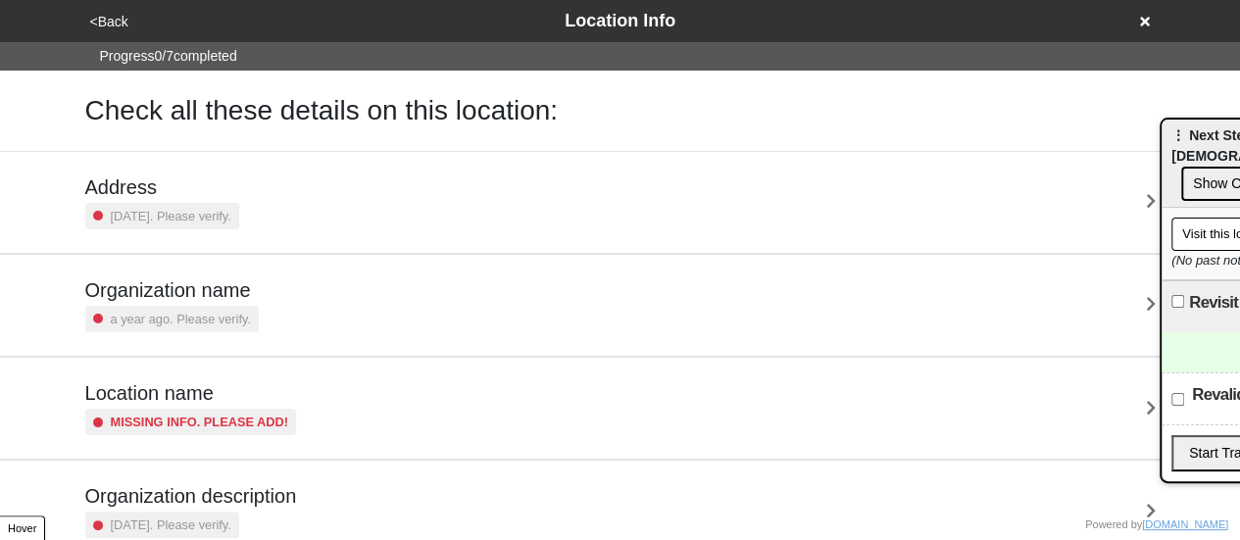
click at [116, 23] on button "<Back" at bounding box center [109, 22] width 50 height 23
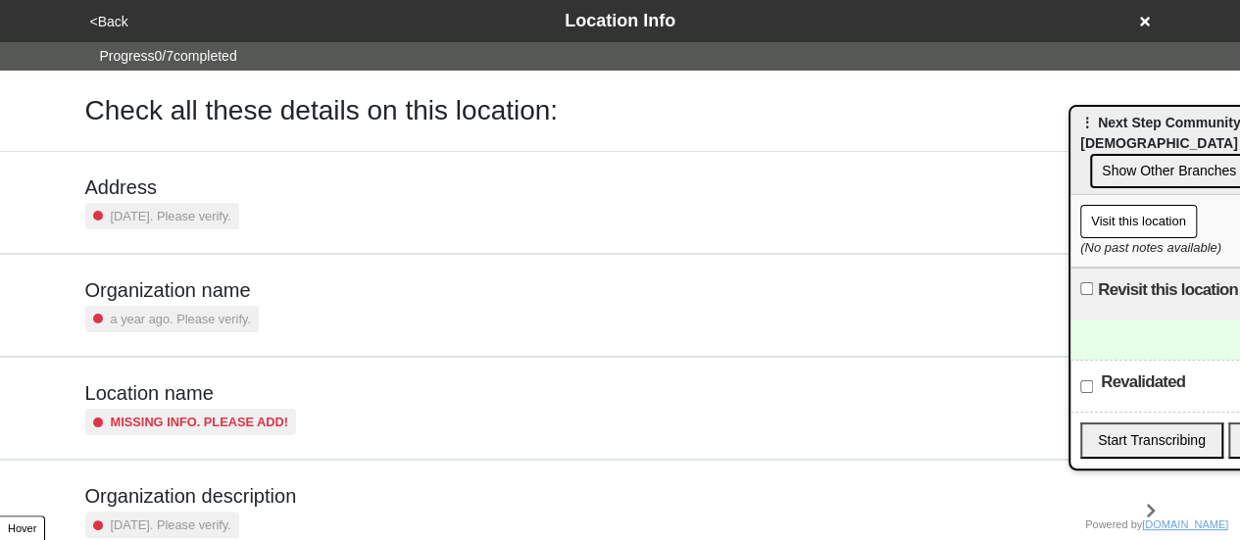
drag, startPoint x: 1182, startPoint y: 142, endPoint x: 1008, endPoint y: 129, distance: 173.9
click at [1080, 126] on span "⋮ Next Step Community [DEMOGRAPHIC_DATA] (FKA RHOW)" at bounding box center [1202, 133] width 245 height 36
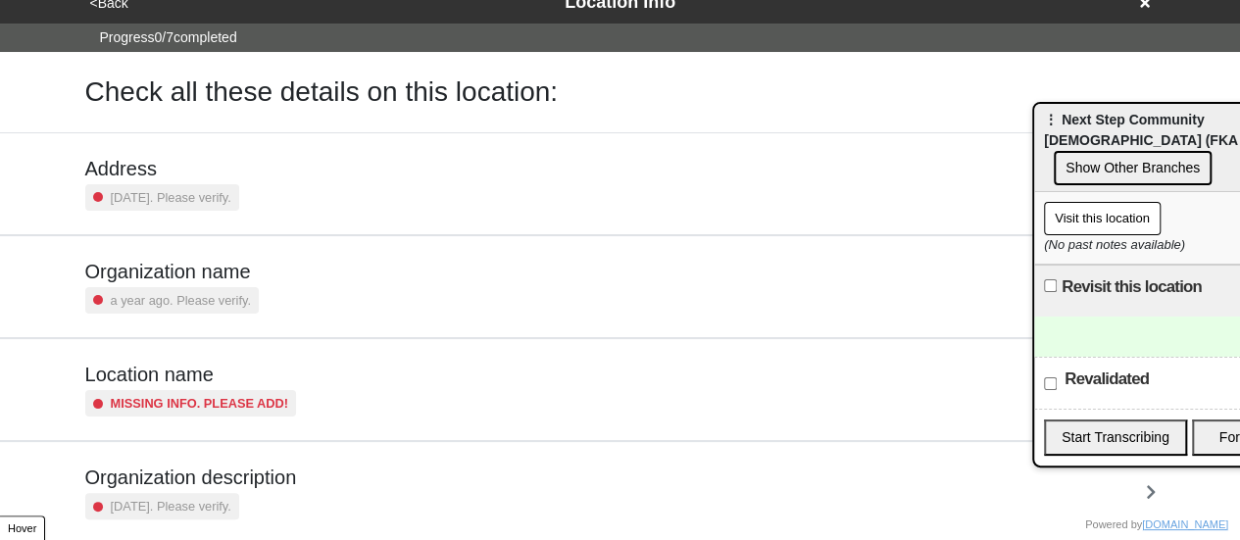
scroll to position [372, 0]
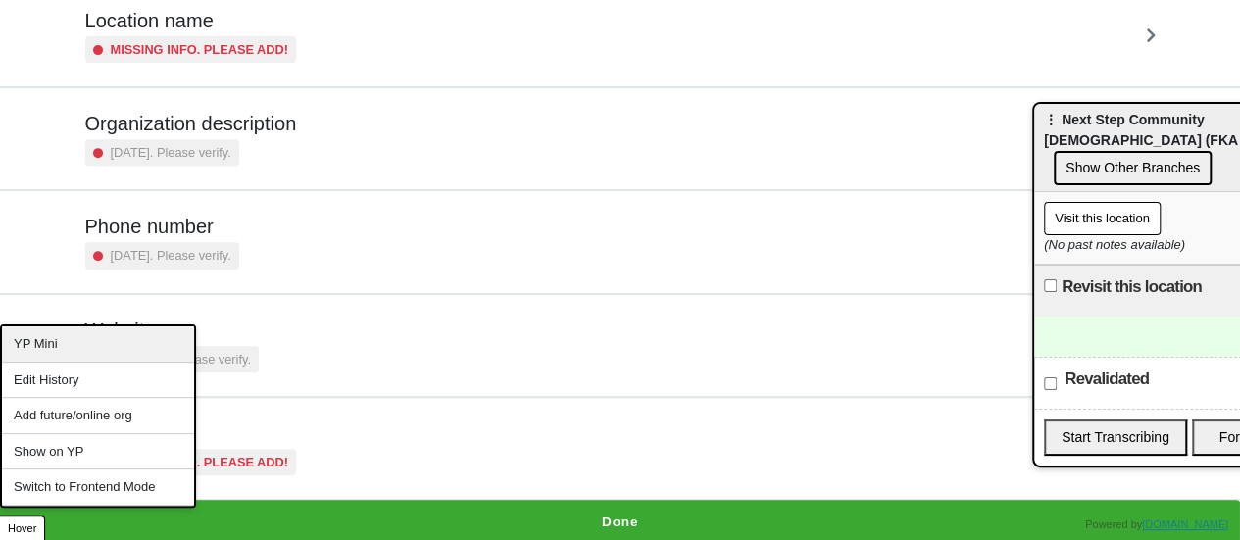
click at [73, 340] on div "YP Mini" at bounding box center [98, 344] width 192 height 36
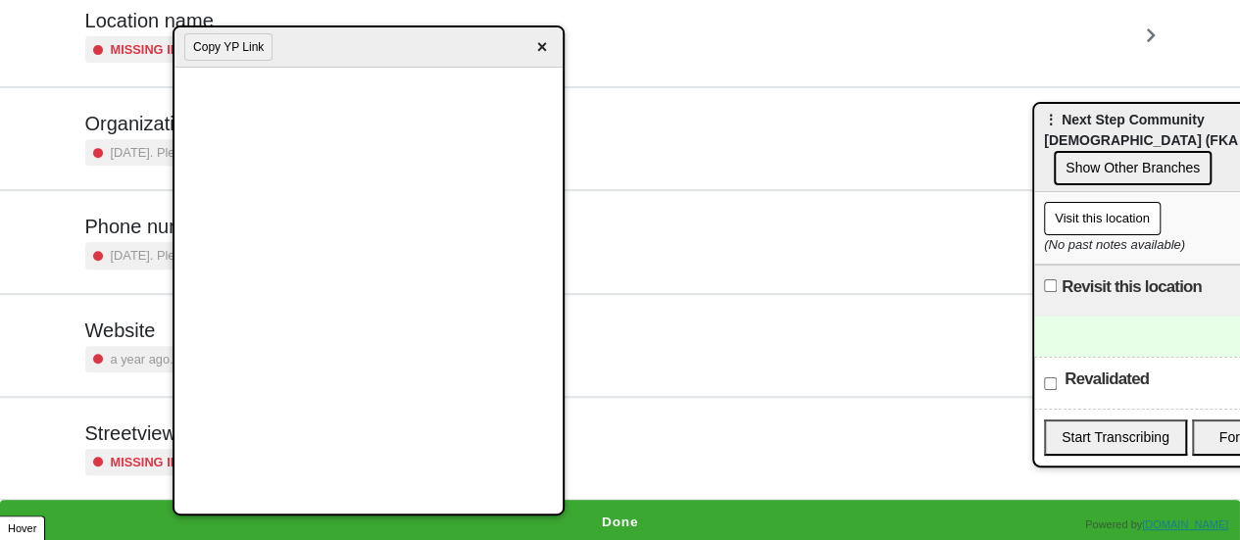
click at [149, 442] on div "Streetview Missing info. Please add!" at bounding box center [191, 448] width 212 height 54
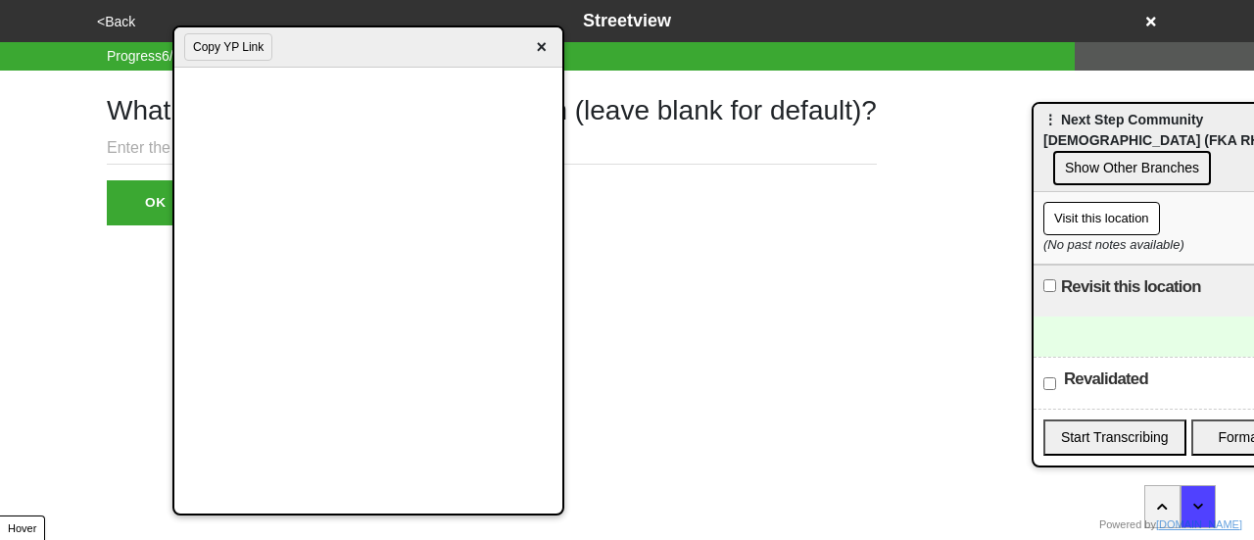
click at [539, 42] on span "×" at bounding box center [541, 47] width 23 height 26
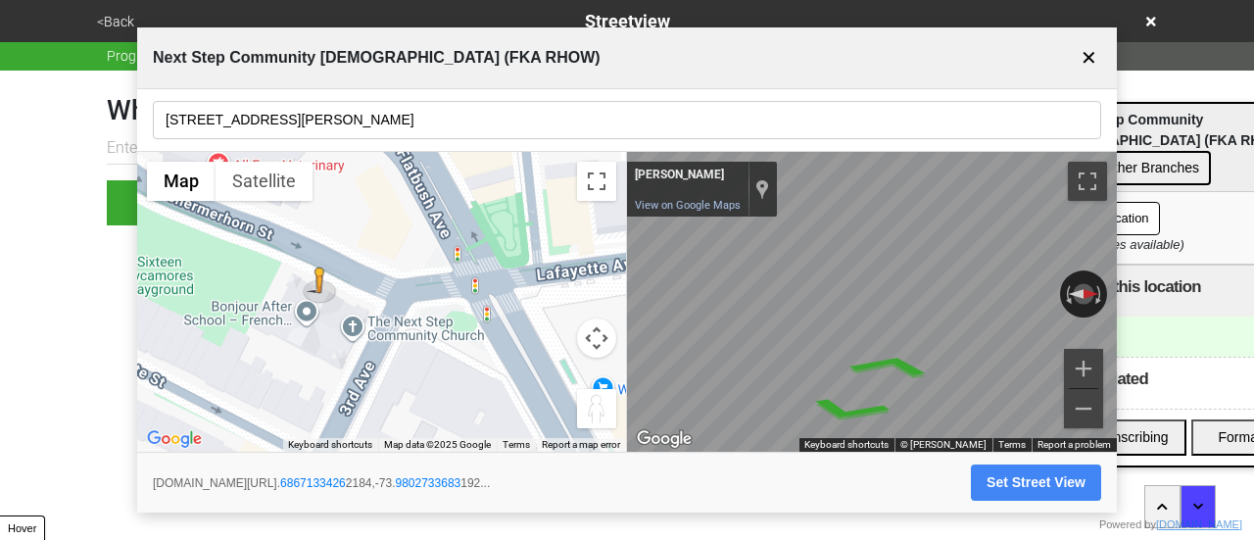
drag, startPoint x: 402, startPoint y: 348, endPoint x: 411, endPoint y: 364, distance: 18.0
click at [411, 364] on div "To activate drag with keyboard, press Alt + Enter. Once in keyboard drag state,…" at bounding box center [381, 302] width 489 height 301
click at [1140, 225] on body "<Back Streetview Progress 6 / 7 completed What is the streetview for this locat…" at bounding box center [627, 112] width 1254 height 225
click at [1156, 225] on body "<Back Streetview Progress 6 / 7 completed What is the streetview for this locat…" at bounding box center [627, 112] width 1254 height 225
click at [825, 413] on icon "Go East" at bounding box center [822, 422] width 146 height 38
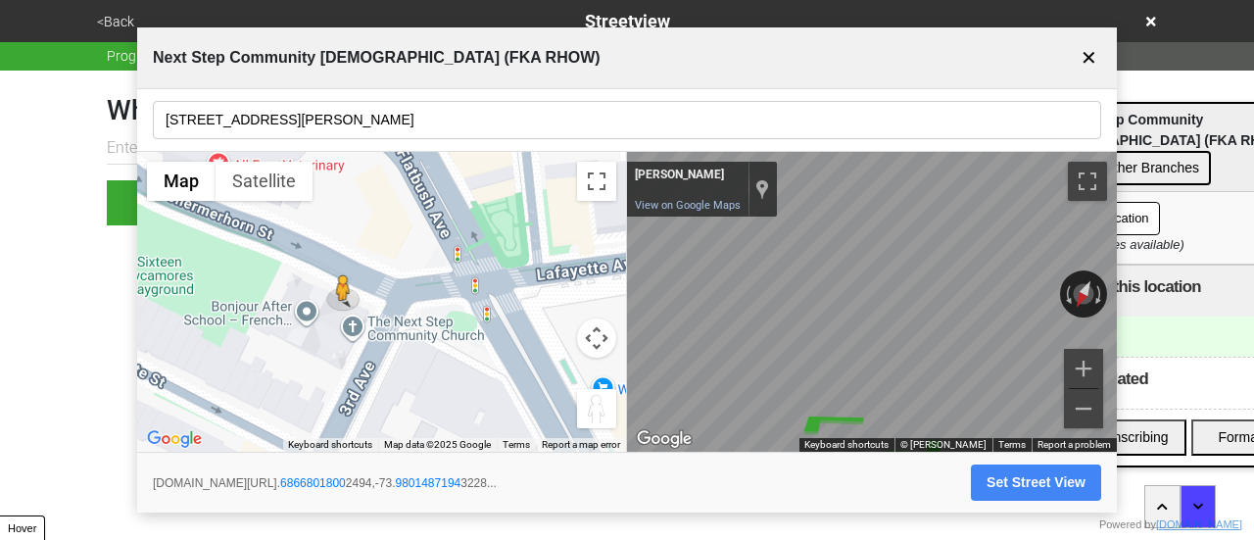
click at [1169, 225] on body "<Back Streetview Progress 6 / 7 completed What is the streetview for this locat…" at bounding box center [627, 112] width 1254 height 225
click at [1123, 225] on body "<Back Streetview Progress 6 / 7 completed What is the streetview for this locat…" at bounding box center [627, 112] width 1254 height 225
click at [451, 367] on div "← Move left → Move right ↑ Move up ↓ Move down + Zoom in - Zoom out Home Jump l…" at bounding box center [627, 302] width 980 height 301
click at [337, 333] on div "← Move left → Move right ↑ Move up ↓ Move down + Zoom in - Zoom out Home Jump l…" at bounding box center [627, 302] width 980 height 301
click at [559, 325] on div "← Move left → Move right ↑ Move up ↓ Move down + Zoom in - Zoom out Home Jump l…" at bounding box center [627, 302] width 980 height 301
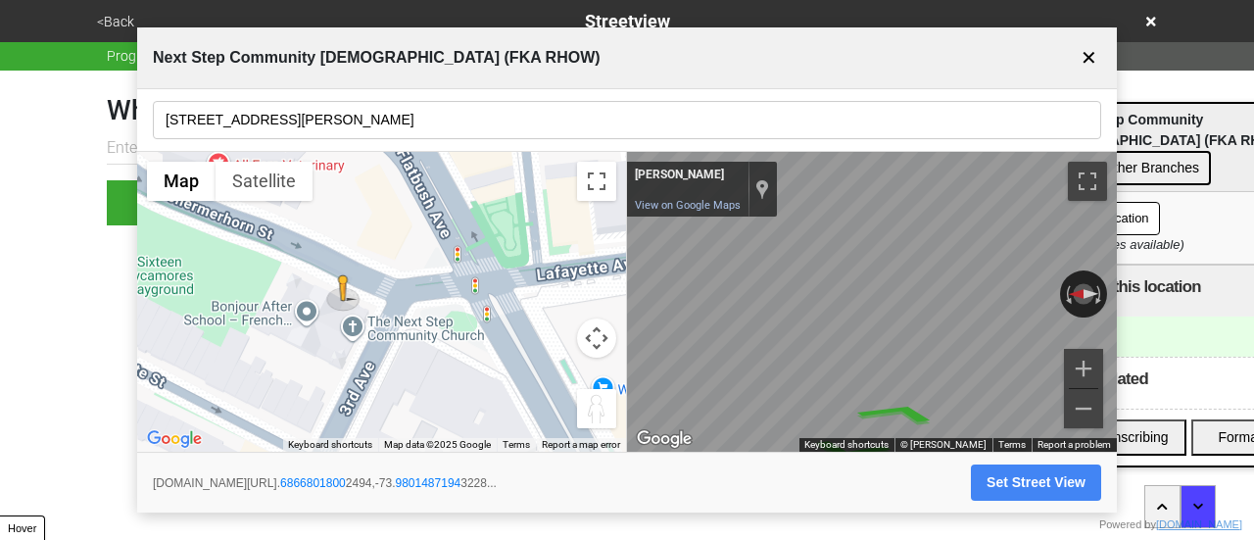
click at [477, 292] on div "← Move left → Move right ↑ Move up ↓ Move down + Zoom in - Zoom out Home Jump l…" at bounding box center [627, 302] width 980 height 301
click at [537, 318] on div "← Move left → Move right ↑ Move up ↓ Move down + Zoom in - Zoom out Home Jump l…" at bounding box center [627, 302] width 980 height 301
click at [824, 384] on icon "Go East" at bounding box center [835, 386] width 146 height 40
click at [824, 384] on icon "Go East" at bounding box center [837, 385] width 145 height 39
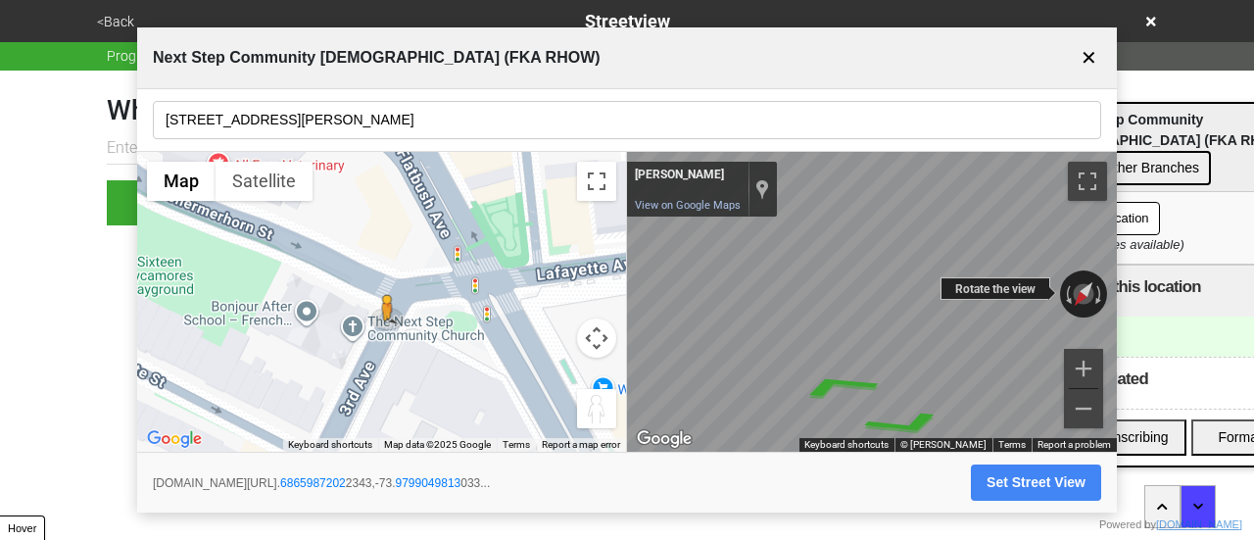
click at [737, 285] on div "← Move left → Move right ↑ Move up ↓ Move down + Zoom in - Zoom out [PERSON_NAM…" at bounding box center [872, 302] width 490 height 301
drag, startPoint x: 956, startPoint y: 288, endPoint x: 565, endPoint y: 306, distance: 391.4
click at [566, 306] on div "← Move left → Move right ↑ Move up ↓ Move down + Zoom in - Zoom out Home Jump l…" at bounding box center [627, 302] width 980 height 301
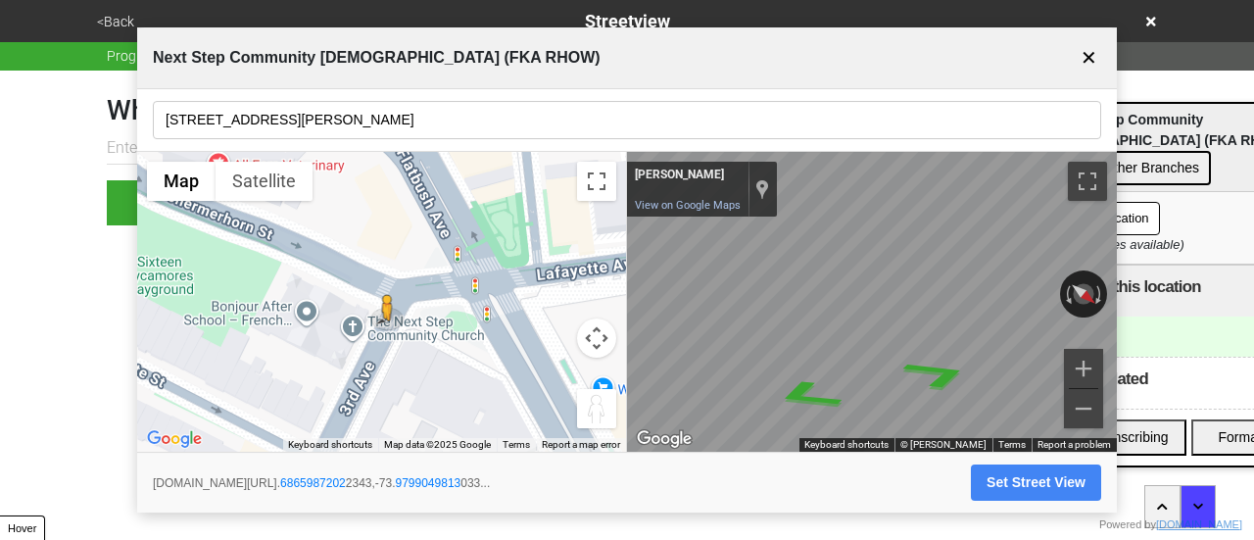
click at [1008, 471] on button "Set Street View" at bounding box center [1036, 483] width 130 height 36
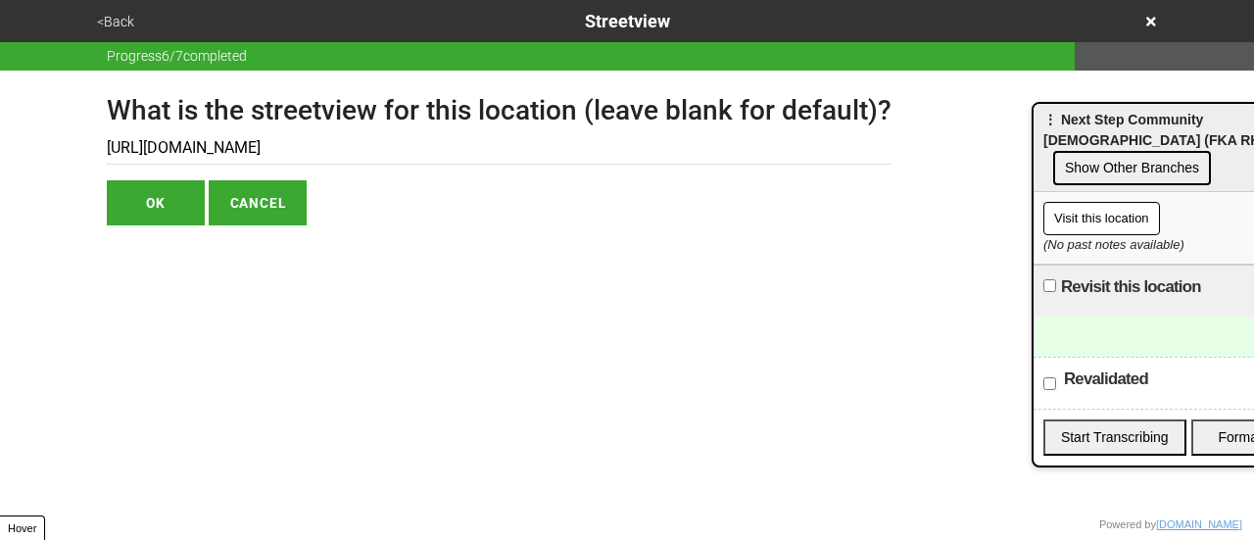
type input "[URL][DOMAIN_NAME]"
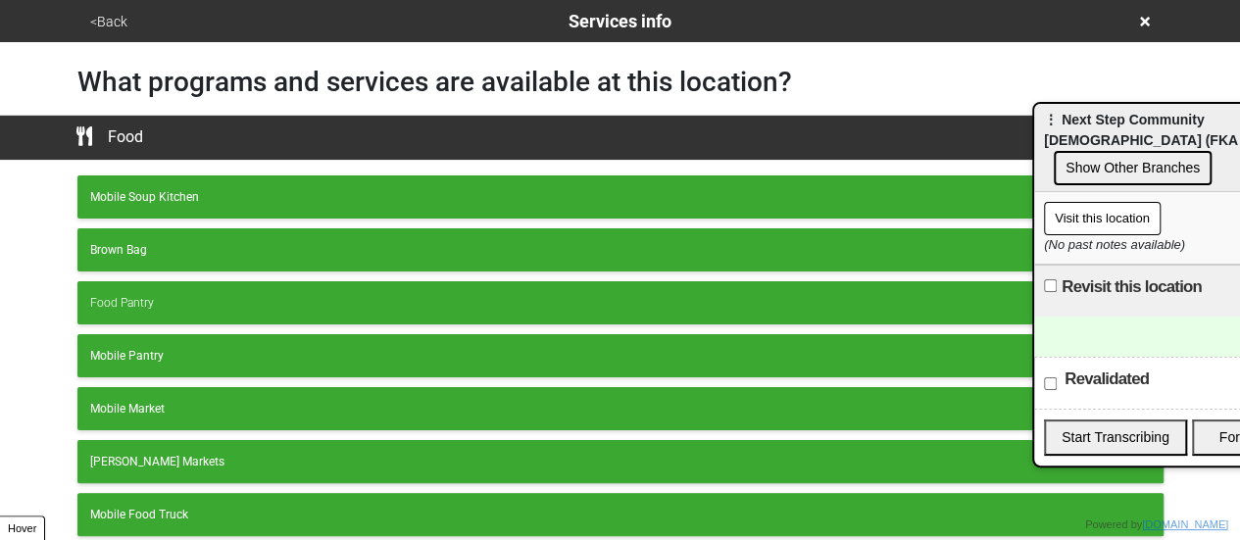
click at [119, 24] on button "<Back" at bounding box center [108, 22] width 49 height 23
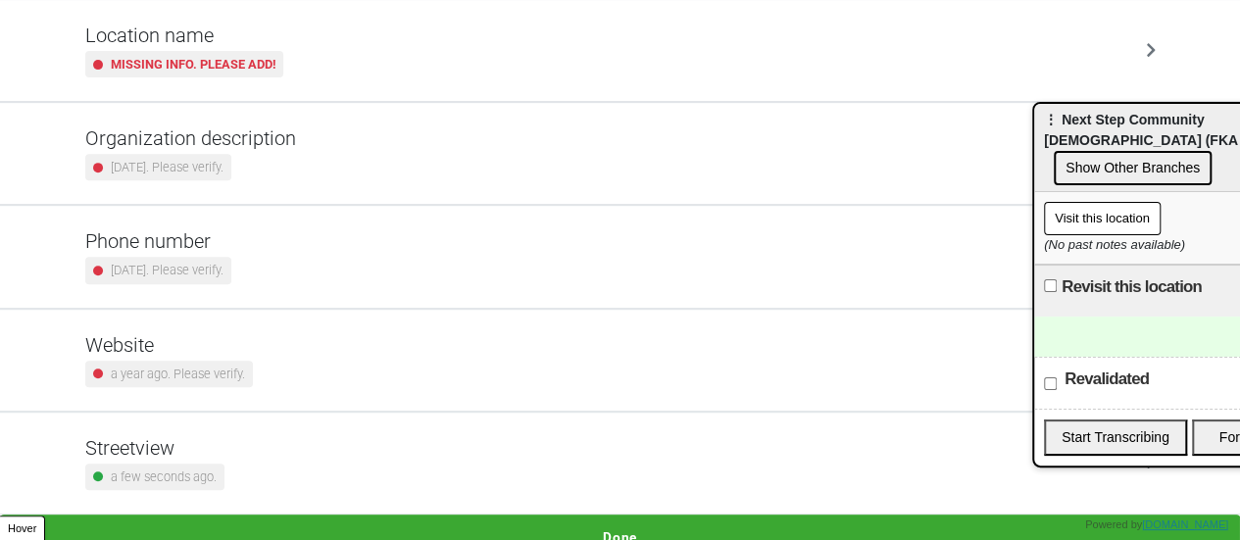
scroll to position [372, 0]
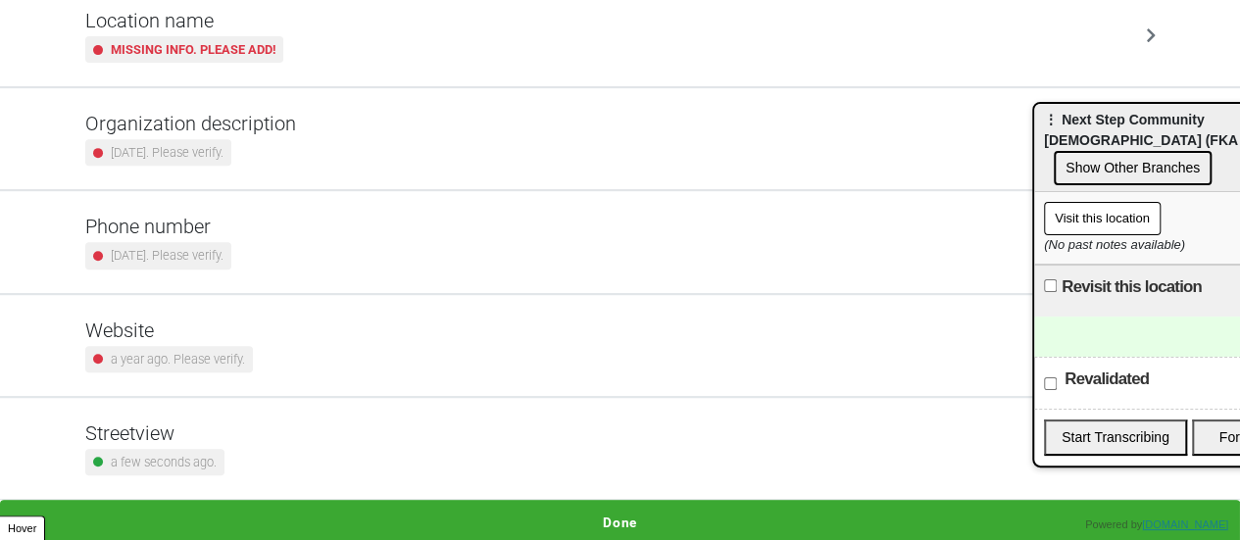
click at [223, 254] on small "[DATE]. Please verify." at bounding box center [167, 255] width 113 height 19
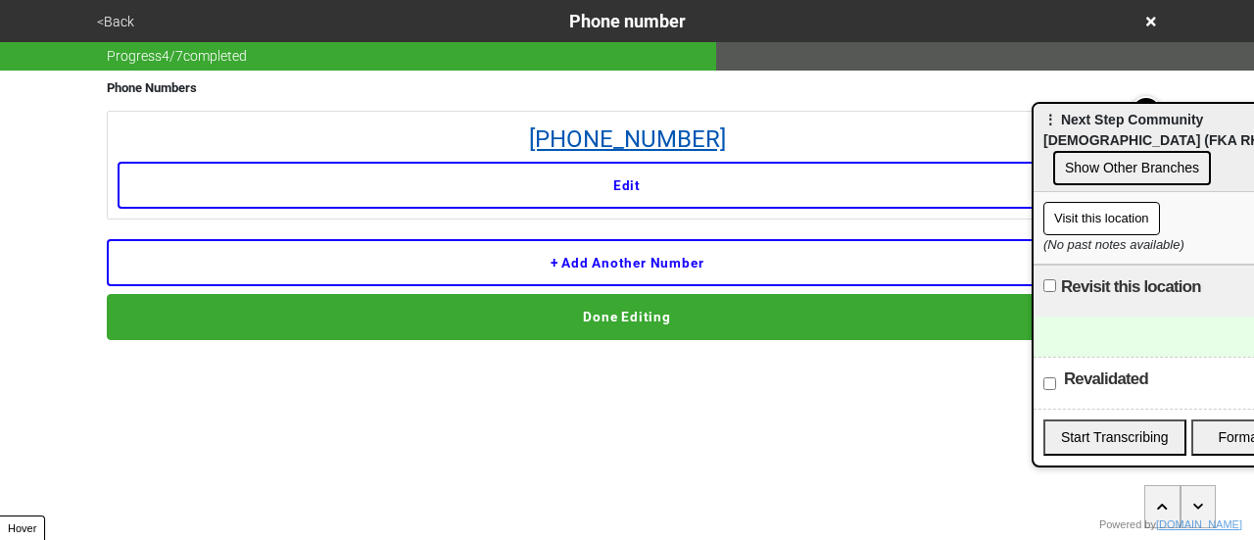
click at [573, 140] on link "[PHONE_NUMBER]" at bounding box center [627, 139] width 1019 height 35
click at [1083, 317] on div at bounding box center [1189, 337] width 310 height 40
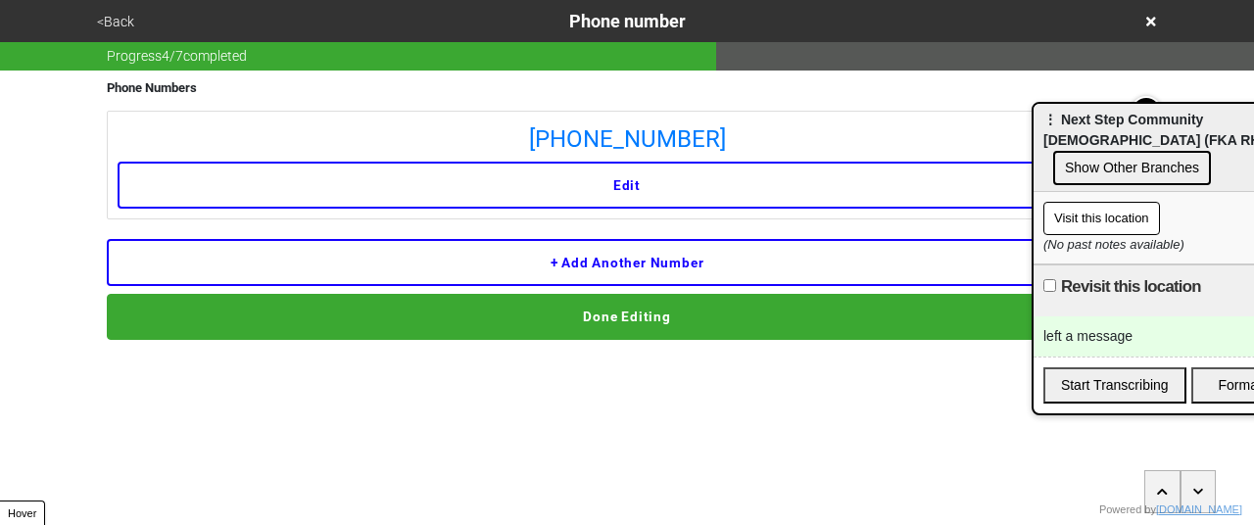
click at [110, 13] on button "<Back" at bounding box center [115, 22] width 49 height 23
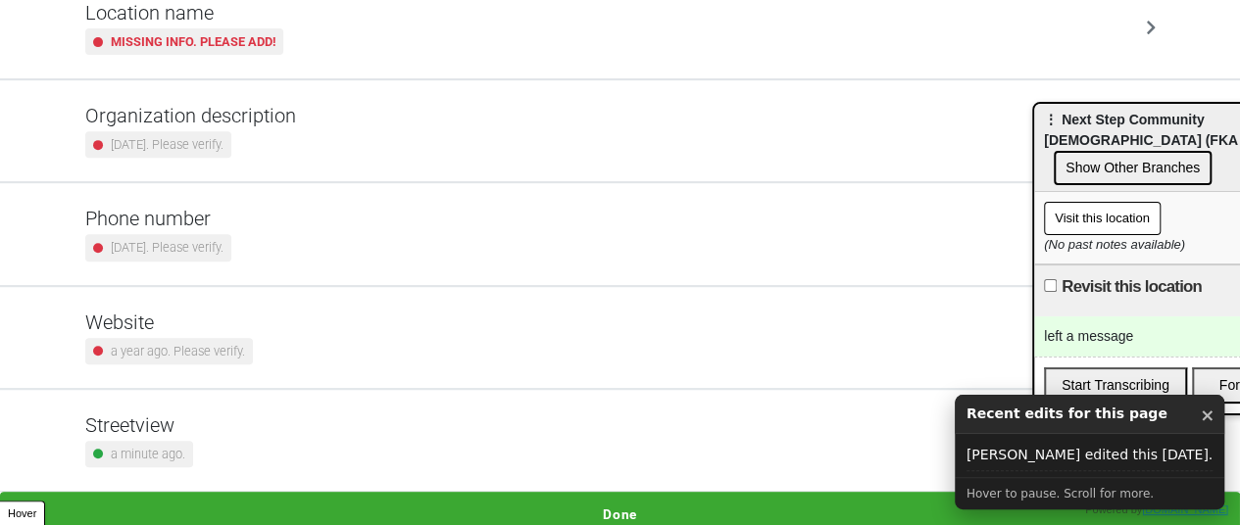
scroll to position [387, 0]
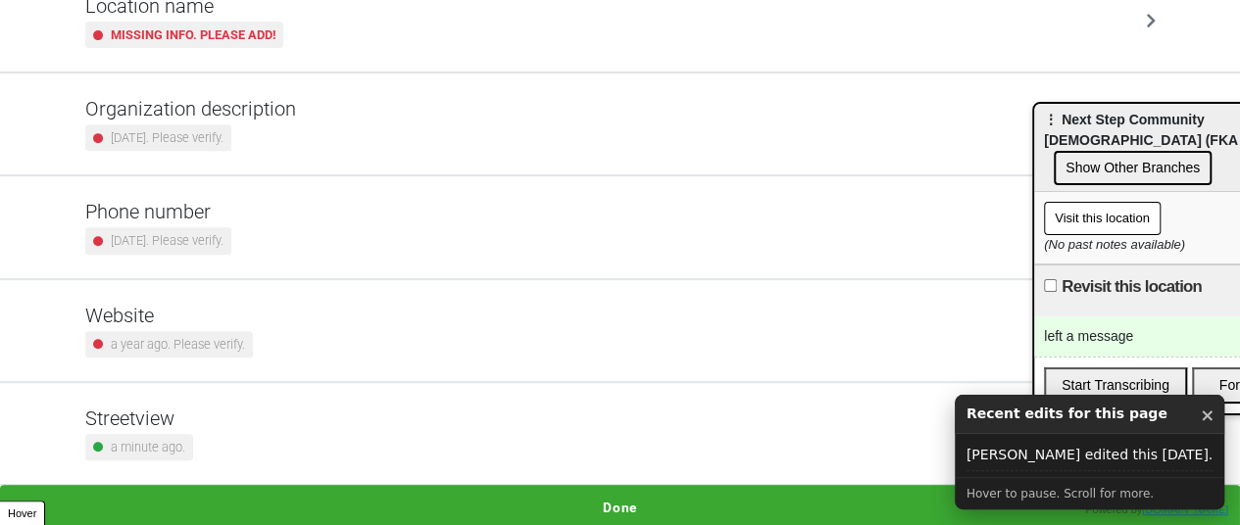
click at [241, 331] on div "a year ago. Please verify." at bounding box center [169, 344] width 168 height 26
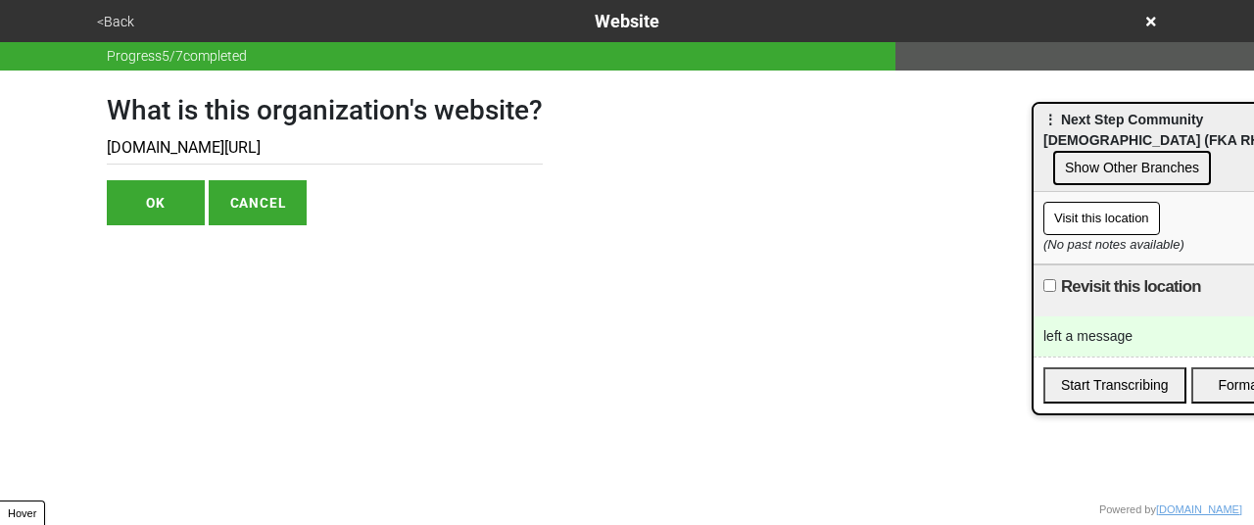
click at [202, 148] on input "[DOMAIN_NAME][URL]" at bounding box center [325, 148] width 436 height 32
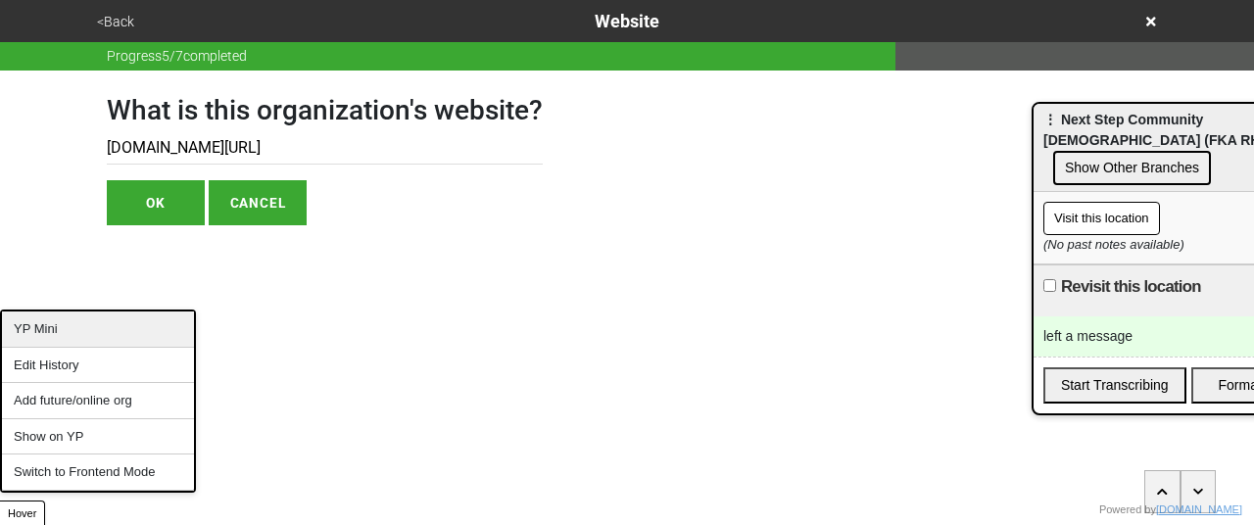
click at [63, 328] on div "YP Mini" at bounding box center [98, 330] width 192 height 36
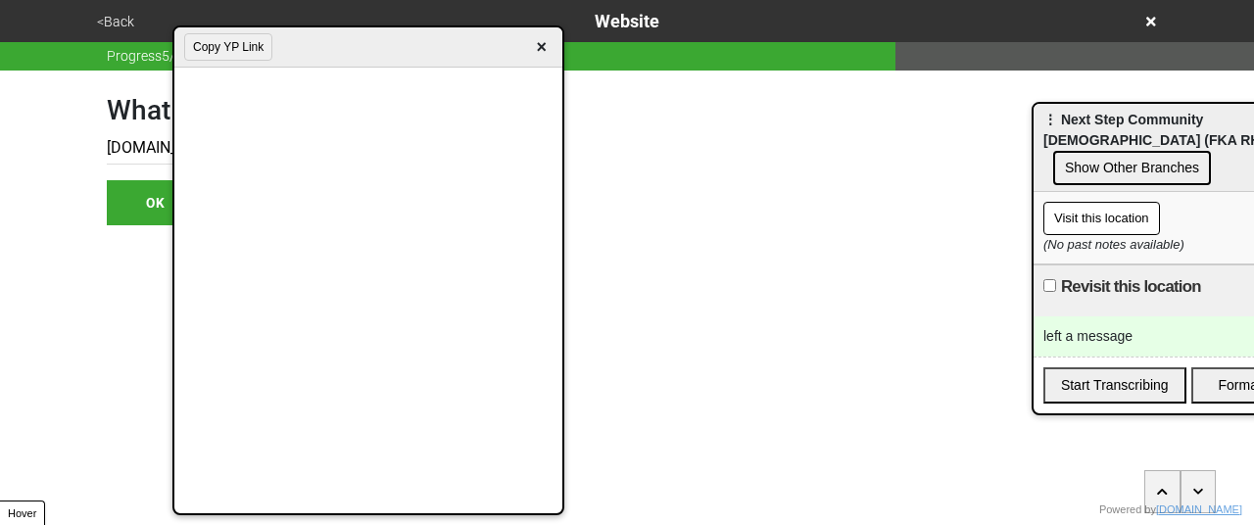
click at [231, 46] on button "Copy YP Link" at bounding box center [228, 46] width 88 height 27
